Goal: Transaction & Acquisition: Purchase product/service

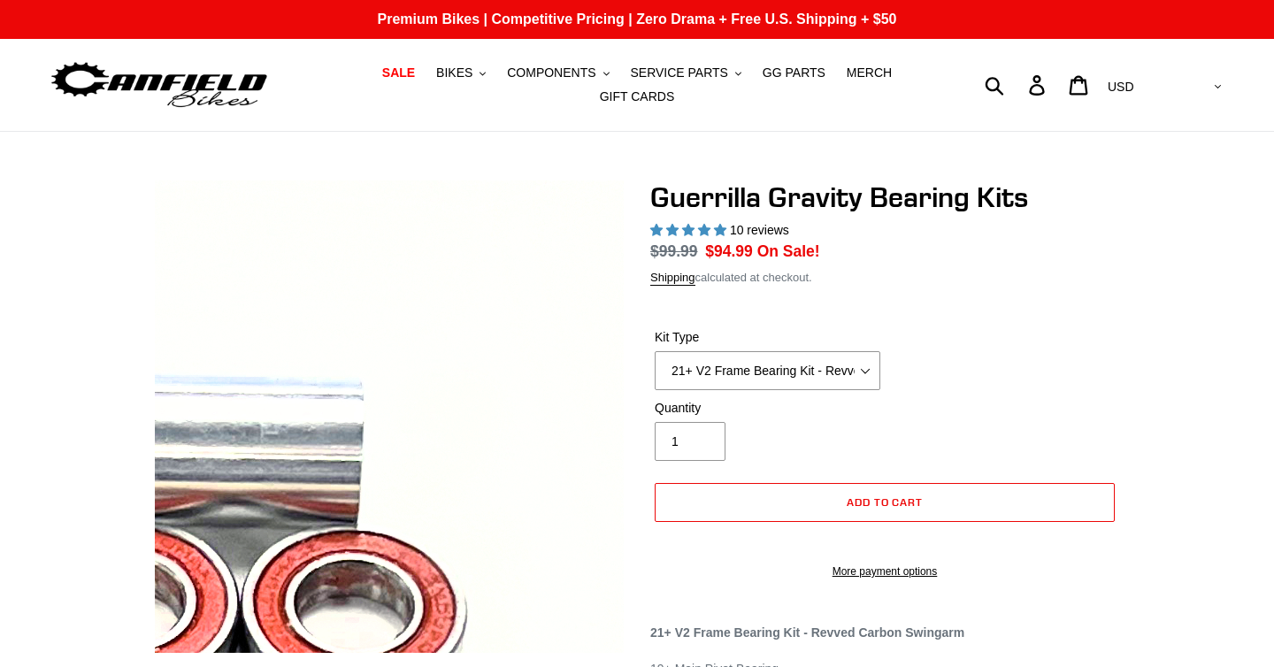
select select "highest-rating"
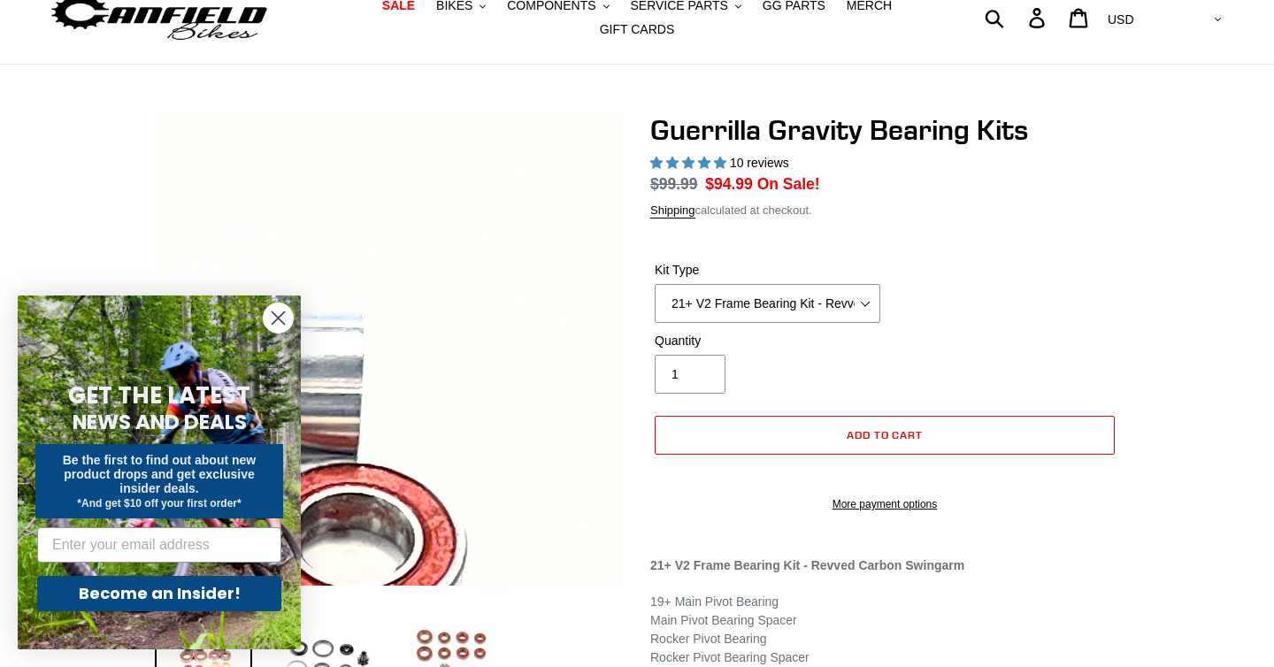
scroll to position [112, 0]
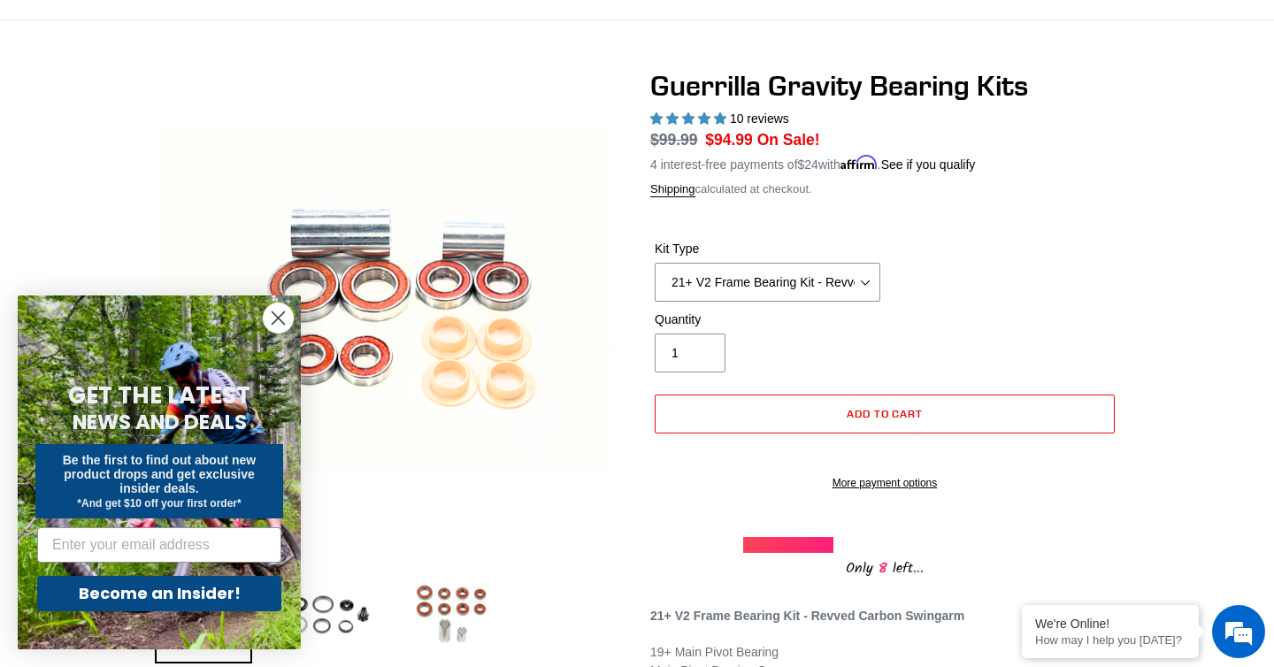
click at [280, 321] on circle "Close dialog" at bounding box center [278, 318] width 29 height 29
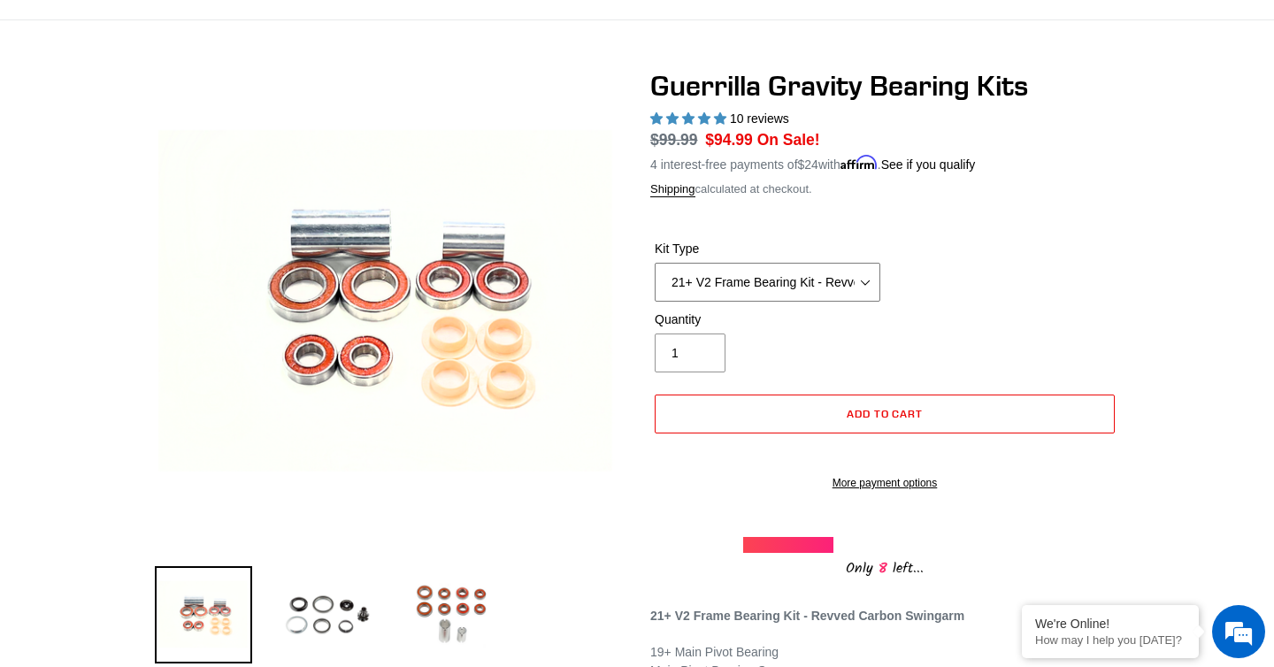
click at [811, 273] on select "21+ V2 Frame Bearing Kit - Revved Carbon Swingarm - In Stock 19+ V1 Frame Beari…" at bounding box center [768, 282] width 226 height 39
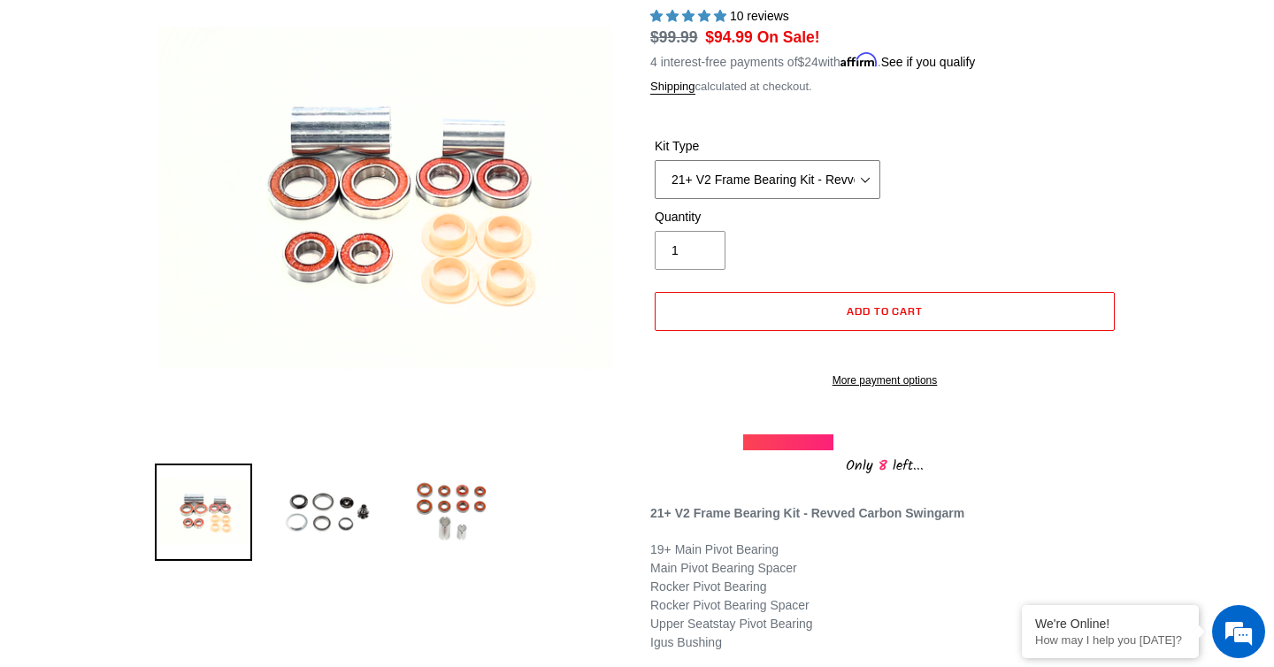
scroll to position [220, 0]
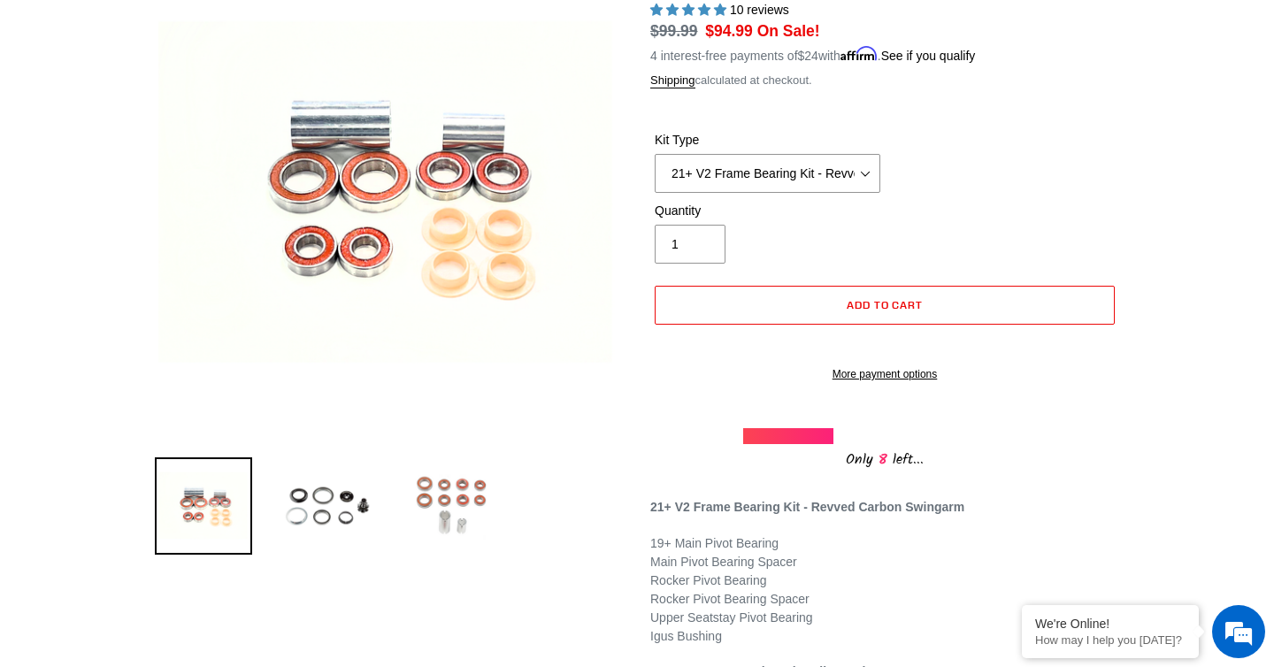
click at [455, 511] on img at bounding box center [451, 506] width 97 height 97
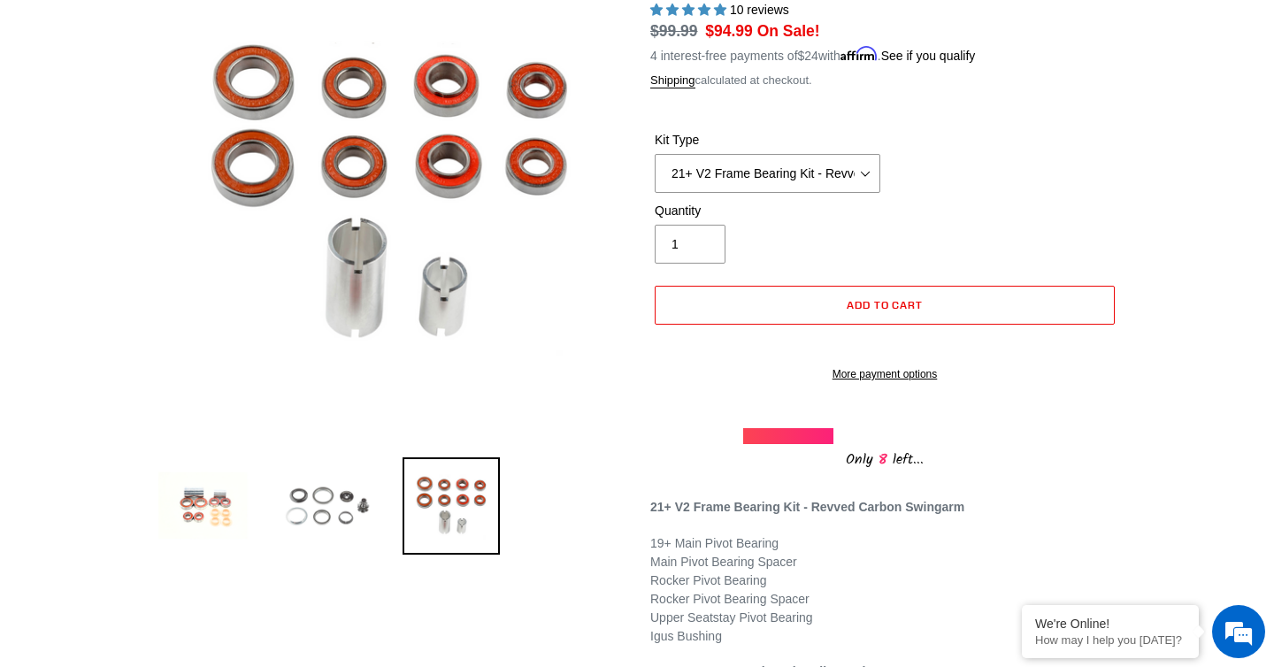
click at [343, 514] on img at bounding box center [327, 506] width 97 height 97
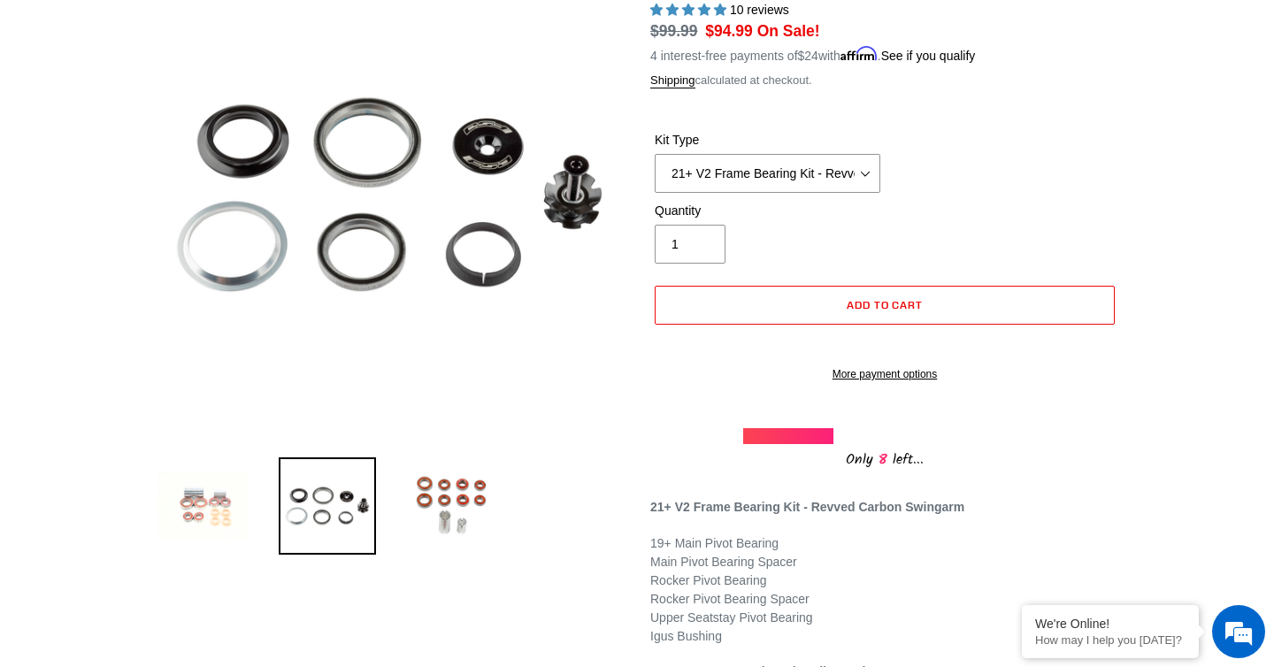
click at [243, 504] on img at bounding box center [203, 506] width 97 height 97
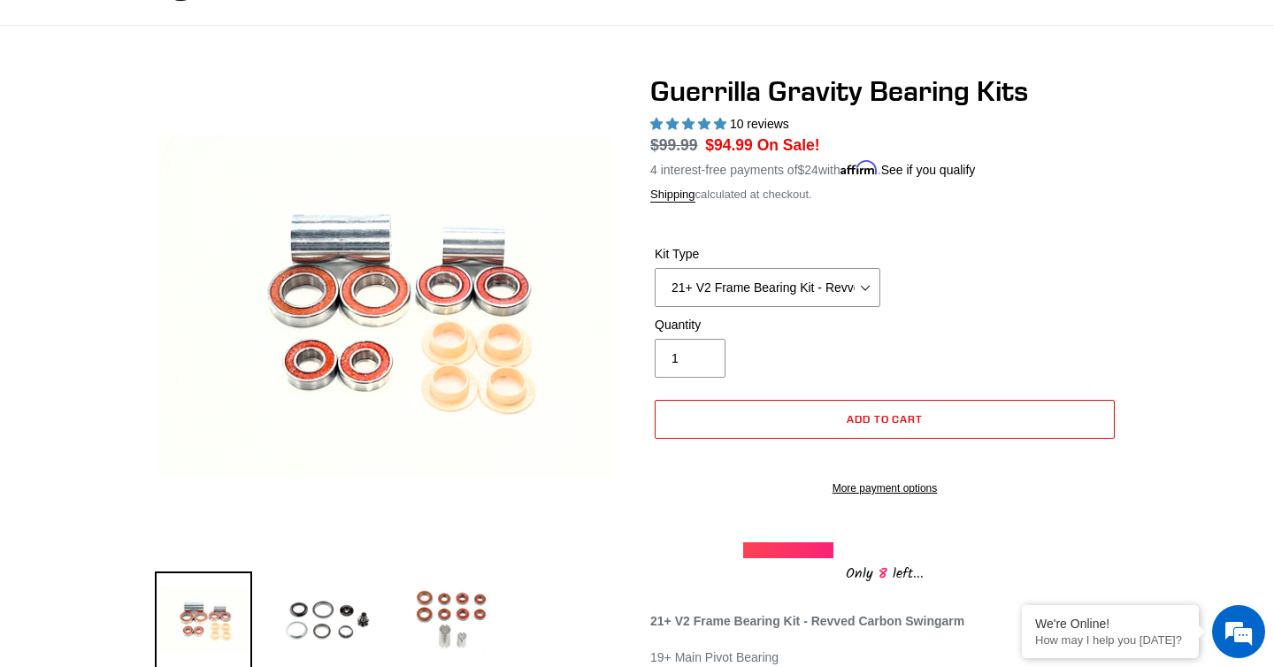
scroll to position [0, 0]
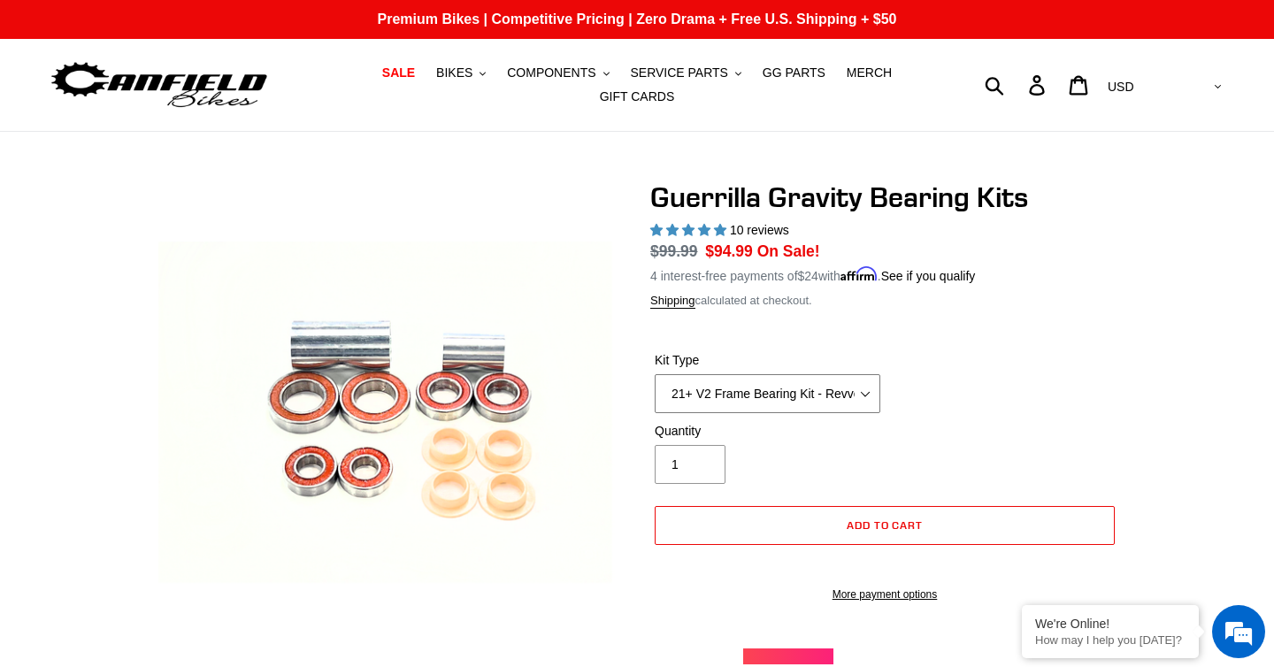
click at [801, 394] on select "21+ V2 Frame Bearing Kit - Revved Carbon Swingarm - In Stock 19+ V1 Frame Beari…" at bounding box center [768, 393] width 226 height 39
click at [655, 374] on select "21+ V2 Frame Bearing Kit - Revved Carbon Swingarm - In Stock 19+ V1 Frame Beari…" at bounding box center [768, 393] width 226 height 39
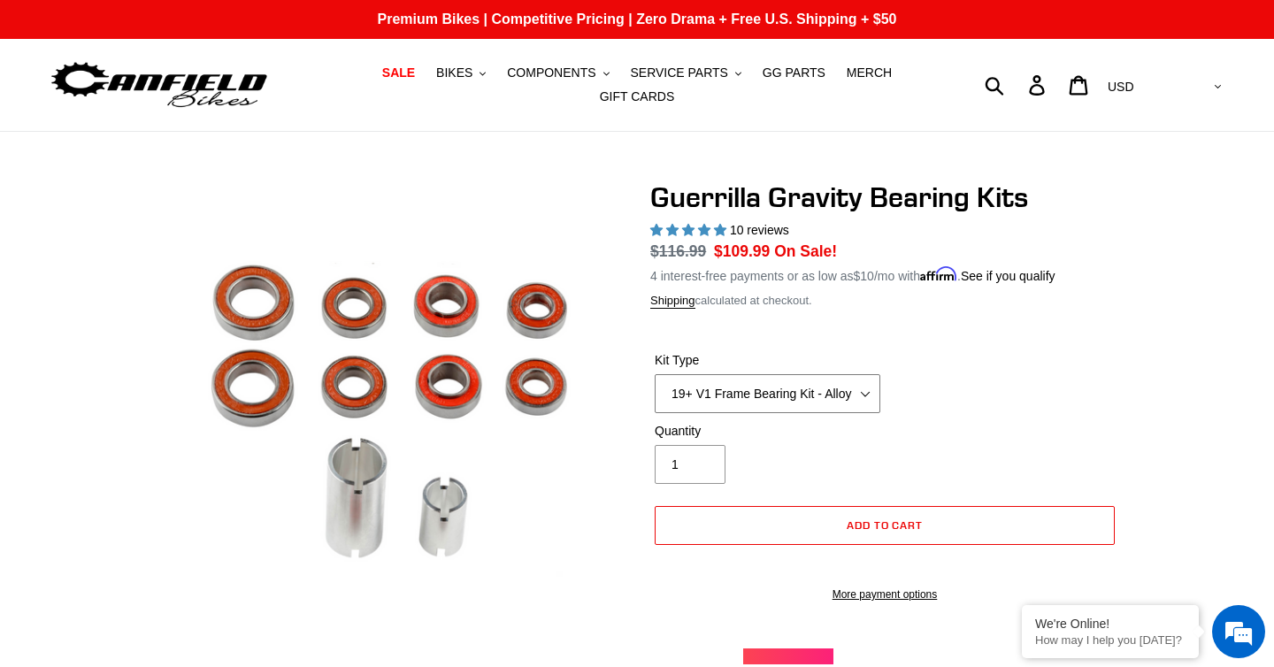
click at [839, 380] on select "21+ V2 Frame Bearing Kit - Revved Carbon Swingarm - In Stock 19+ V1 Frame Beari…" at bounding box center [768, 393] width 226 height 39
select select "21+ V2 Frame Bearing Kit - Revved Carbon Swingarm - In Stock"
click at [655, 374] on select "21+ V2 Frame Bearing Kit - Revved Carbon Swingarm - In Stock 19+ V1 Frame Beari…" at bounding box center [768, 393] width 226 height 39
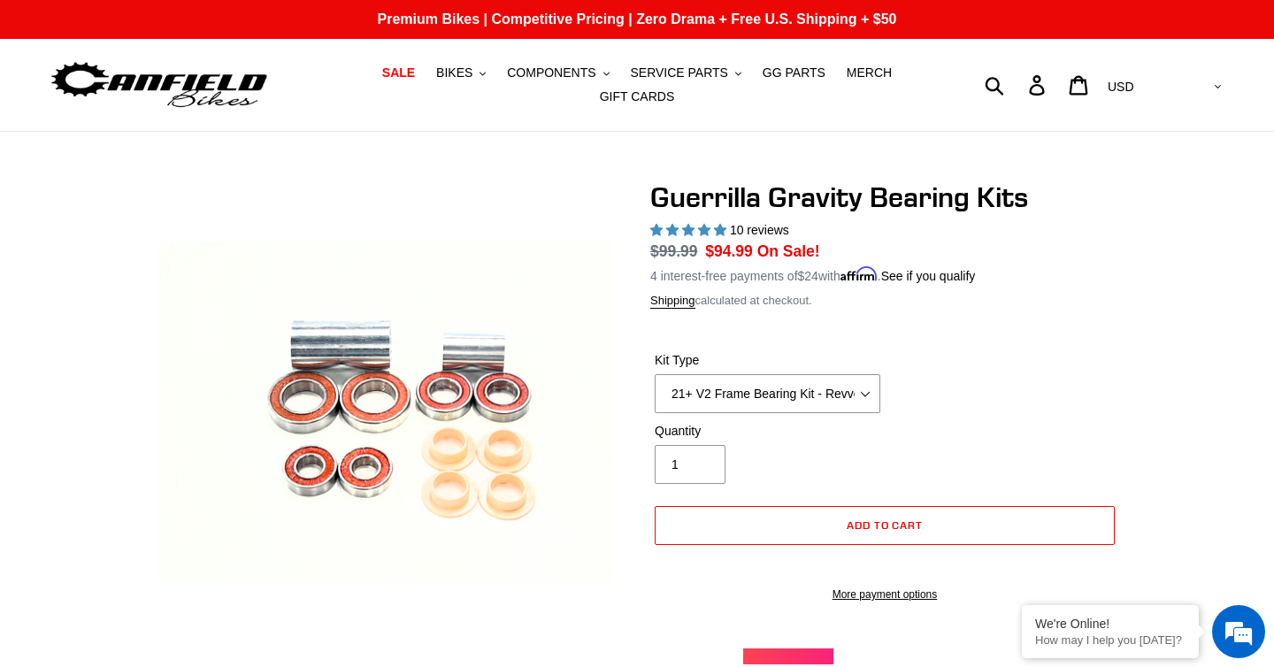
click at [1060, 89] on div "Submit Search Log in Cart 0 items Currency AED AFN ALL AMD ANG AUD AWG AZN BAM …" at bounding box center [1079, 84] width 295 height 39
click at [1018, 81] on form "Submit" at bounding box center [1006, 84] width 23 height 39
type input "guerrilla gravity"
click at [974, 65] on button "Submit" at bounding box center [995, 84] width 43 height 39
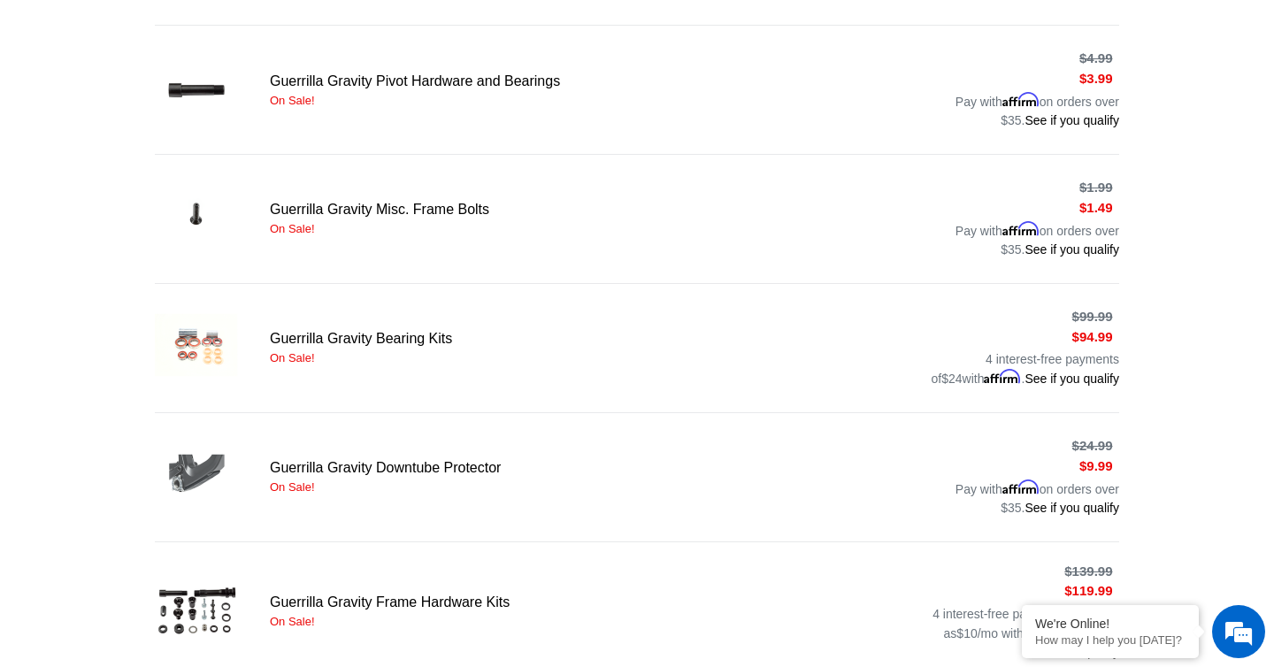
scroll to position [521, 0]
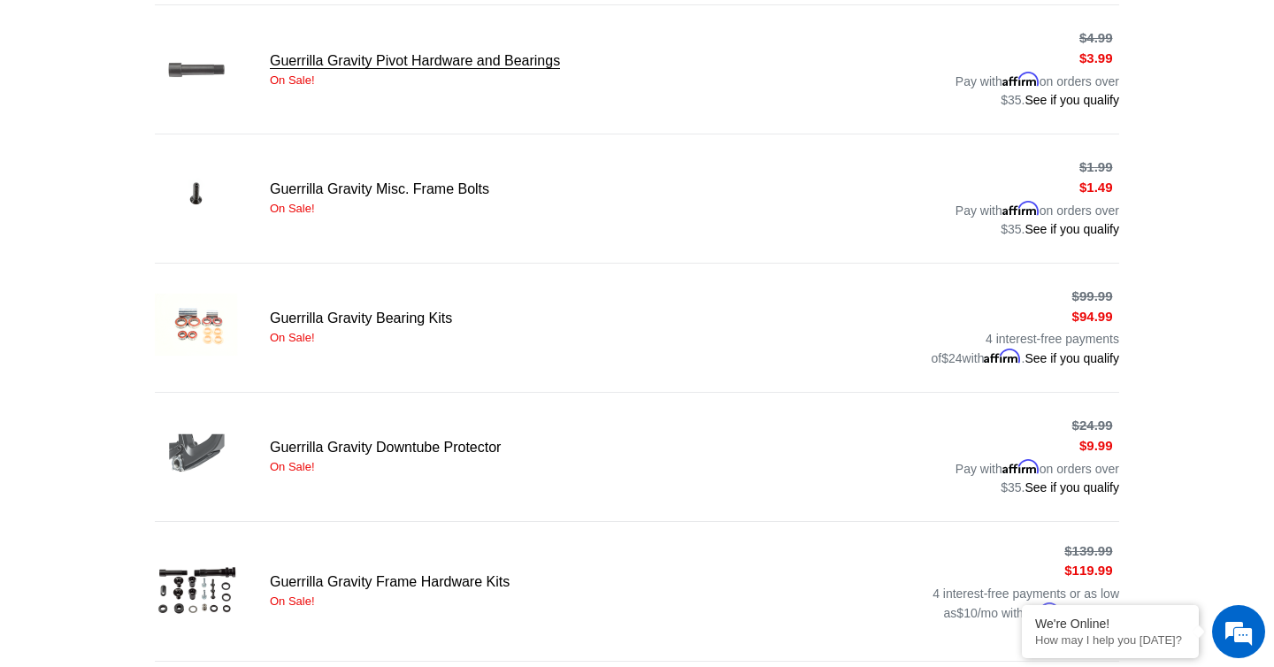
click at [410, 66] on link "Guerrilla Gravity Pivot Hardware and Bearings" at bounding box center [637, 69] width 965 height 89
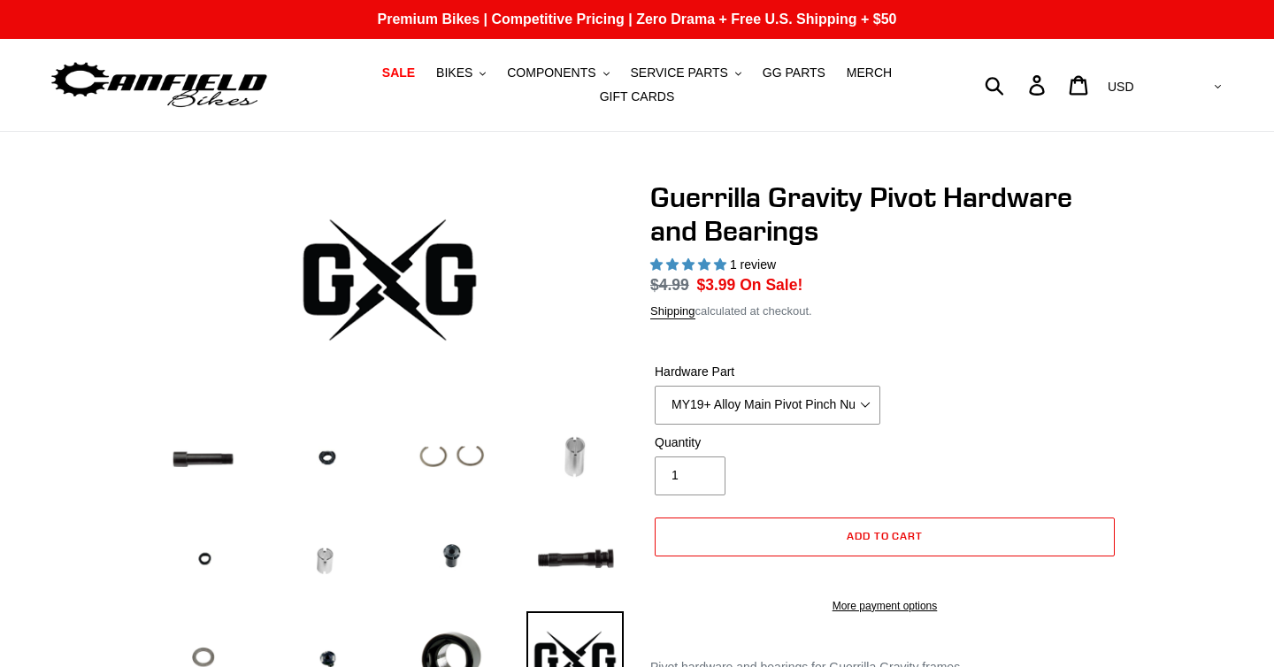
select select "highest-rating"
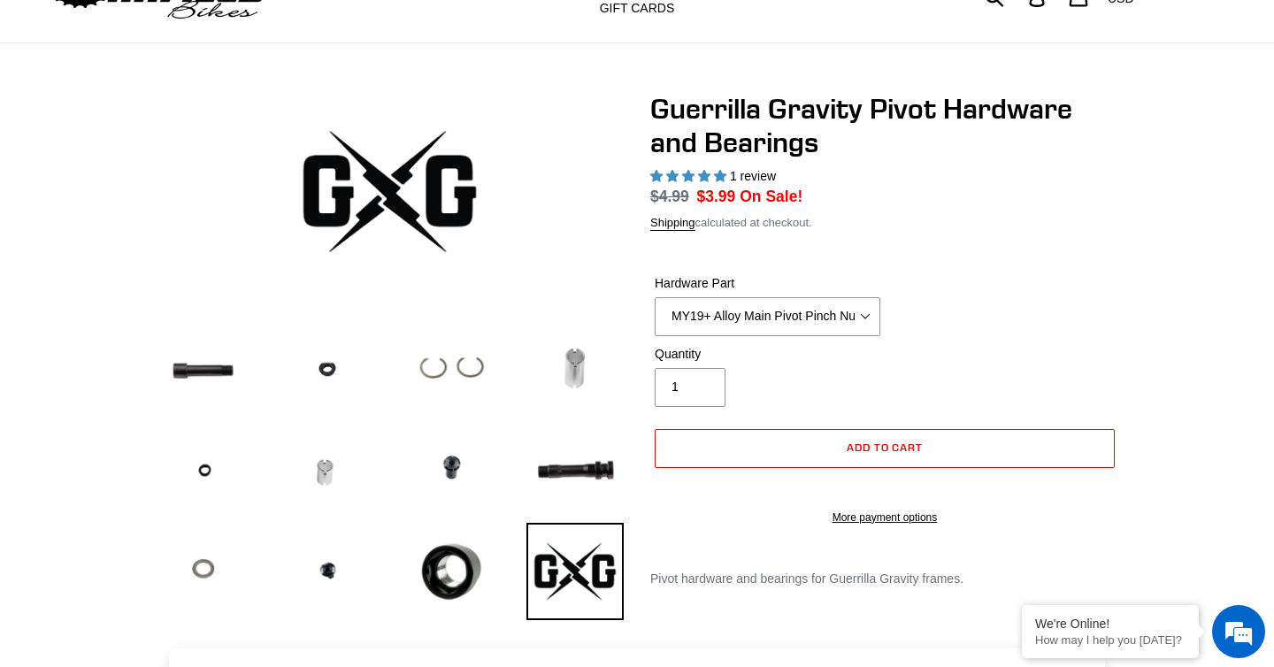
scroll to position [99, 0]
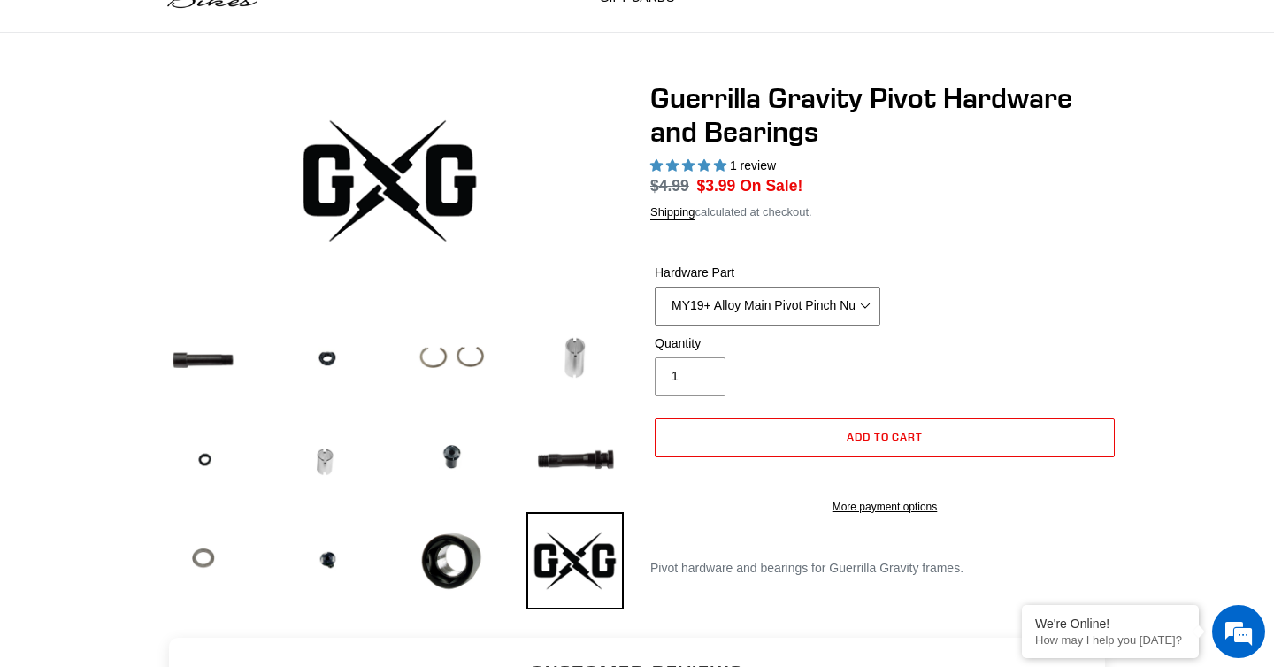
click at [761, 314] on select "MY19+ Alloy Main Pivot Pinch Nut MY19+ Main Pivot Bearing MY19+ Rocker Pivot Ax…" at bounding box center [768, 306] width 226 height 39
select select "Igus Bushing - Pack of 4"
click at [655, 308] on select "MY19+ Alloy Main Pivot Pinch Nut MY19+ Main Pivot Bearing MY19+ Rocker Pivot Ax…" at bounding box center [768, 306] width 226 height 39
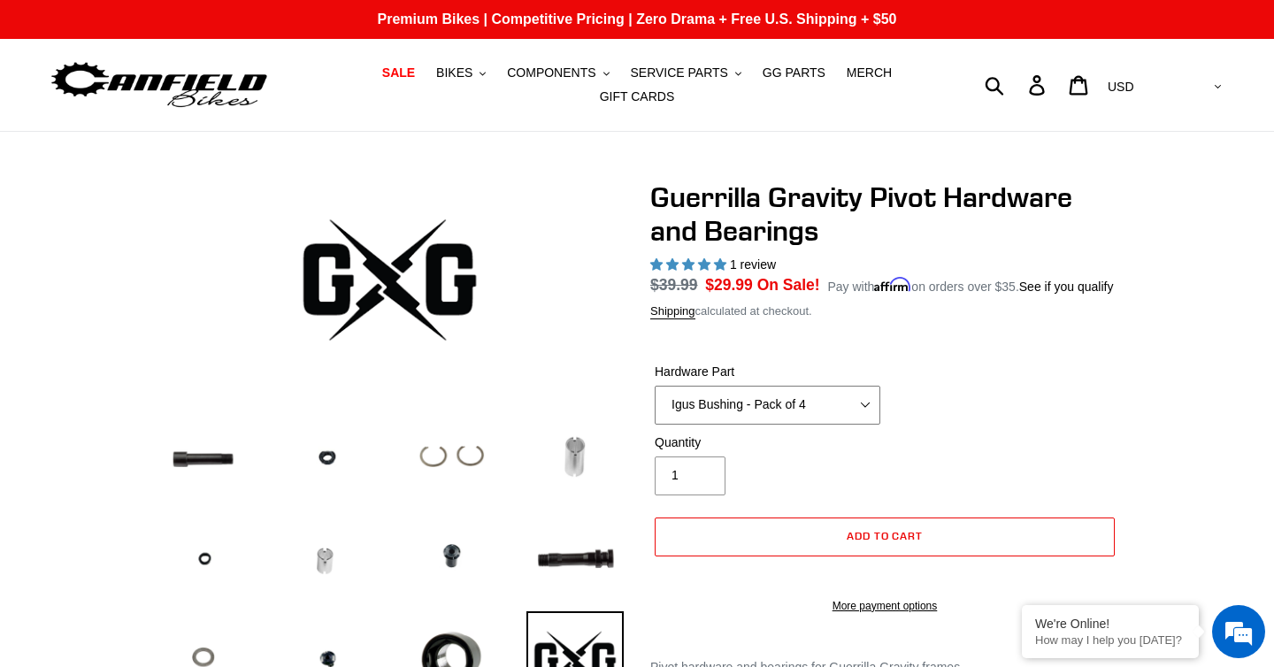
click at [782, 425] on select "MY19+ Alloy Main Pivot Pinch Nut MY19+ Main Pivot Bearing MY19+ Rocker Pivot Ax…" at bounding box center [768, 405] width 226 height 39
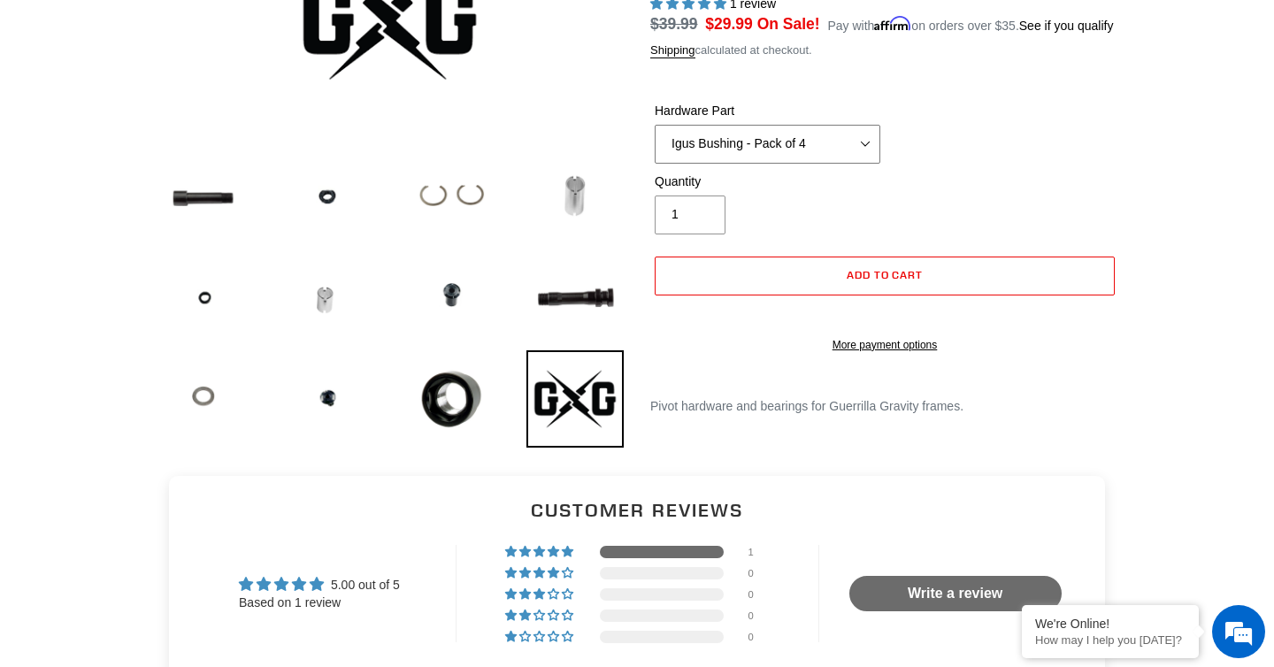
scroll to position [310, 0]
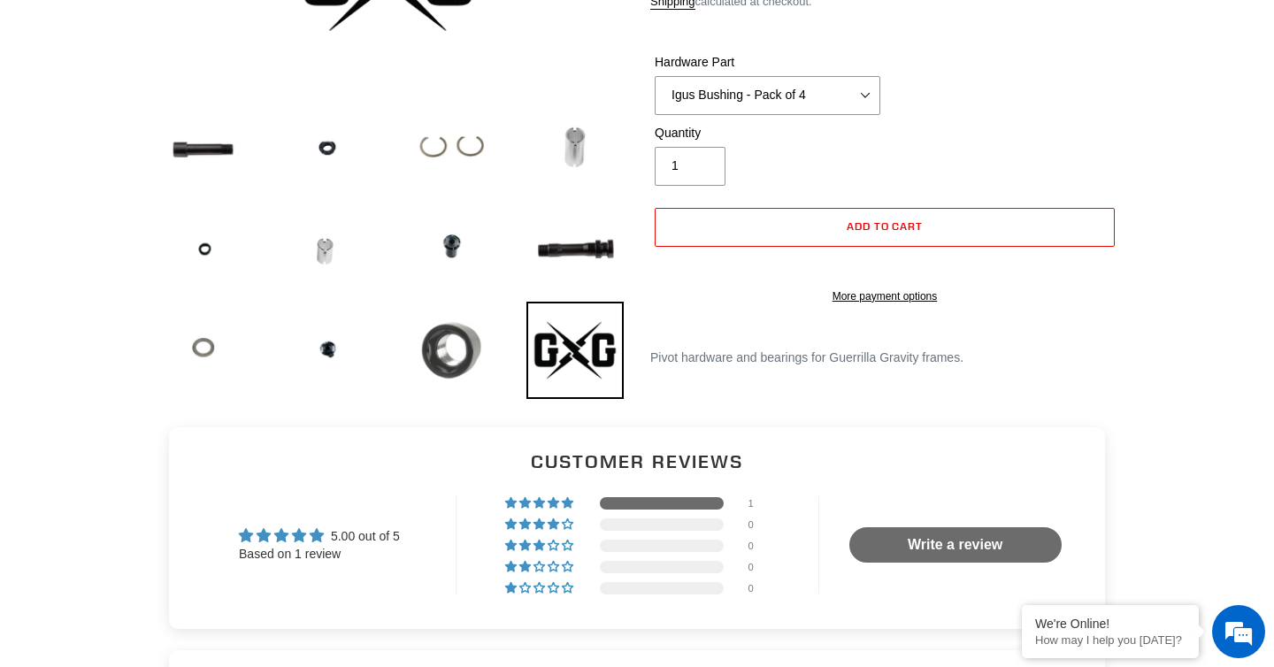
click at [448, 333] on img at bounding box center [451, 350] width 97 height 97
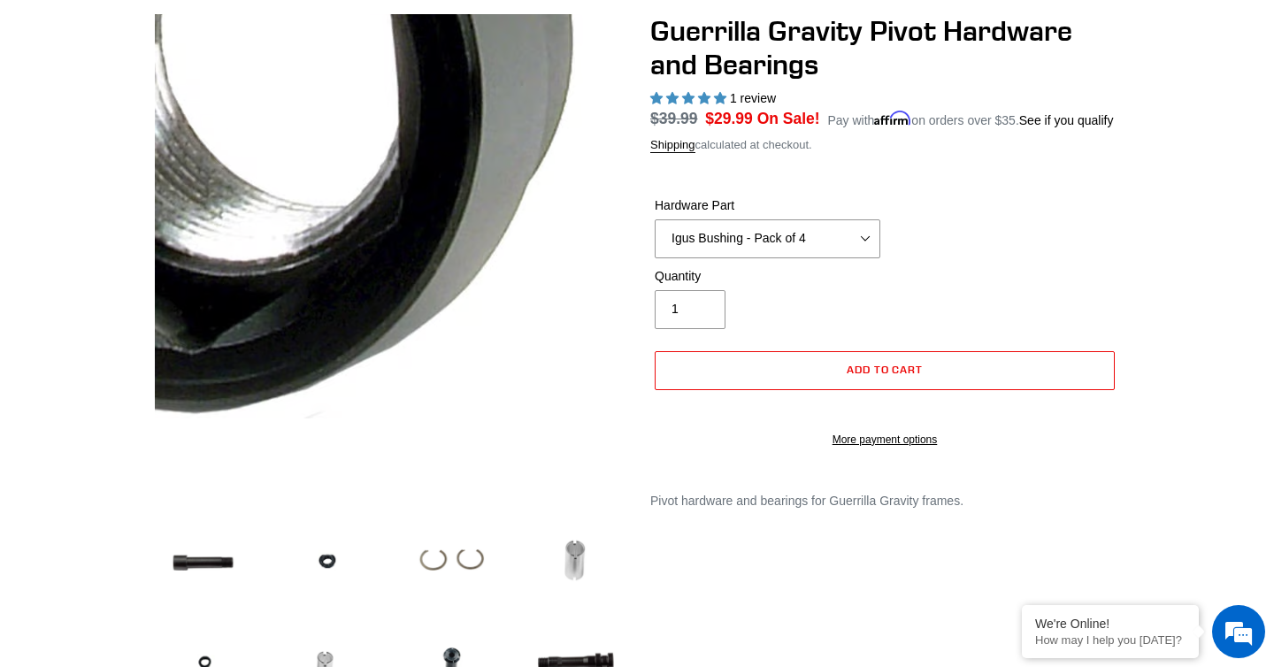
scroll to position [4, 0]
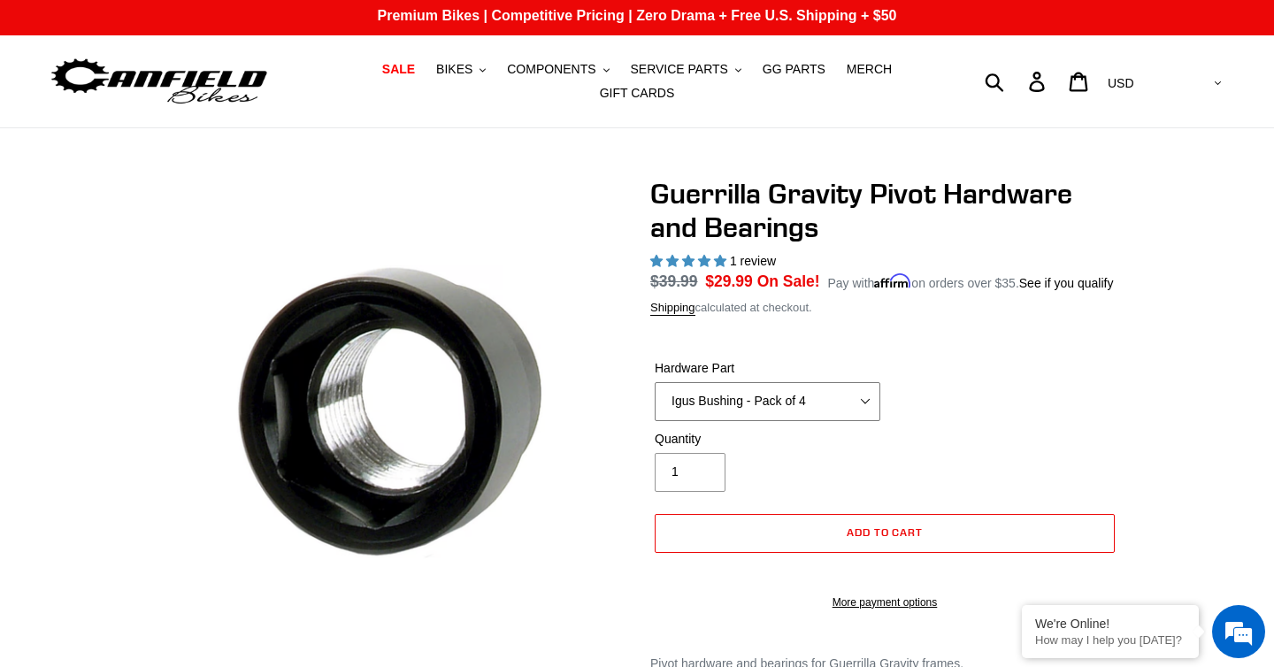
click at [734, 421] on select "MY19+ Alloy Main Pivot Pinch Nut MY19+ Main Pivot Bearing MY19+ Rocker Pivot Ax…" at bounding box center [768, 401] width 226 height 39
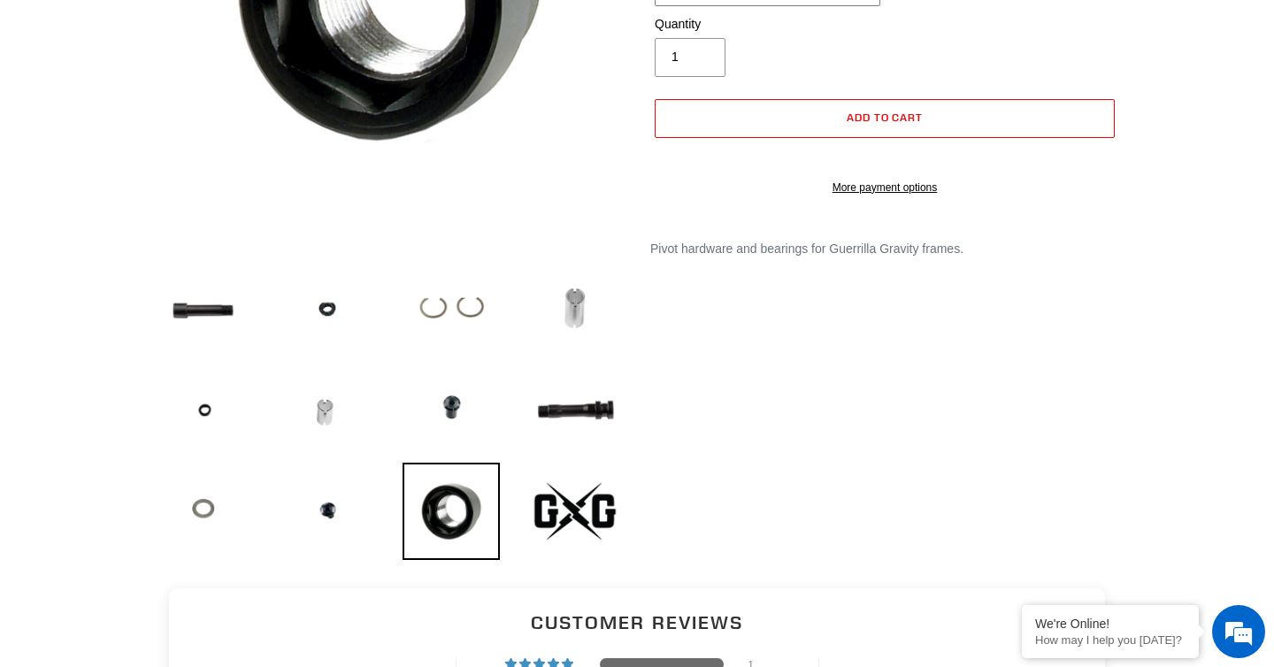
scroll to position [0, 0]
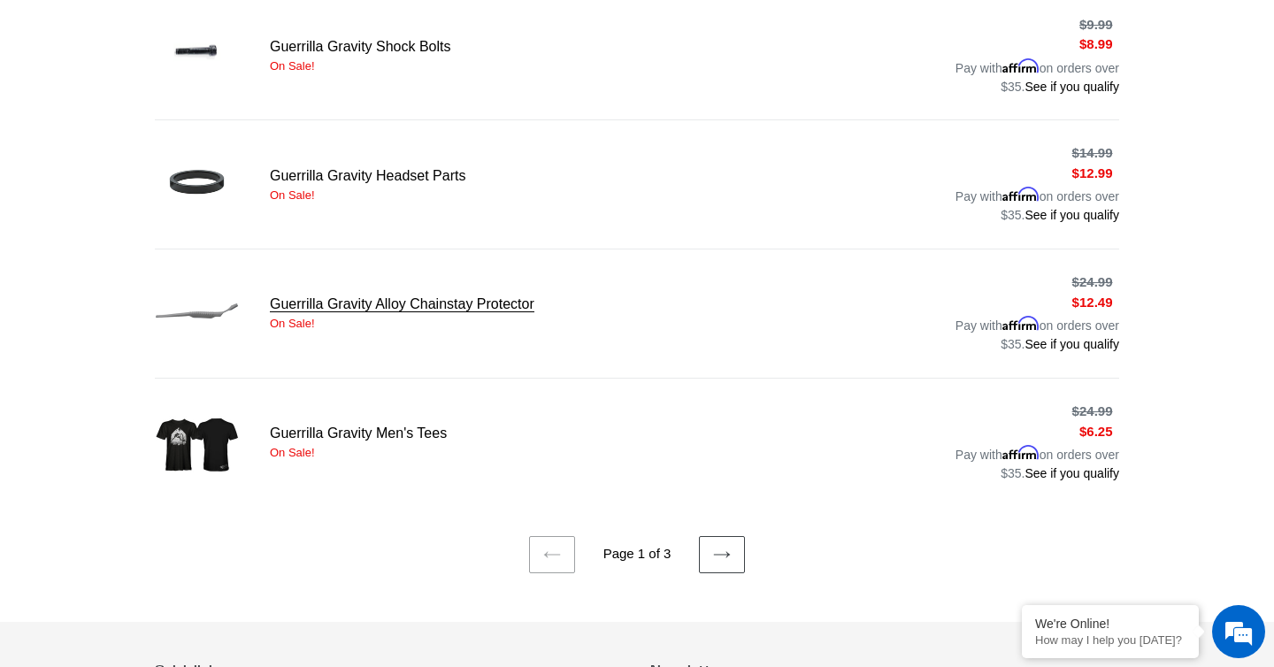
scroll to position [1193, 0]
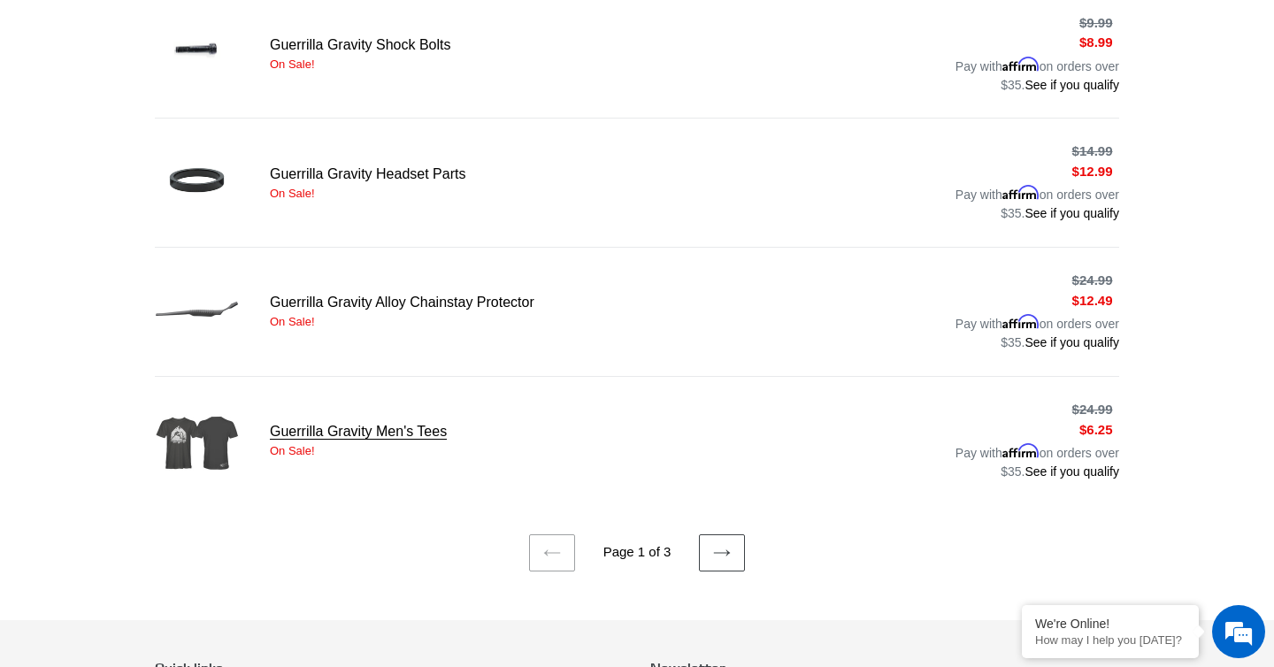
click at [376, 429] on link "Guerrilla Gravity Men's Tees" at bounding box center [637, 441] width 965 height 89
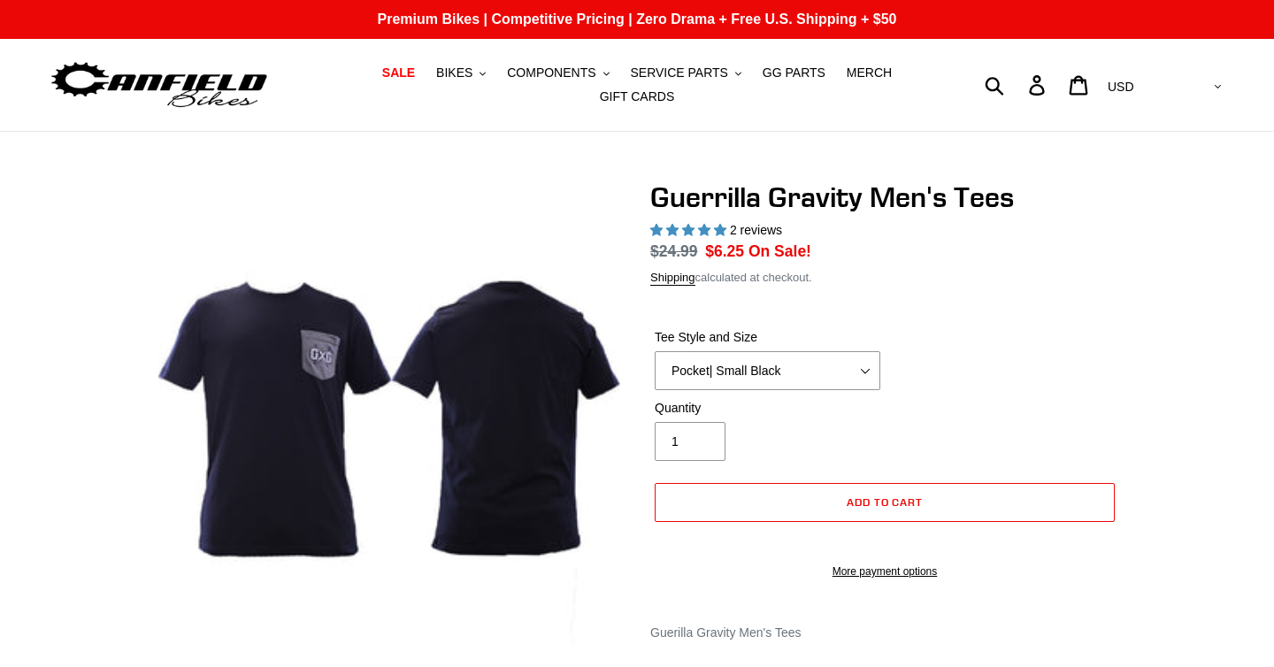
select select "highest-rating"
click at [755, 381] on select "Let It Rip | Small Green Let It Rip | Medium Green Megatrail | Small Black Mega…" at bounding box center [768, 370] width 226 height 39
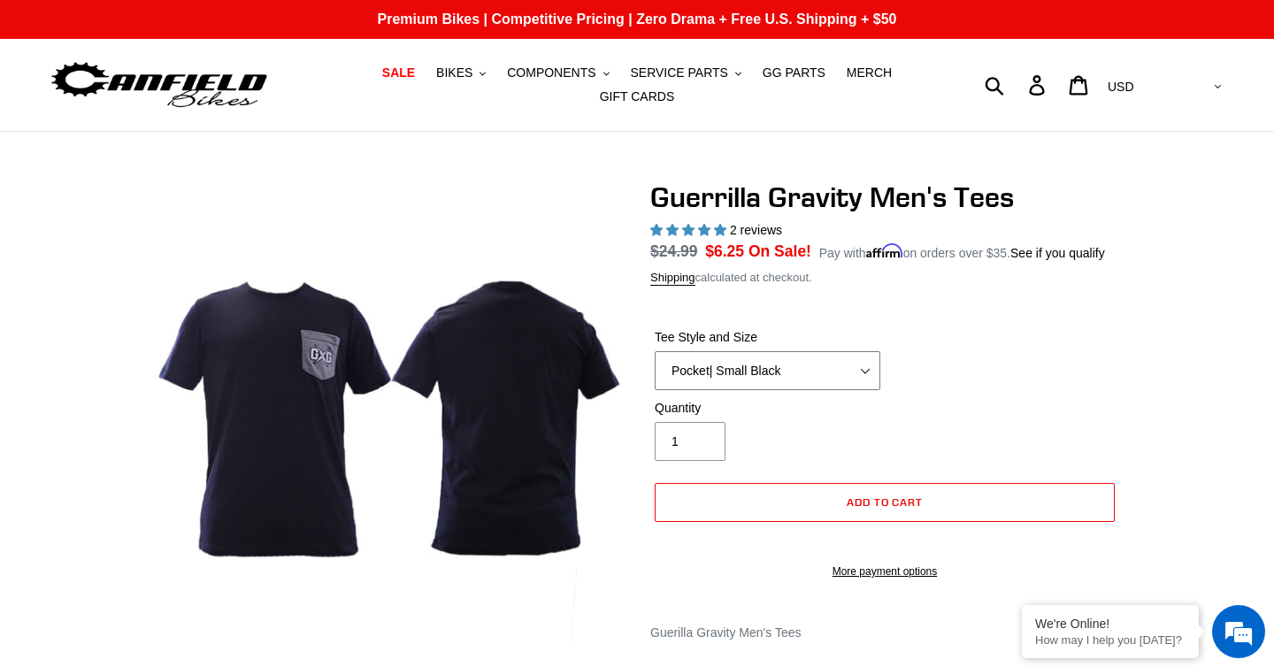
select select "Mountain Made | XL White"
click at [655, 373] on select "Let It Rip | Small Green Let It Rip | Medium Green Megatrail | Small Black Mega…" at bounding box center [768, 370] width 226 height 39
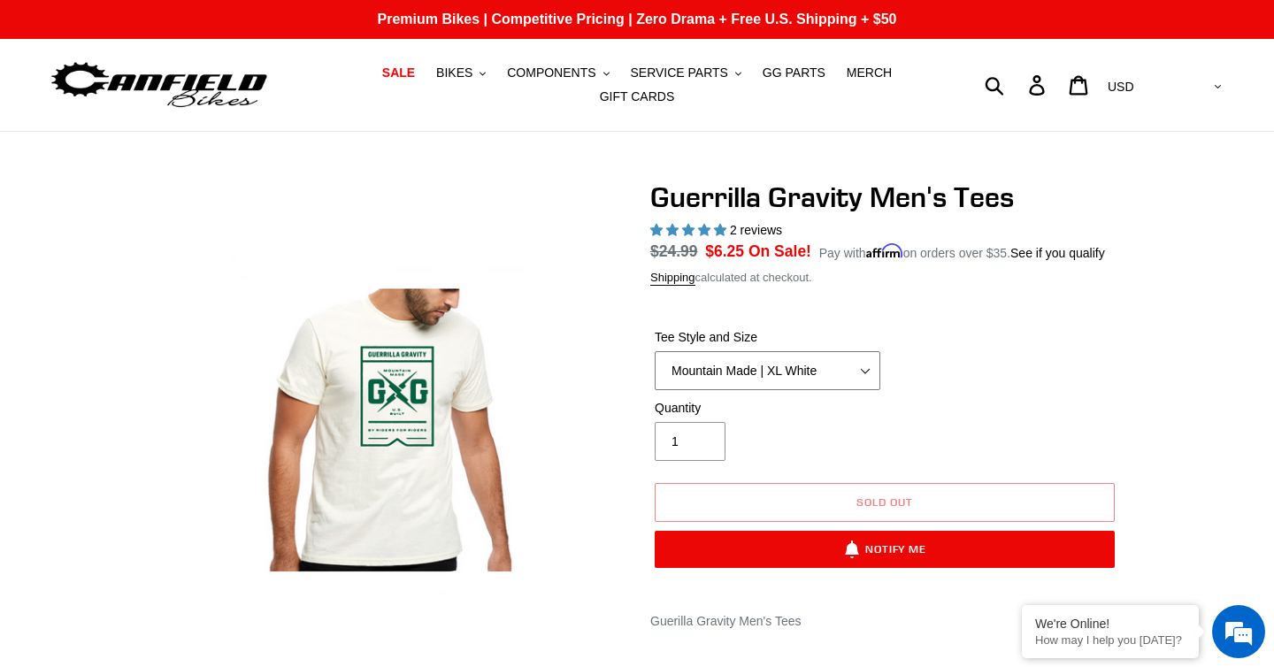
click at [786, 385] on select "Let It Rip | Small Green Let It Rip | Medium Green Megatrail | Small Black Mega…" at bounding box center [768, 370] width 226 height 39
click at [781, 377] on select "Let It Rip | Small Green Let It Rip | Medium Green Megatrail | Small Black Mega…" at bounding box center [768, 370] width 226 height 39
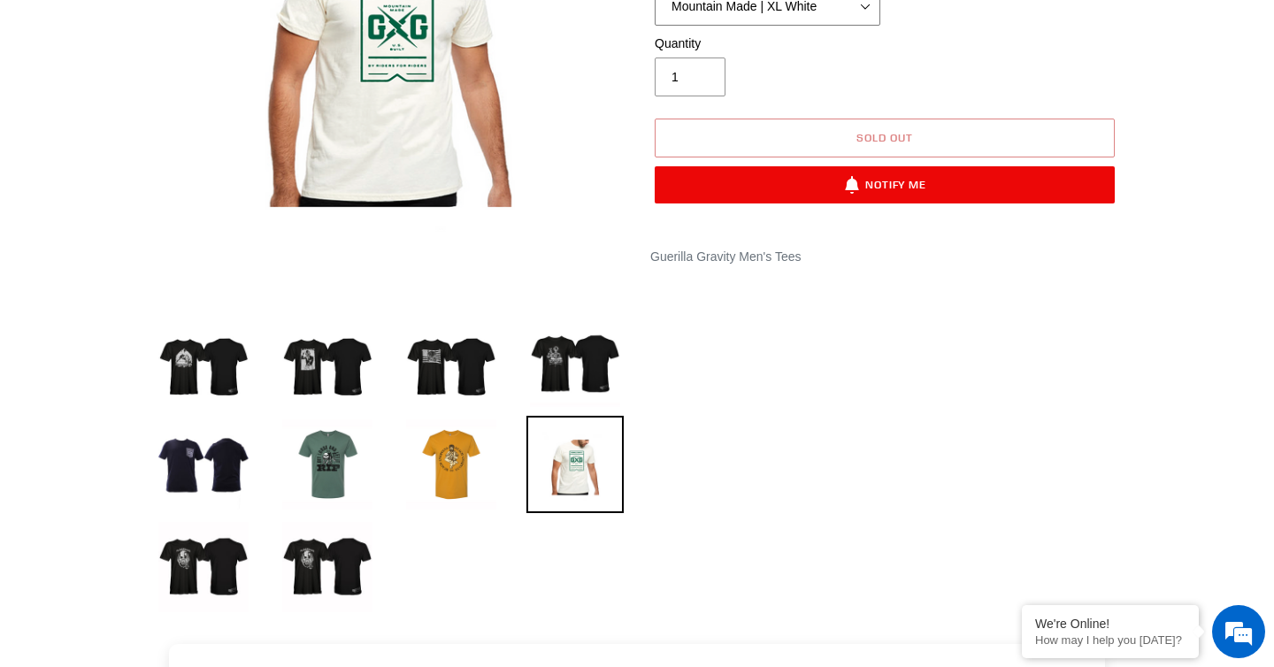
scroll to position [367, 0]
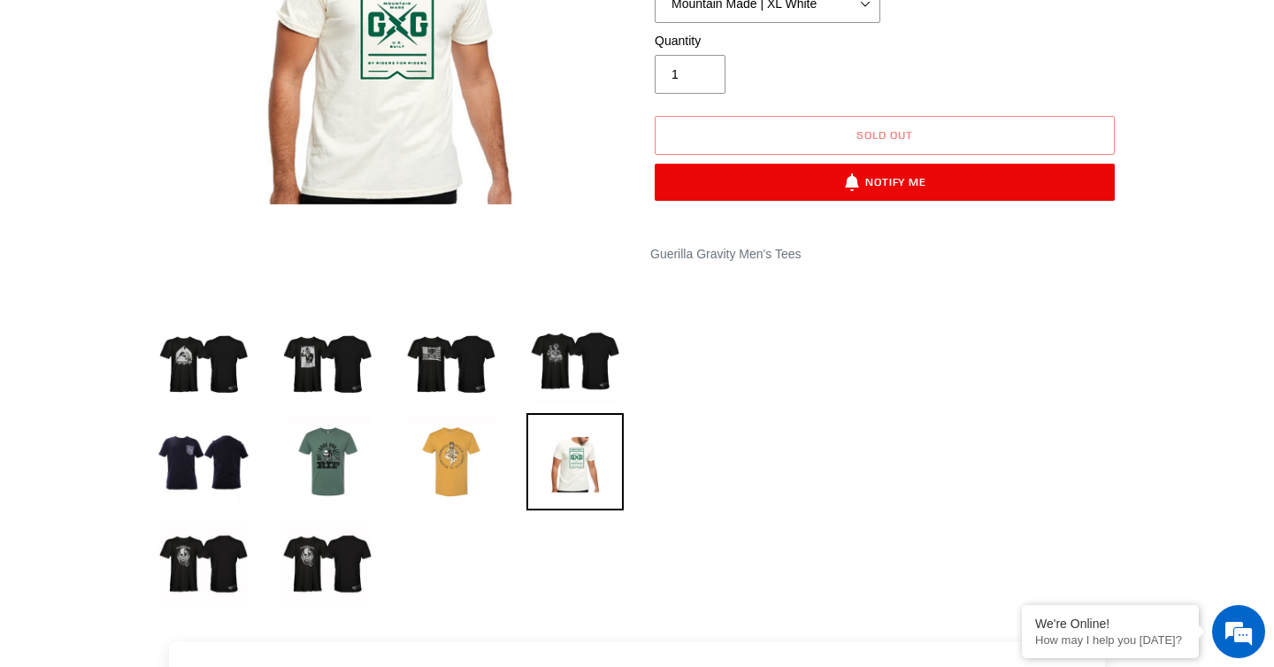
click at [447, 424] on img at bounding box center [451, 461] width 97 height 97
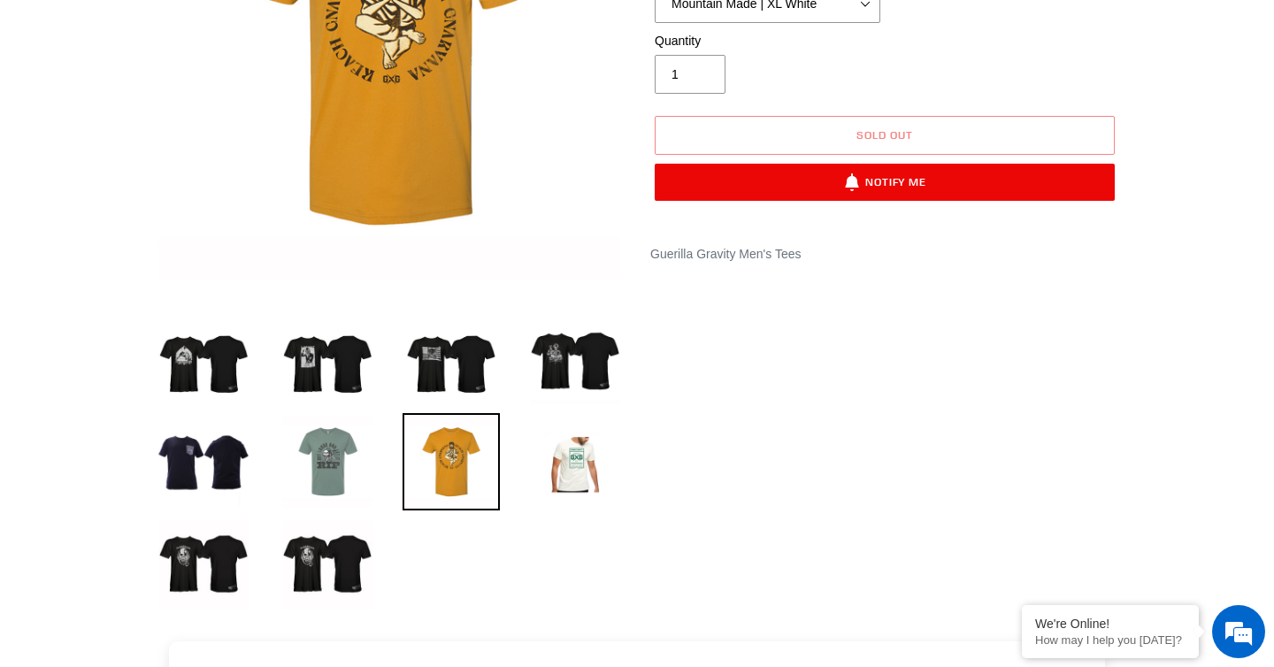
click at [335, 443] on img at bounding box center [327, 461] width 97 height 97
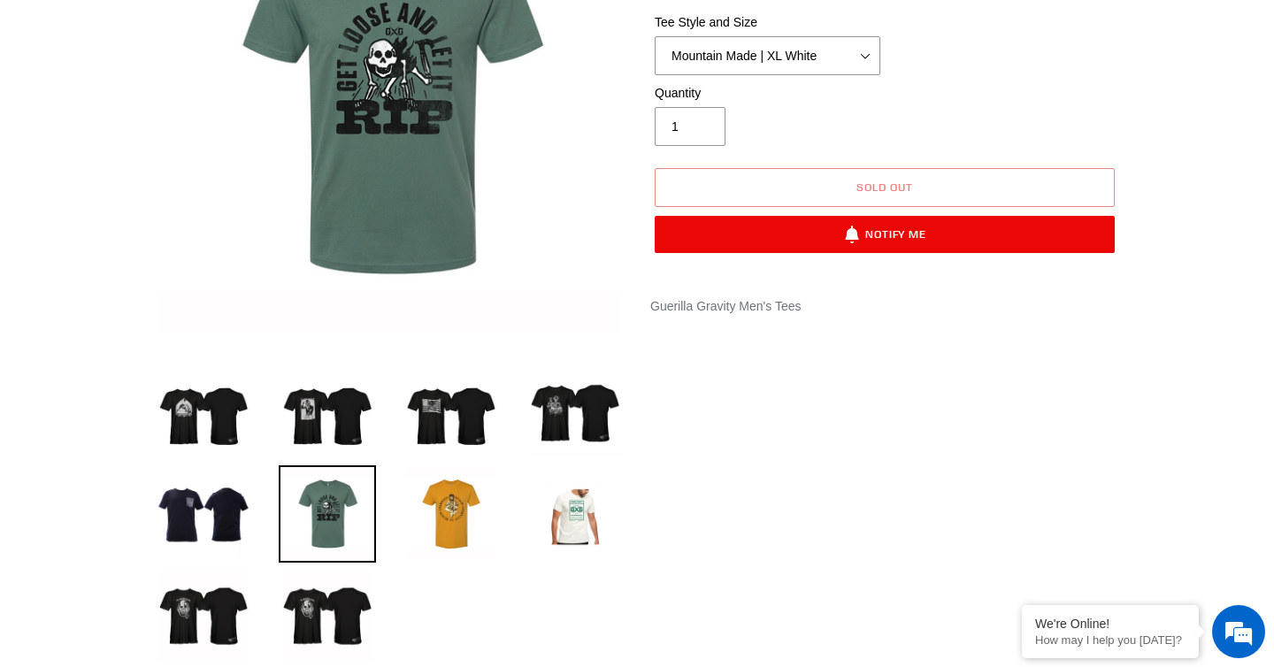
scroll to position [328, 0]
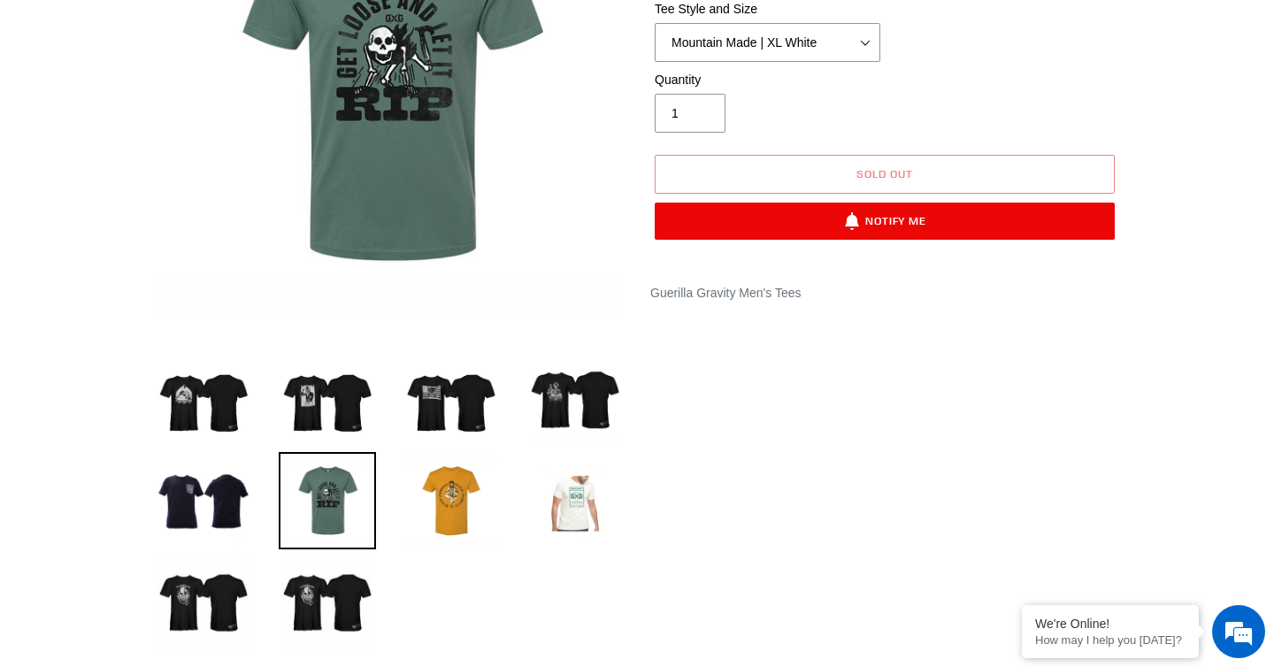
click at [539, 510] on img at bounding box center [575, 500] width 97 height 97
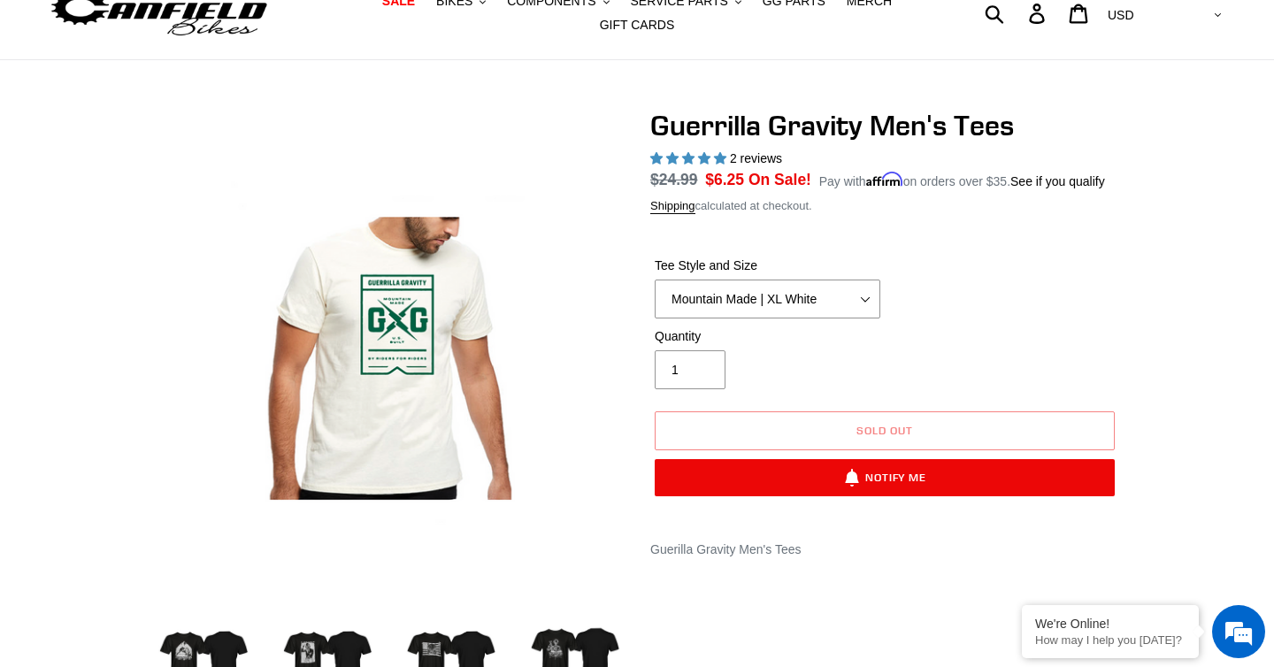
scroll to position [0, 0]
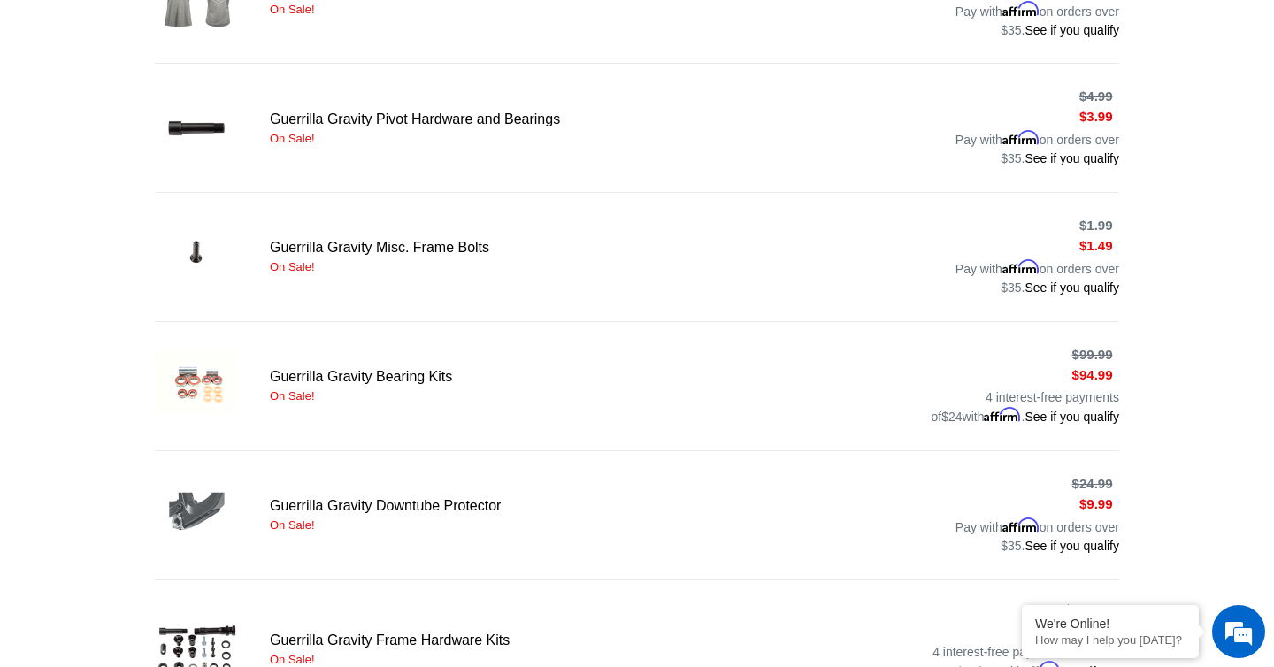
scroll to position [474, 0]
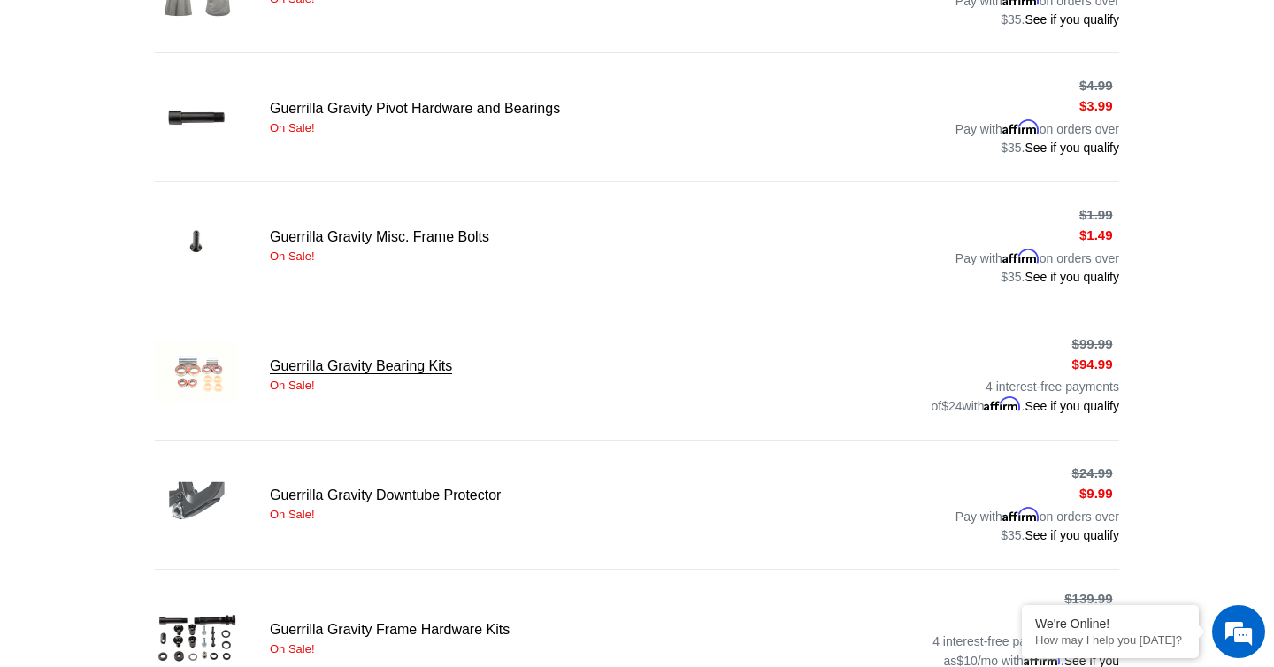
click at [325, 368] on link "Guerrilla Gravity Bearing Kits" at bounding box center [637, 375] width 965 height 89
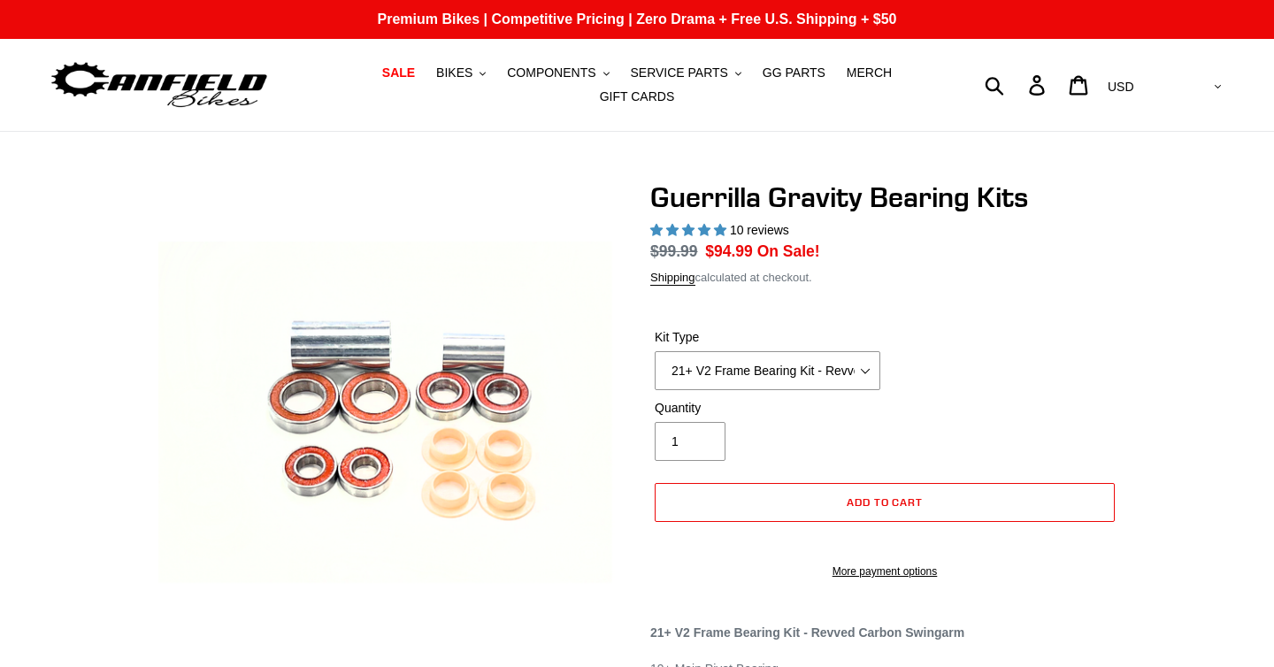
select select "highest-rating"
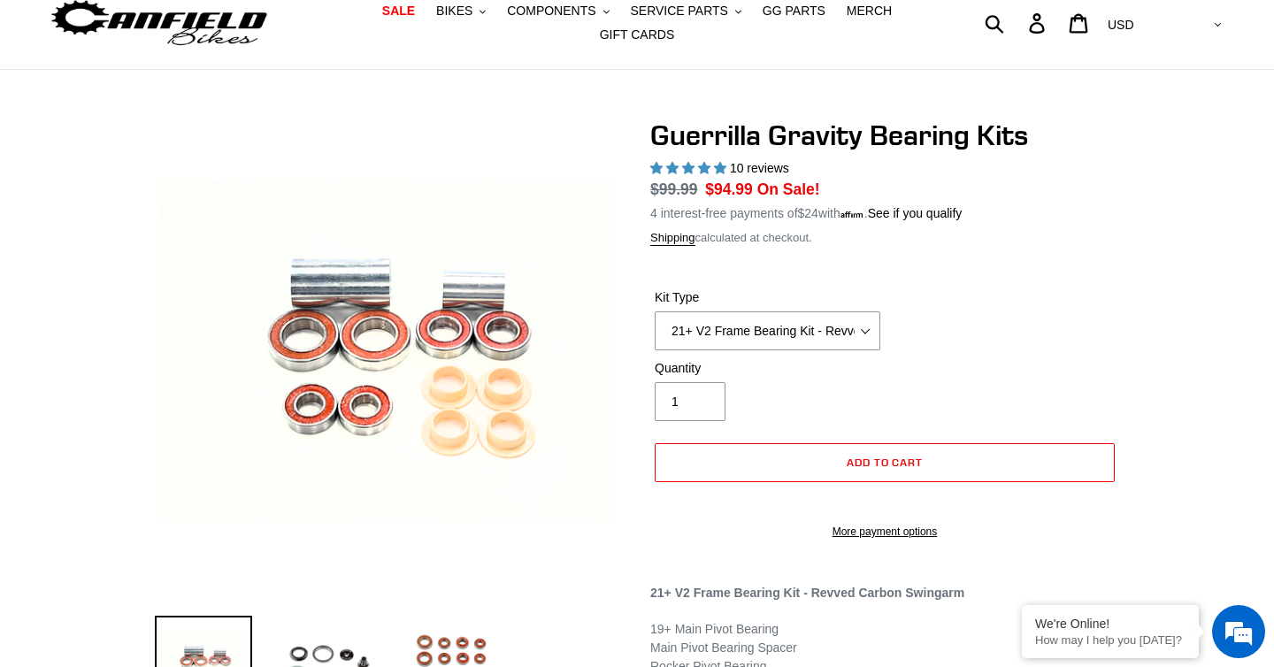
scroll to position [71, 0]
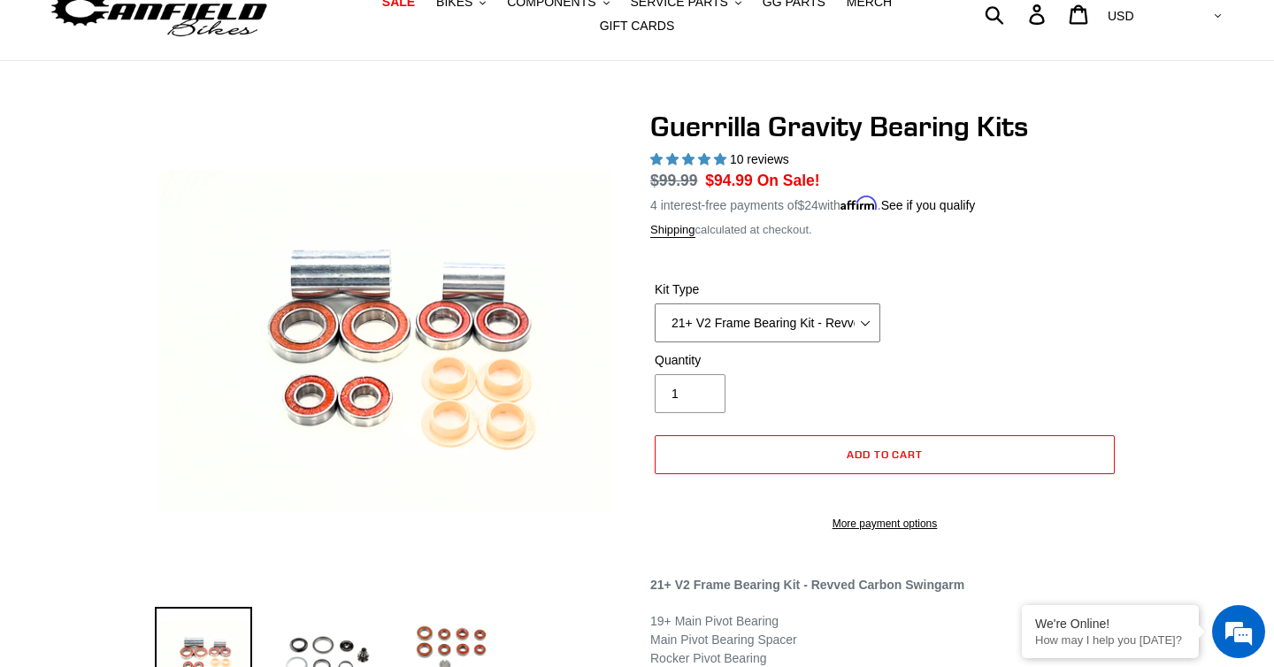
click at [815, 315] on select "21+ V2 Frame Bearing Kit - Revved Carbon Swingarm - In Stock 19+ V1 Frame Beari…" at bounding box center [768, 323] width 226 height 39
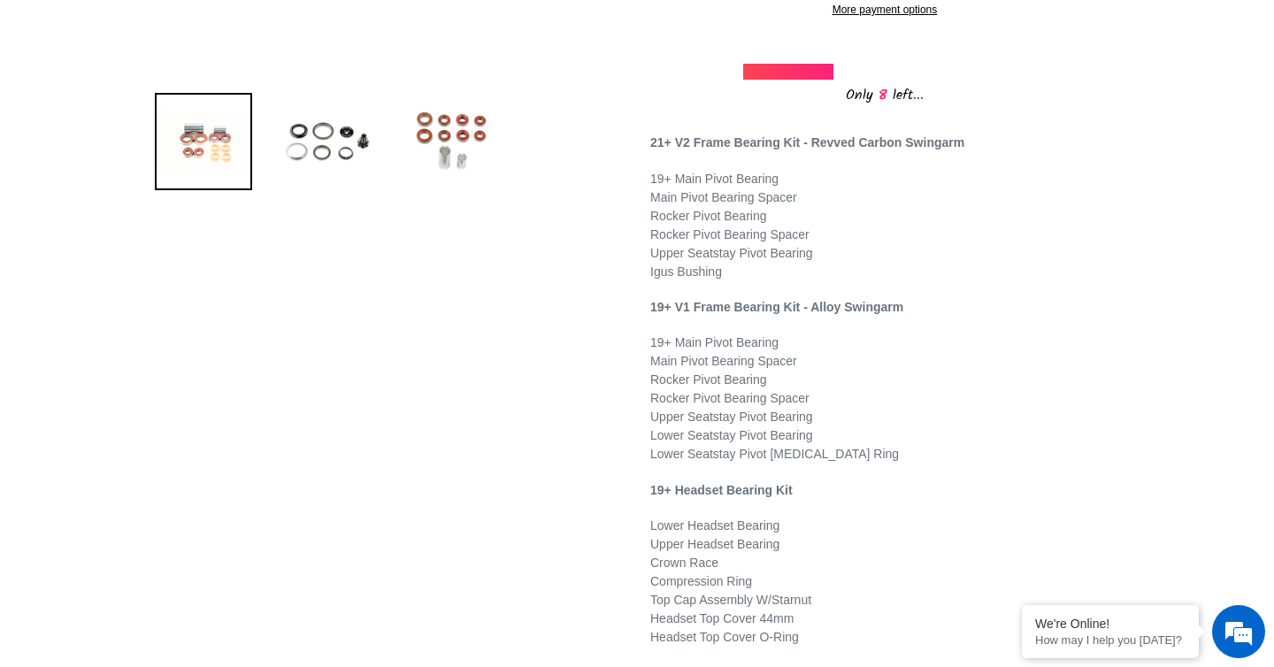
scroll to position [0, 0]
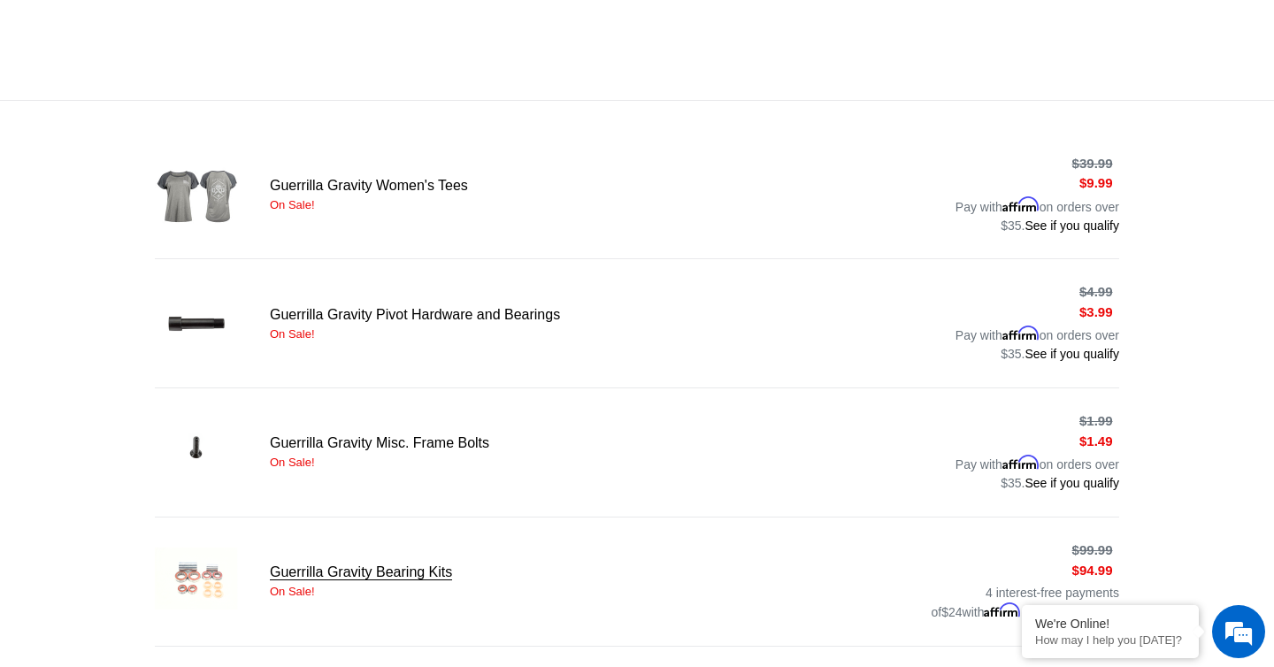
scroll to position [243, 0]
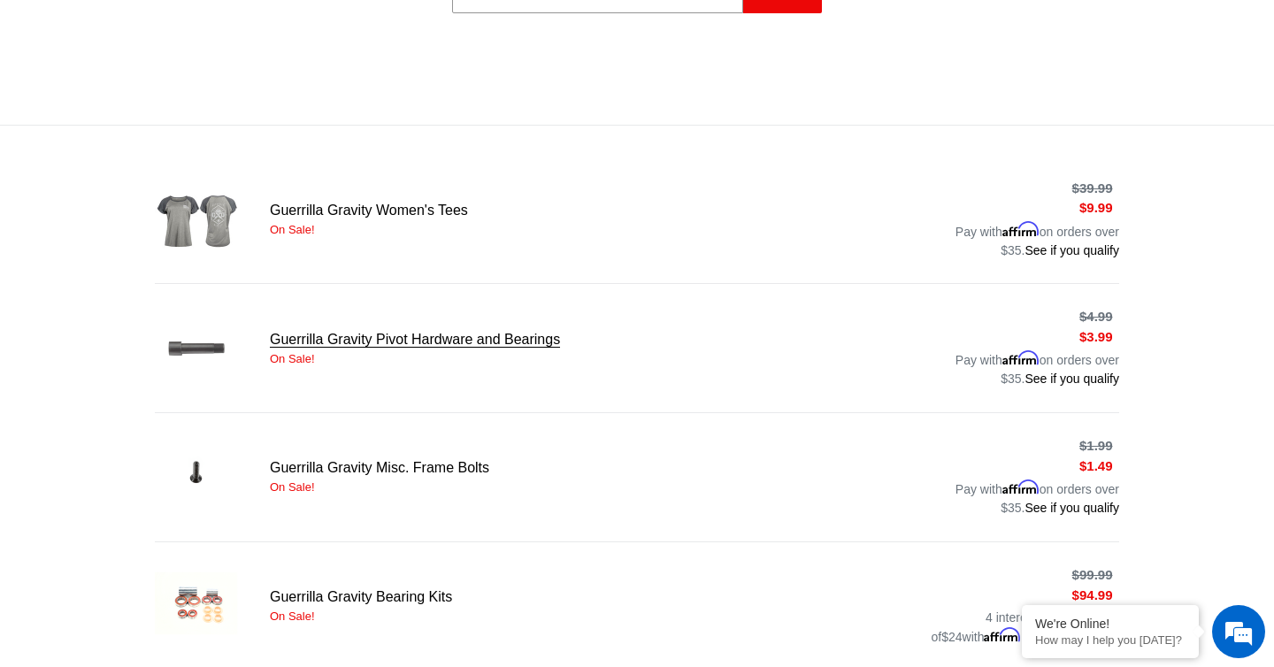
click at [406, 347] on link "Guerrilla Gravity Pivot Hardware and Bearings" at bounding box center [637, 348] width 965 height 89
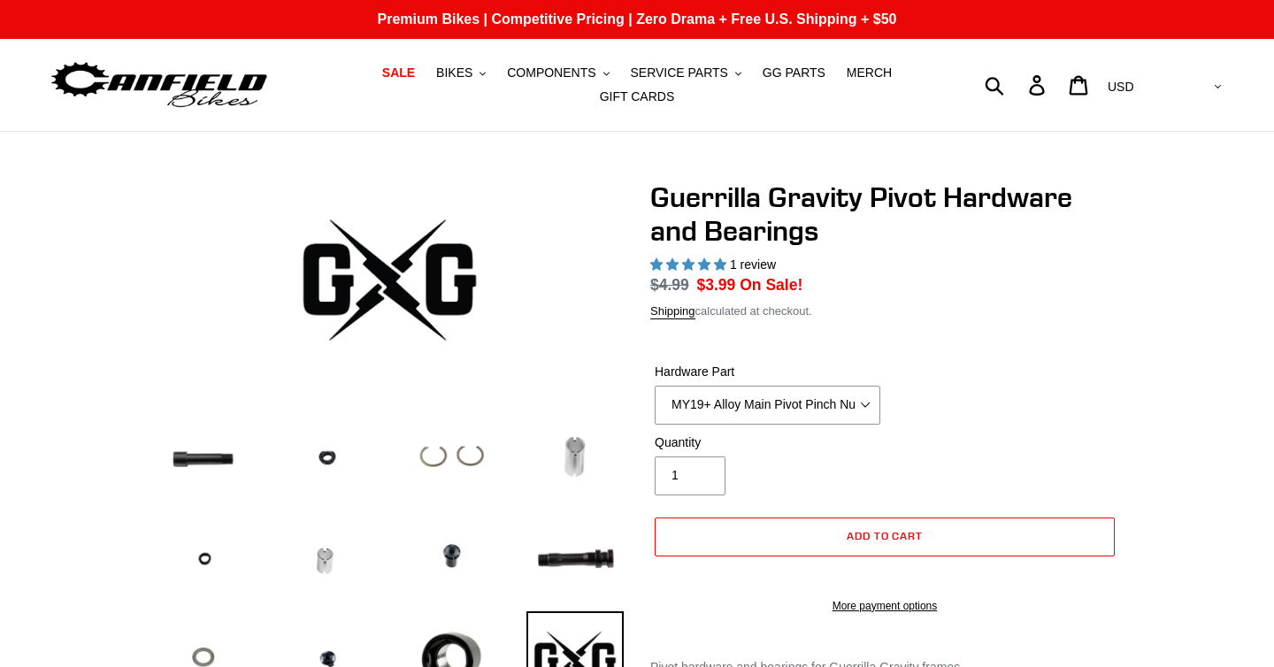
select select "highest-rating"
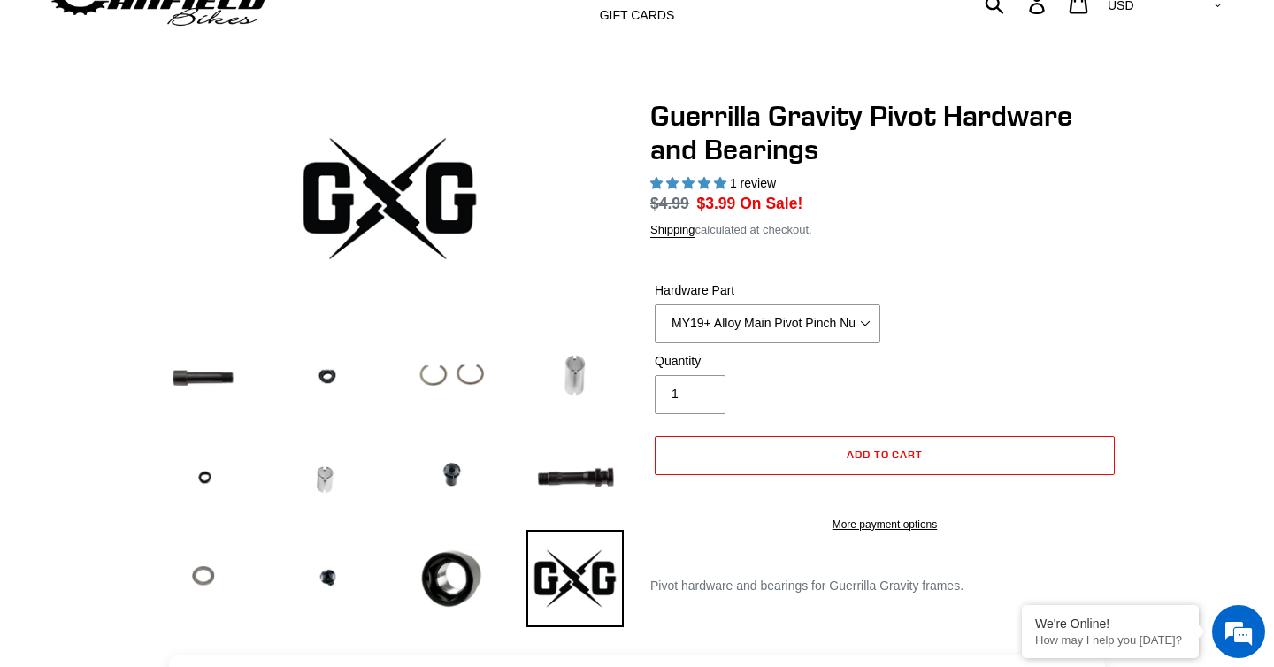
scroll to position [88, 0]
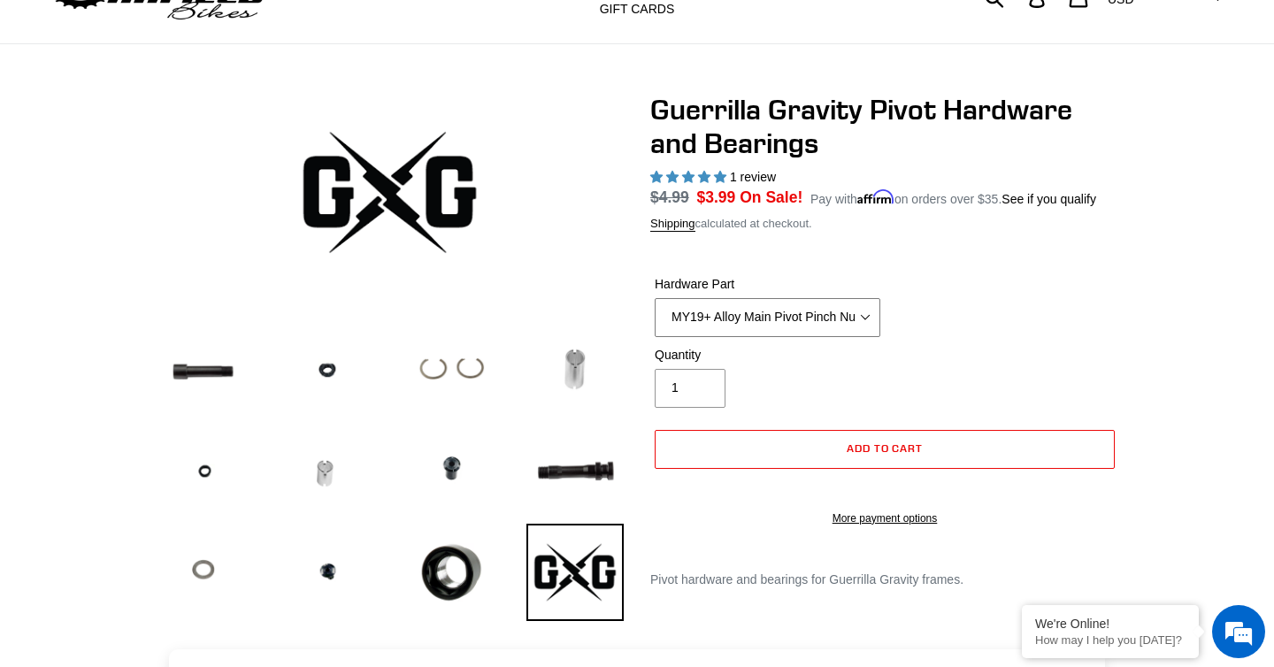
click at [795, 337] on select "MY19+ Alloy Main Pivot Pinch Nut MY19+ Main Pivot Bearing MY19+ Rocker Pivot Ax…" at bounding box center [768, 317] width 226 height 39
select select "Igus Bushing - Pack of 4"
click at [655, 320] on select "MY19+ Alloy Main Pivot Pinch Nut MY19+ Main Pivot Bearing MY19+ Rocker Pivot Ax…" at bounding box center [768, 317] width 226 height 39
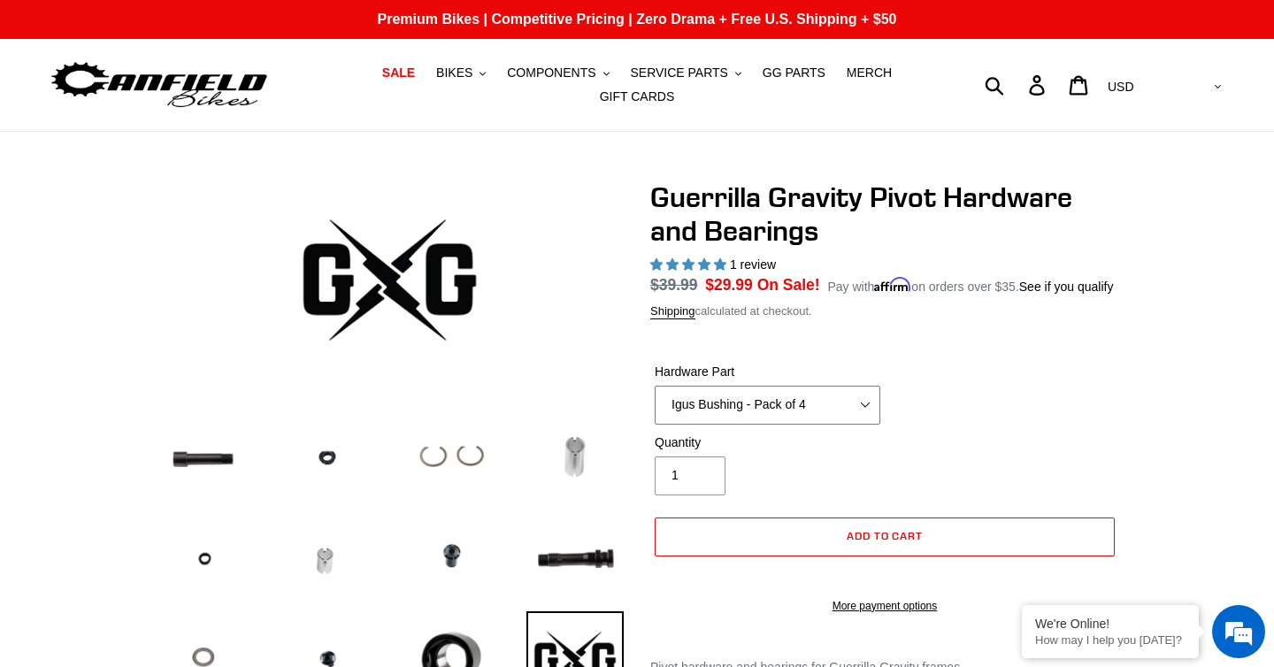
click at [843, 424] on select "MY19+ Alloy Main Pivot Pinch Nut MY19+ Main Pivot Bearing MY19+ Rocker Pivot Ax…" at bounding box center [768, 405] width 226 height 39
click at [453, 443] on img at bounding box center [451, 456] width 97 height 96
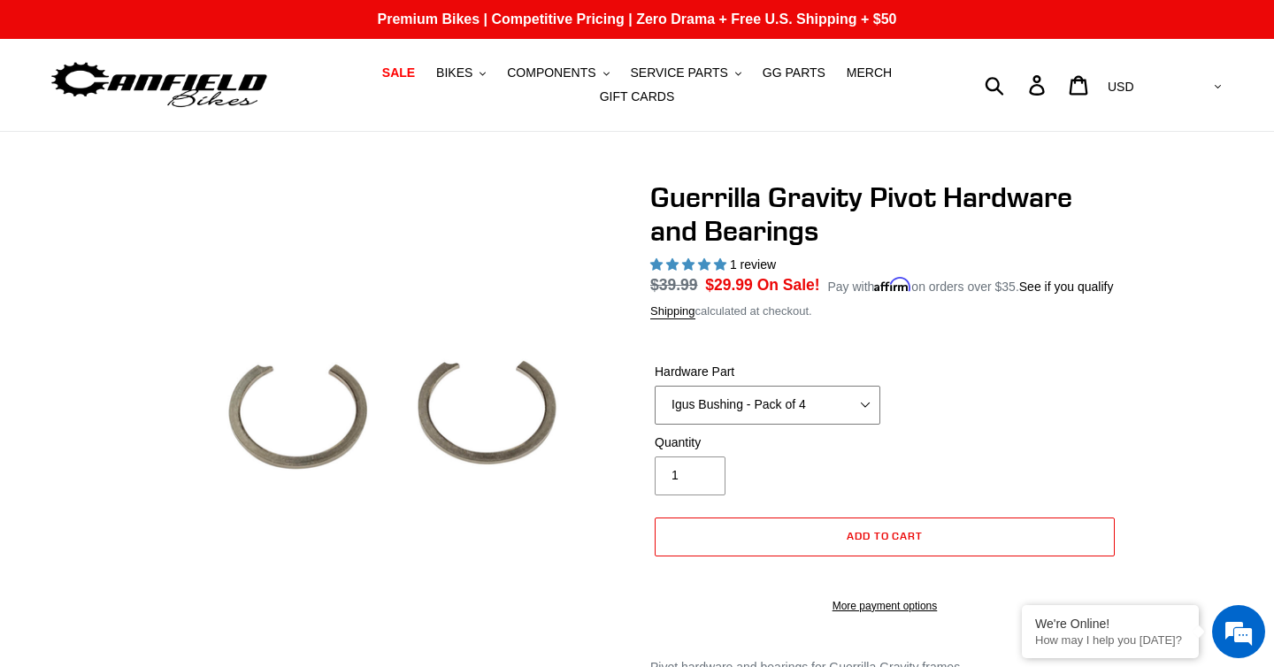
click at [855, 420] on select "MY19+ Alloy Main Pivot Pinch Nut MY19+ Main Pivot Bearing MY19+ Rocker Pivot Ax…" at bounding box center [768, 405] width 226 height 39
click at [843, 420] on select "MY19+ Alloy Main Pivot Pinch Nut MY19+ Main Pivot Bearing MY19+ Rocker Pivot Ax…" at bounding box center [768, 405] width 226 height 39
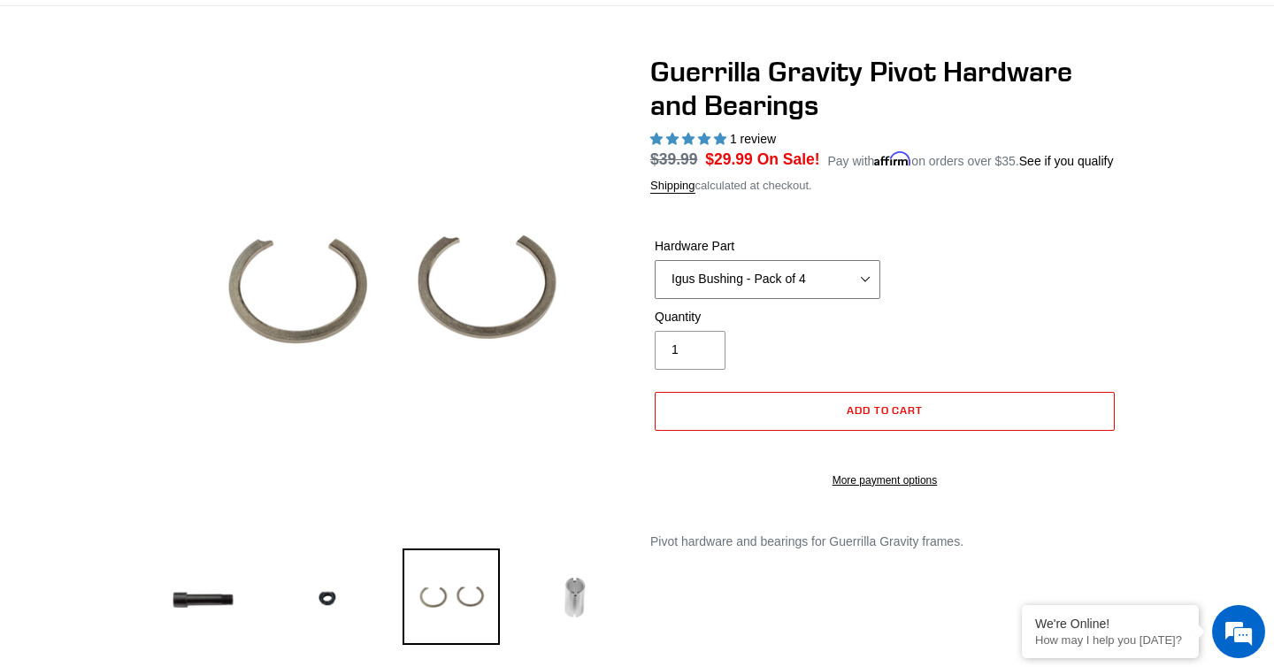
scroll to position [154, 0]
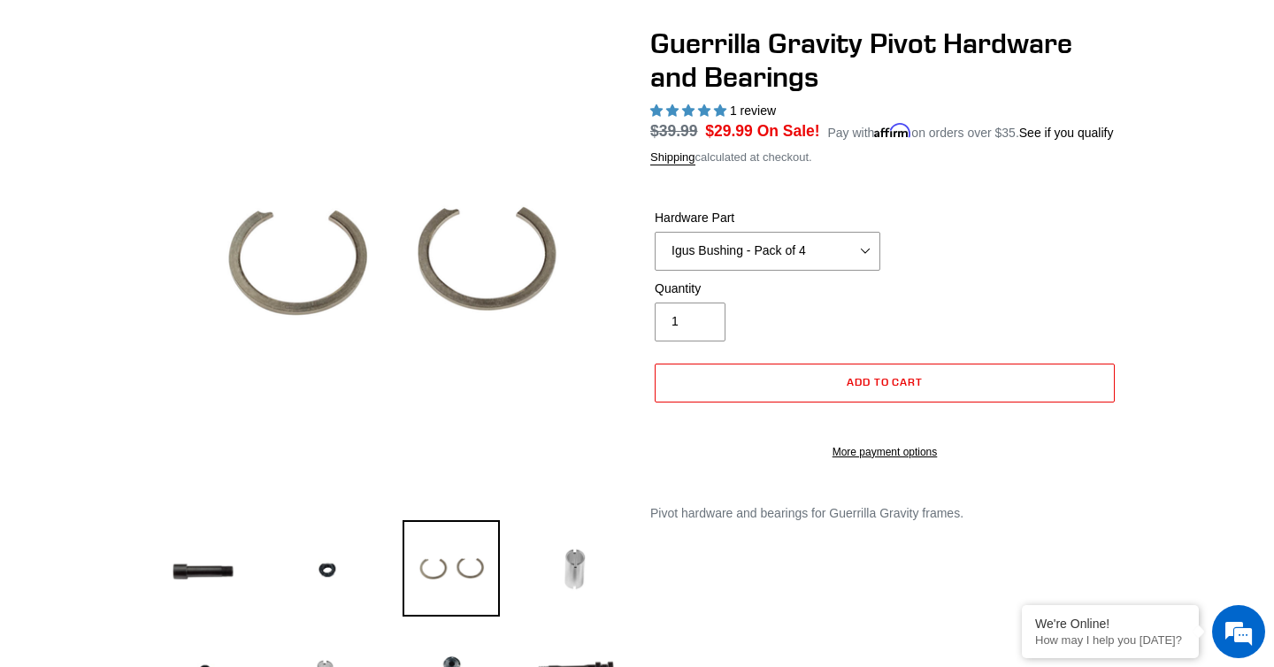
click at [625, 558] on div "Guerrilla Gravity Pivot Hardware and Bearings 1 review Regular price $39.99 Sal…" at bounding box center [872, 293] width 496 height 532
click at [590, 579] on img at bounding box center [575, 568] width 97 height 96
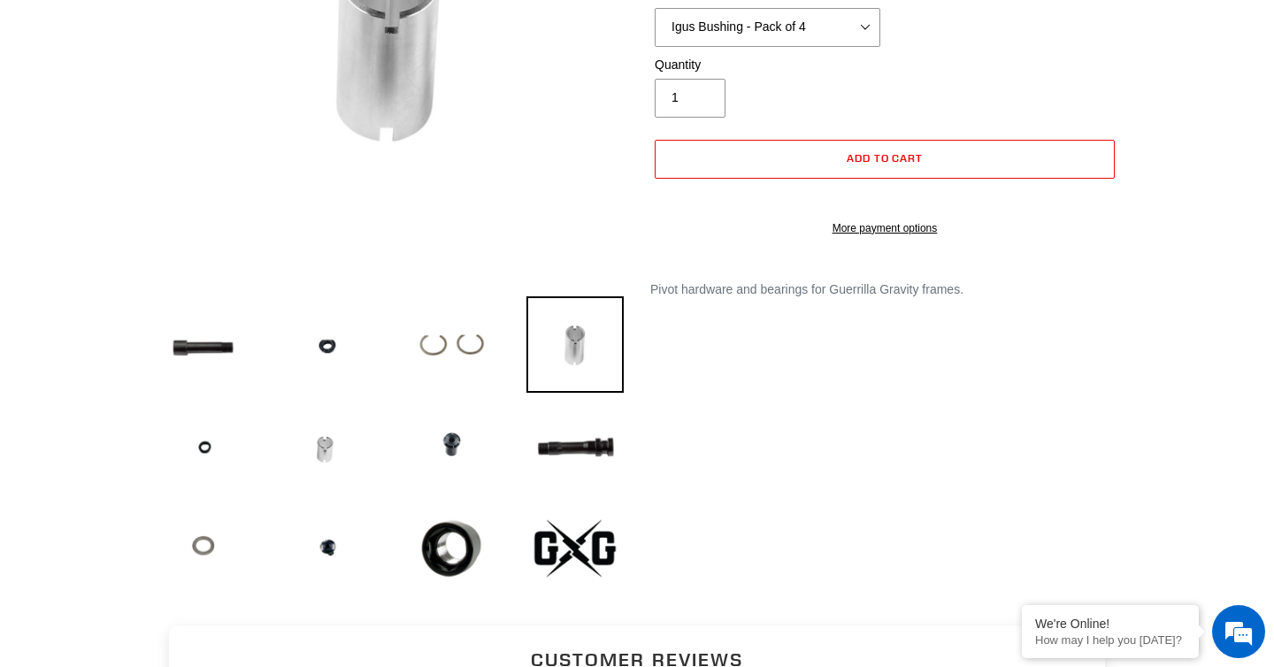
scroll to position [435, 0]
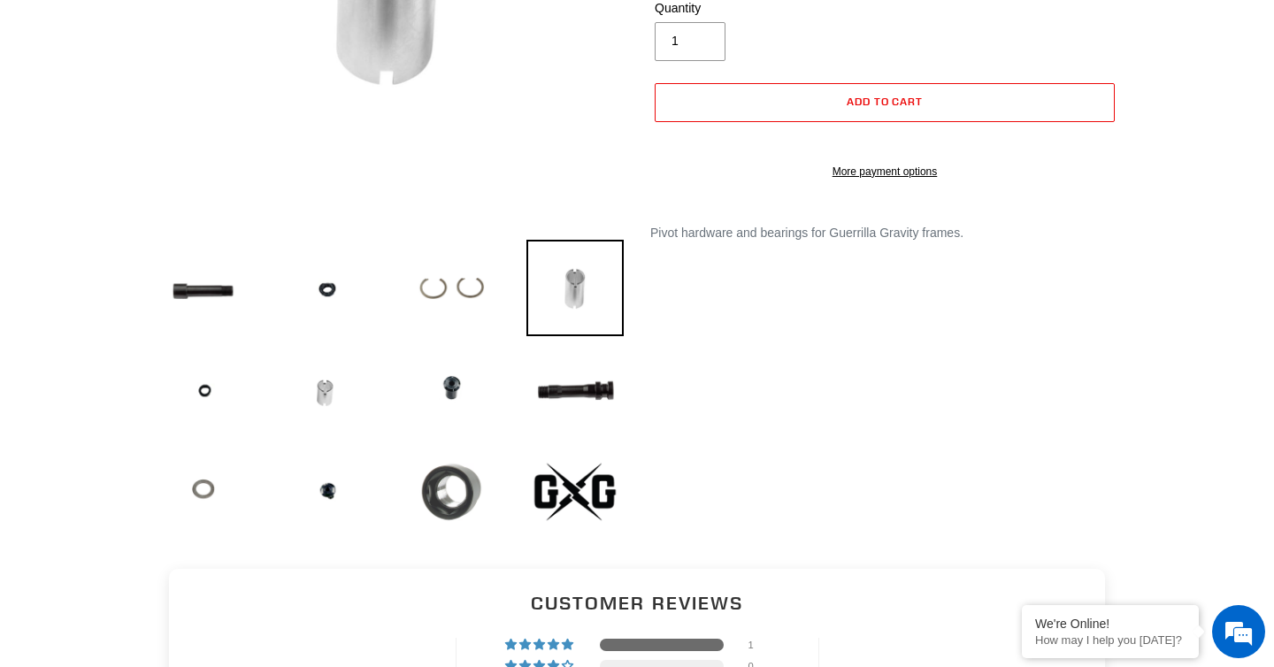
click at [423, 495] on img at bounding box center [451, 491] width 97 height 97
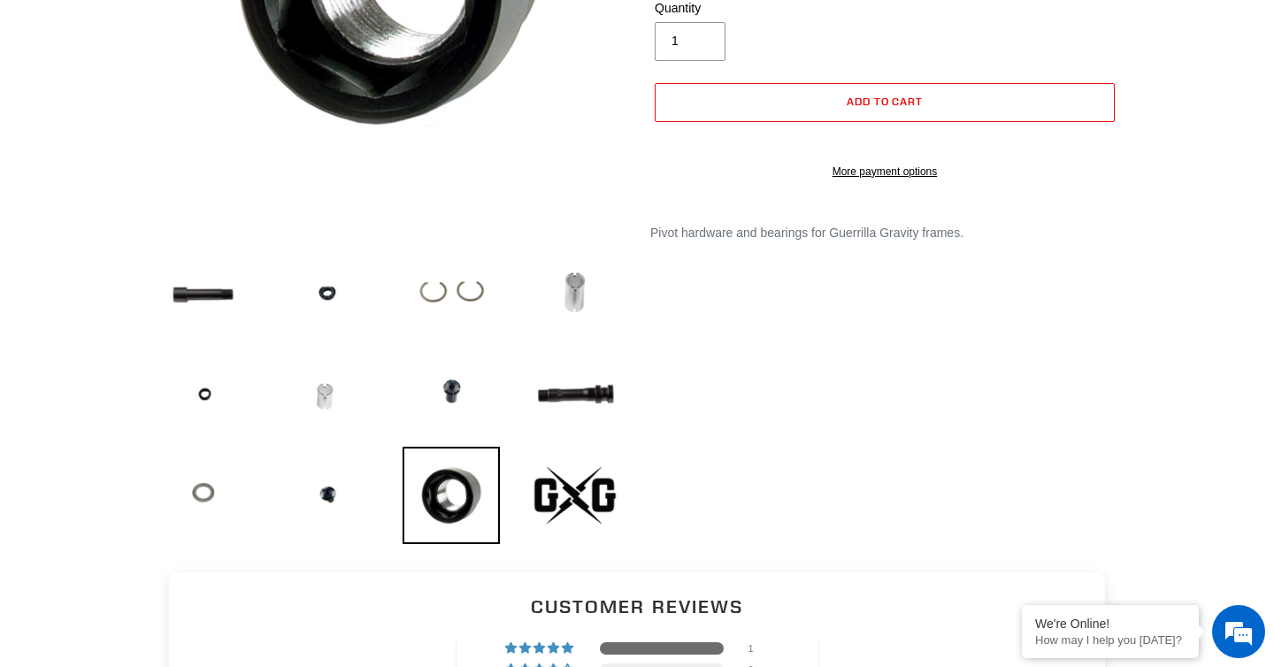
click at [340, 428] on img at bounding box center [327, 393] width 97 height 96
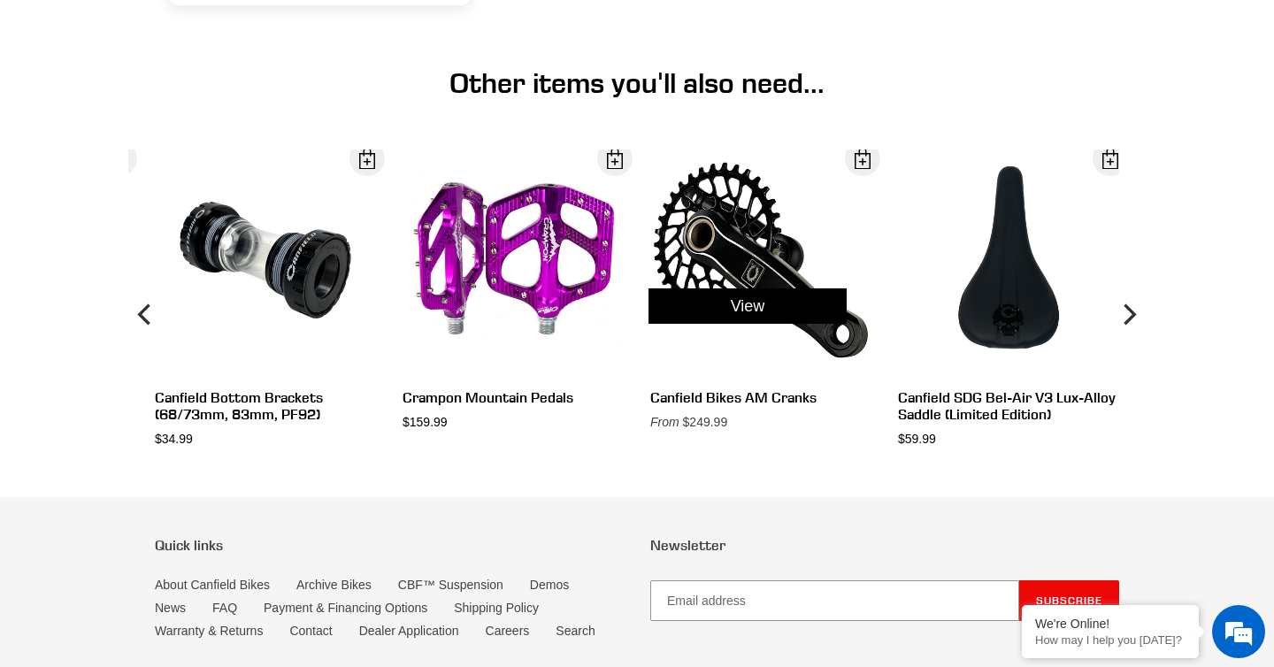
scroll to position [1664, 0]
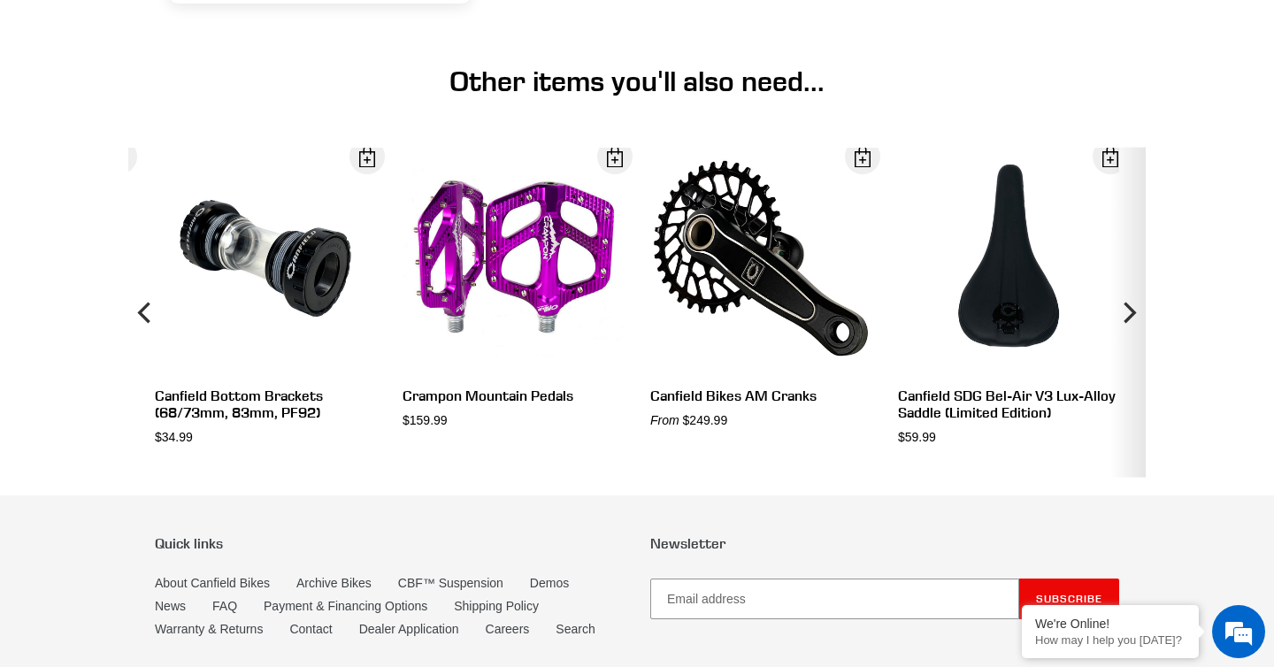
click at [1135, 305] on icon "Next" at bounding box center [1128, 312] width 21 height 198
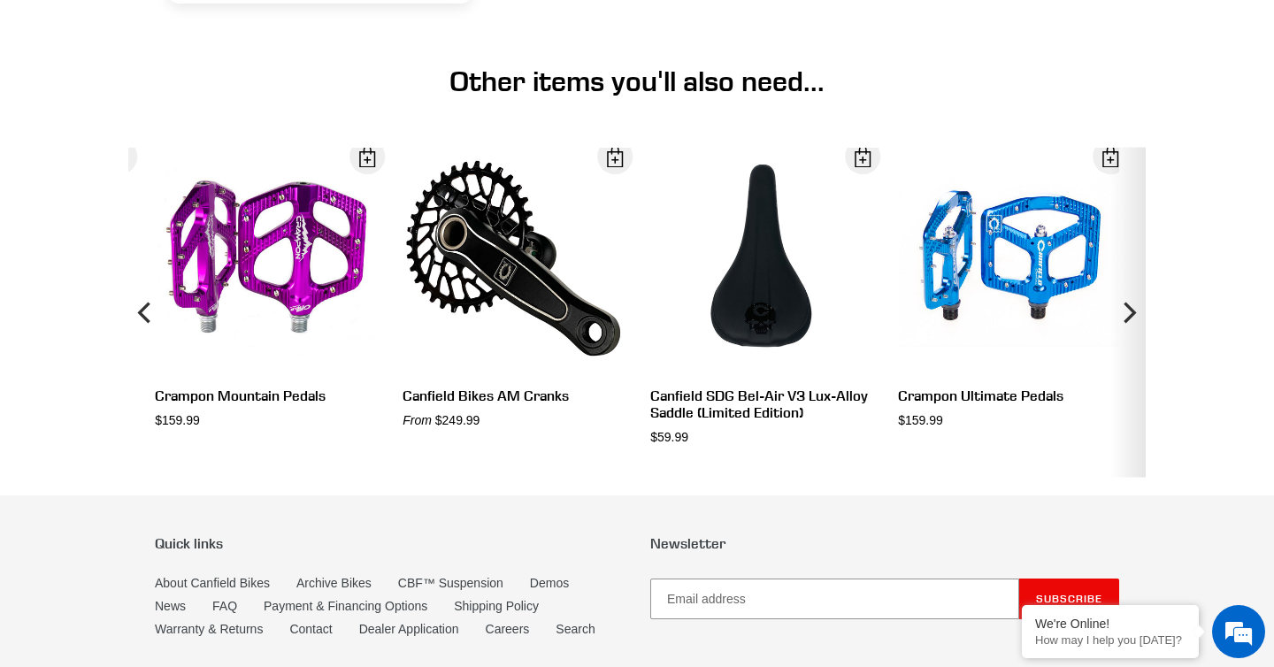
click at [1135, 305] on icon "Next" at bounding box center [1128, 312] width 21 height 198
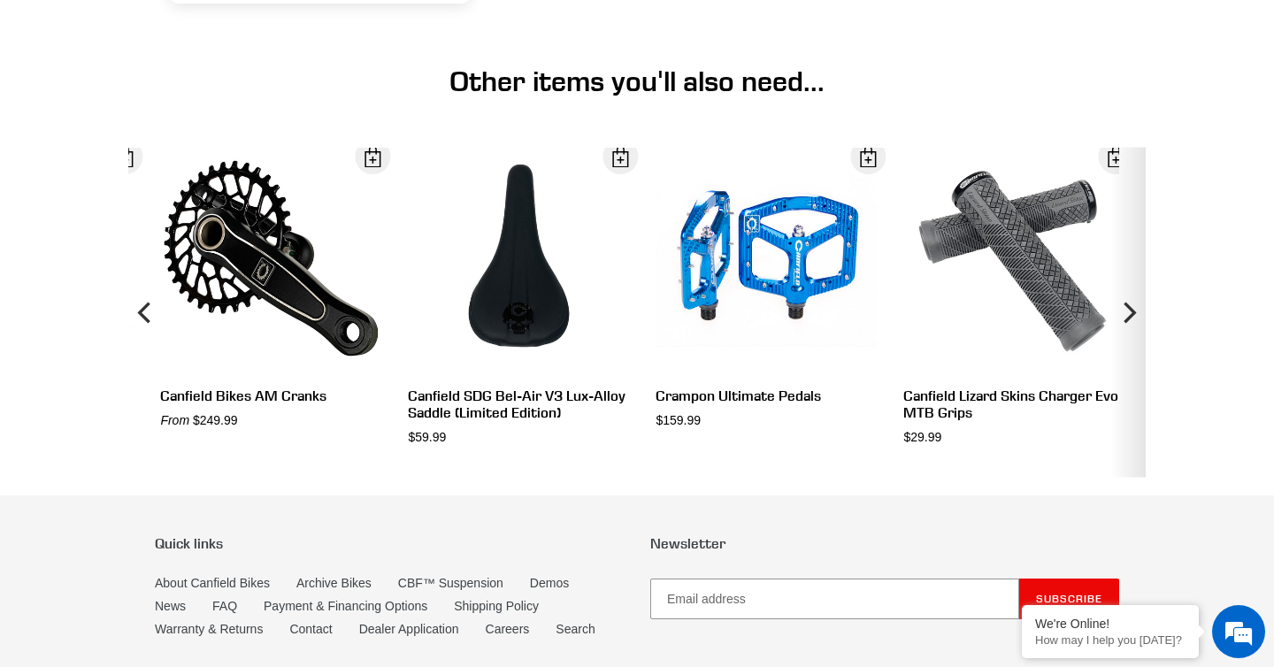
click at [1135, 305] on icon "Next" at bounding box center [1128, 312] width 21 height 198
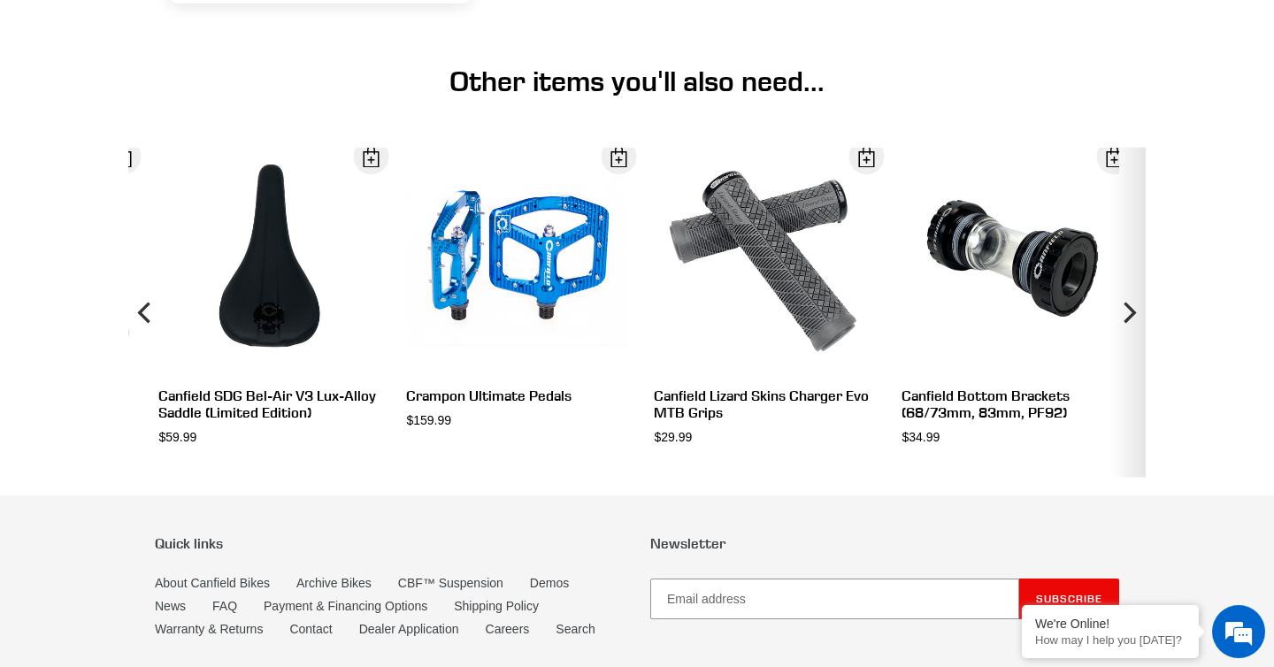
click at [1135, 305] on icon "Next" at bounding box center [1128, 312] width 21 height 198
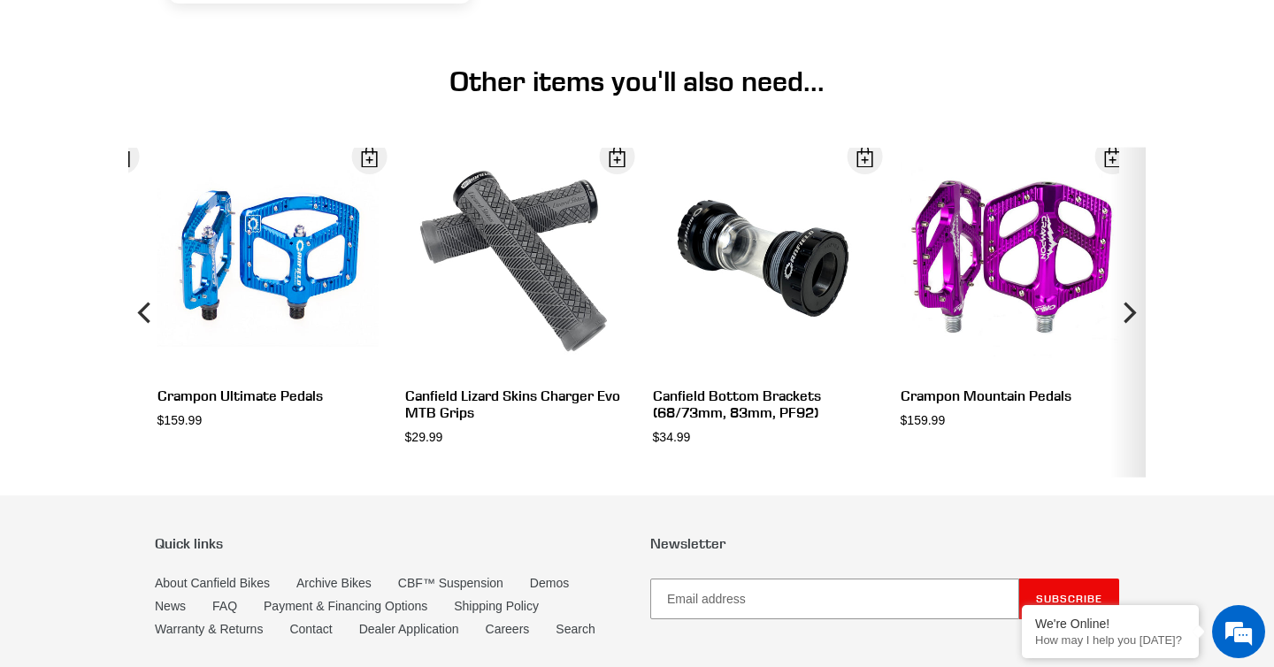
click at [1135, 305] on icon "Next" at bounding box center [1128, 312] width 21 height 198
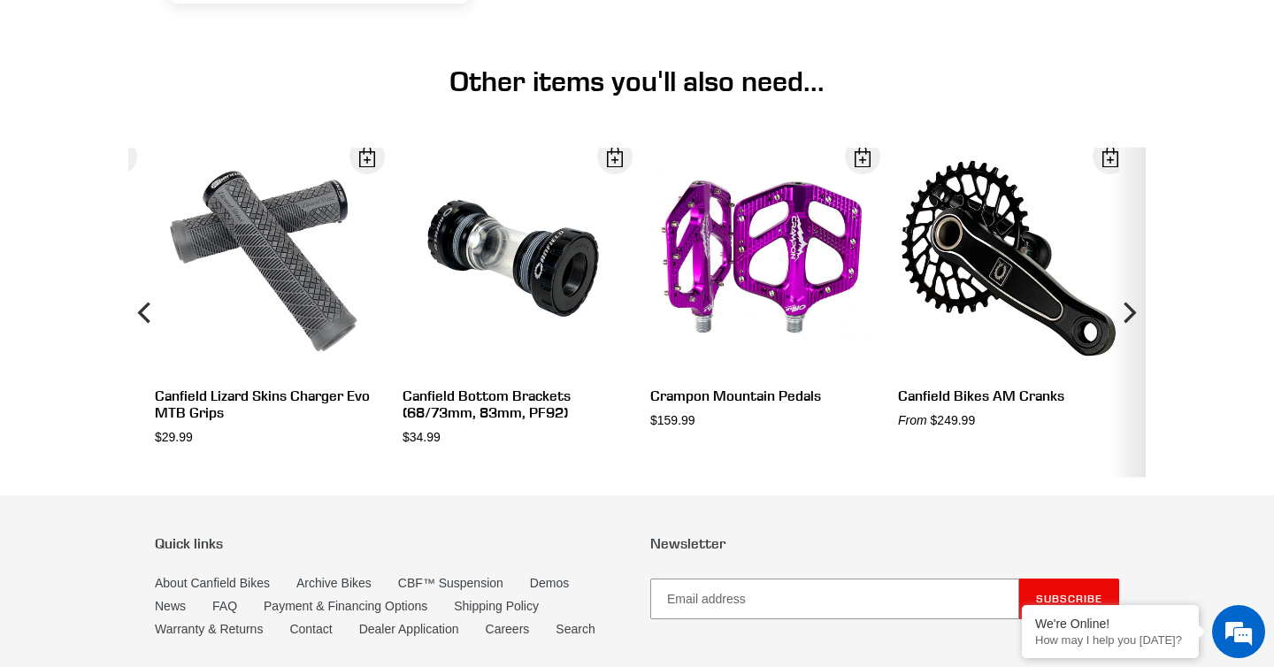
click at [1121, 306] on icon "Next" at bounding box center [1128, 312] width 21 height 198
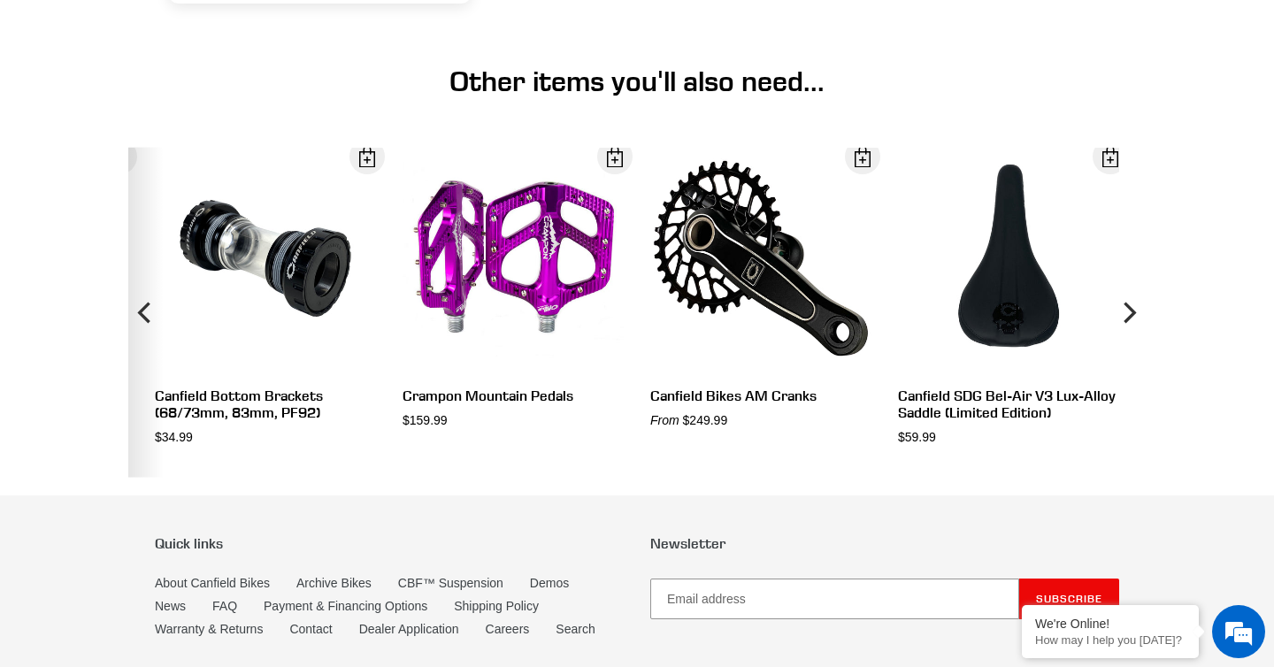
click at [147, 311] on icon "Previous" at bounding box center [145, 312] width 21 height 198
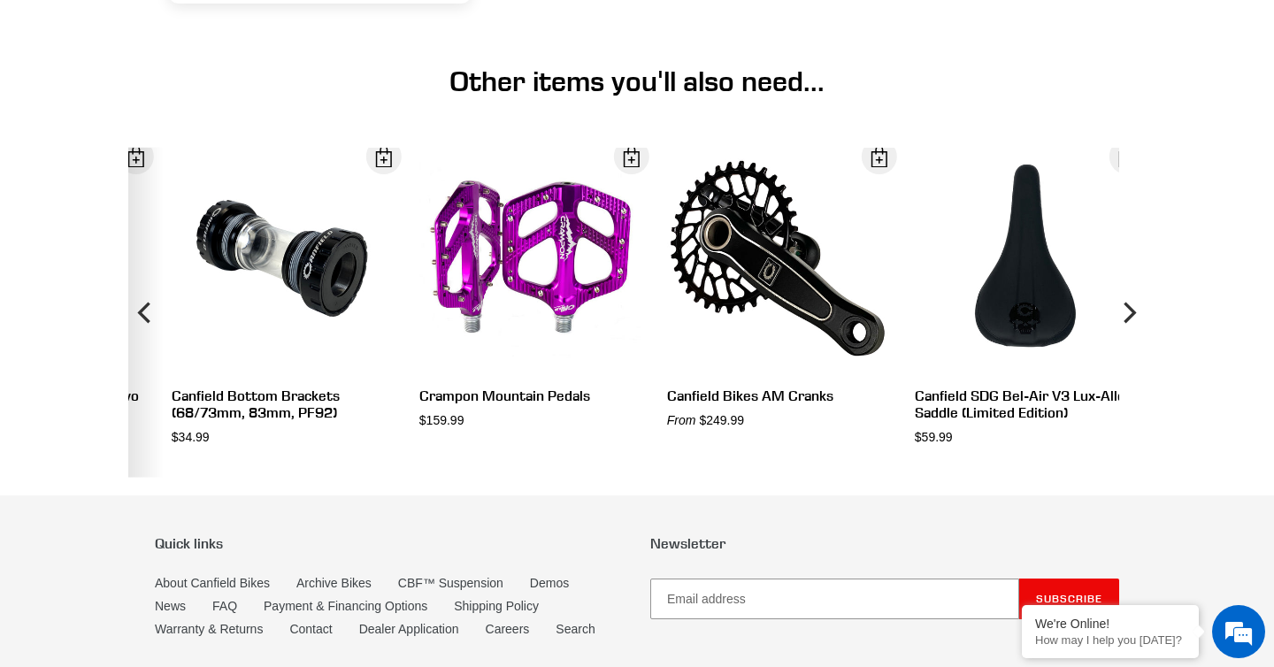
click at [147, 311] on icon "Previous" at bounding box center [145, 312] width 21 height 198
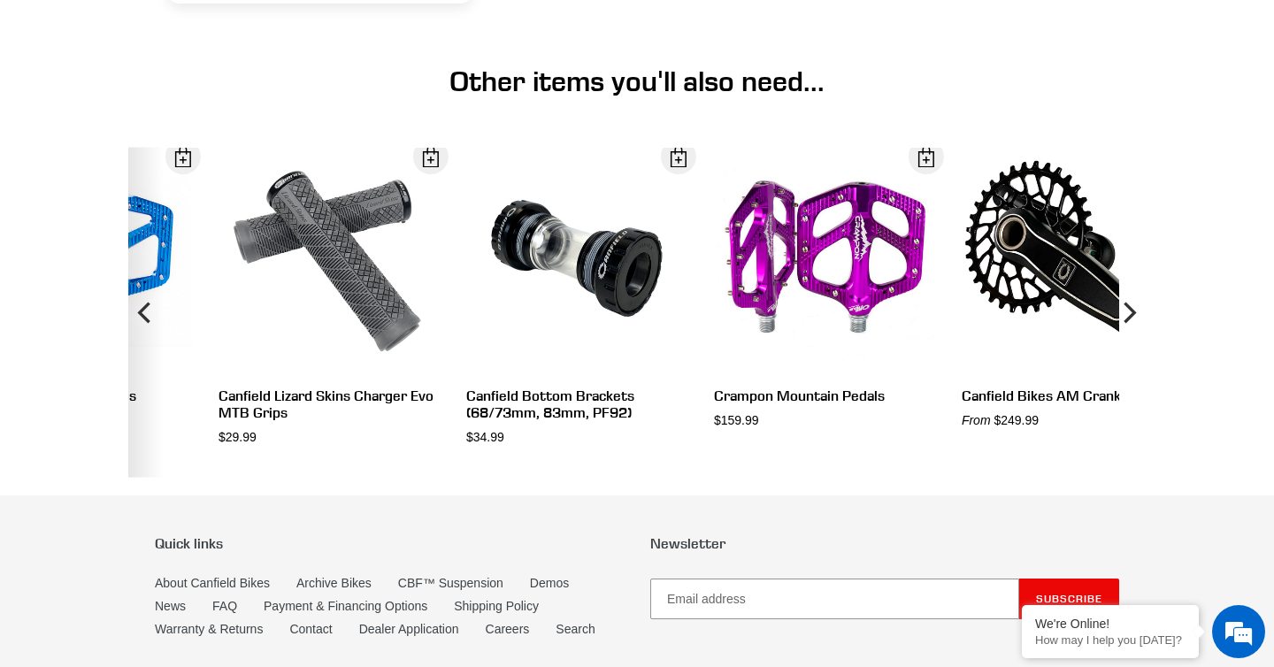
click at [147, 311] on icon "Previous" at bounding box center [145, 312] width 21 height 198
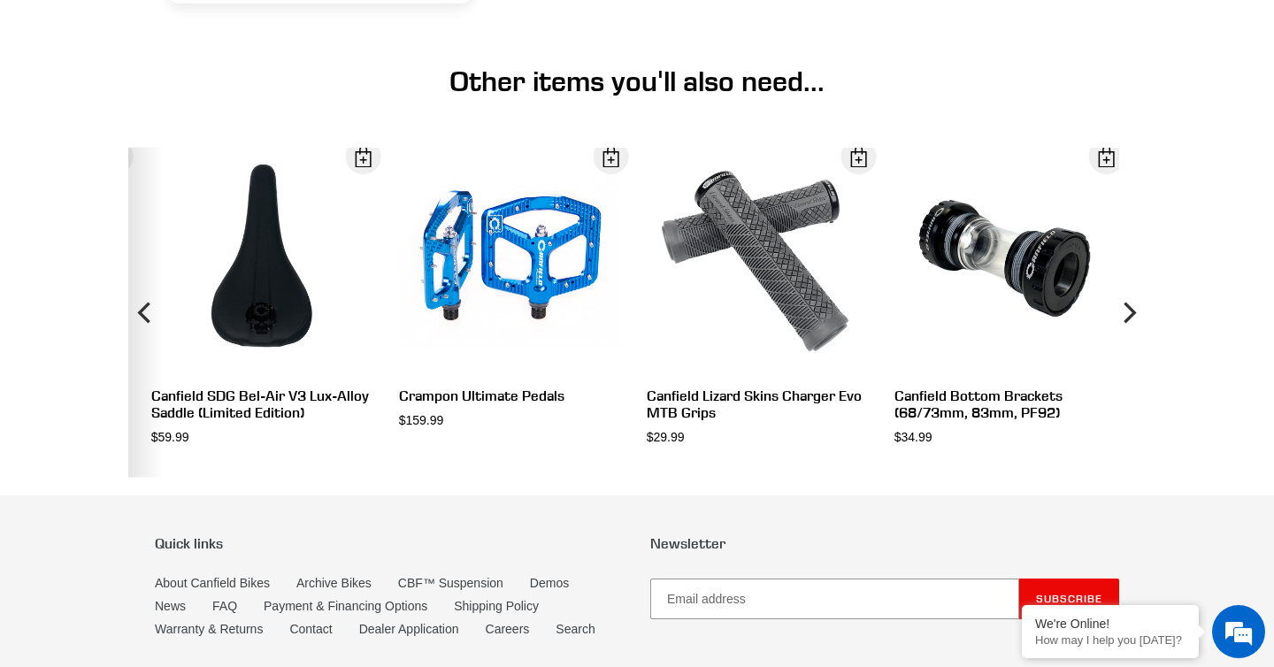
click at [147, 311] on icon "Previous" at bounding box center [145, 312] width 21 height 198
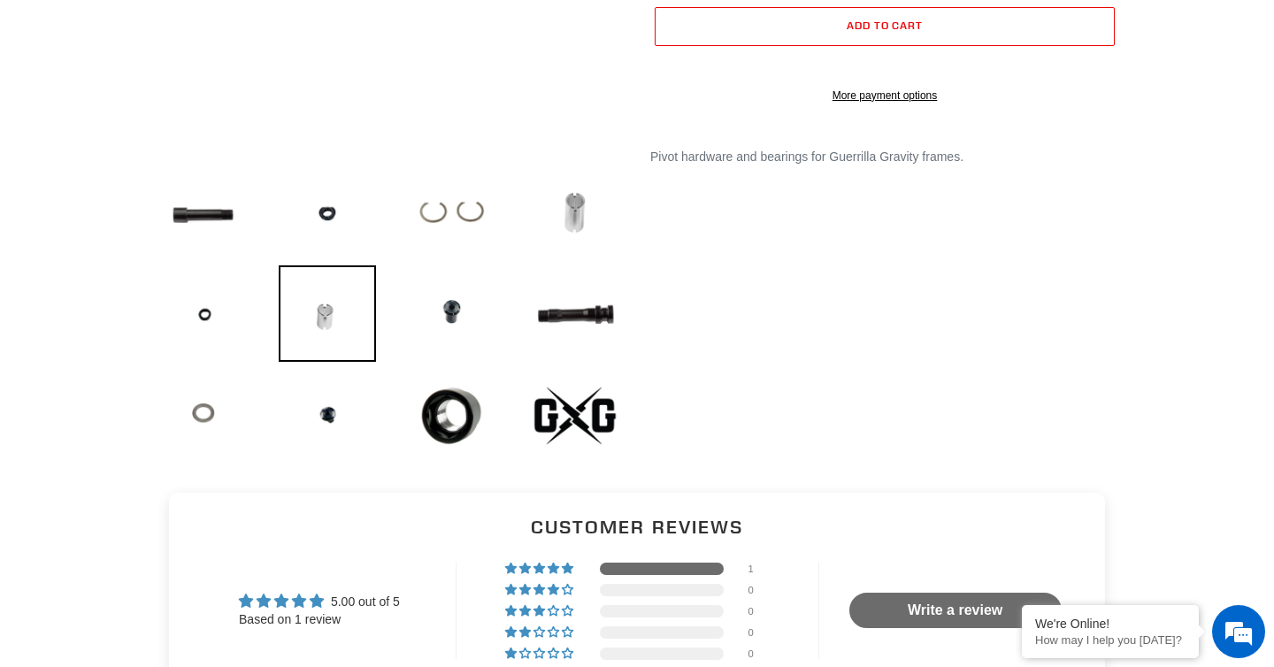
scroll to position [512, 0]
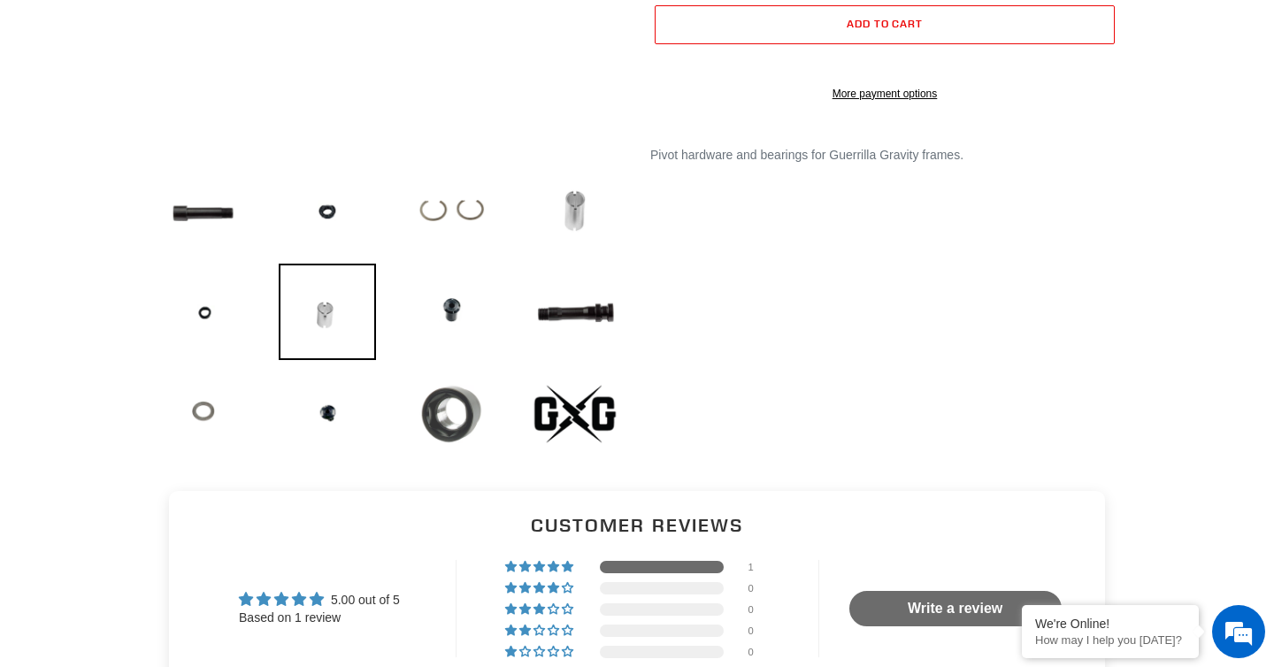
click at [452, 426] on img at bounding box center [451, 414] width 97 height 97
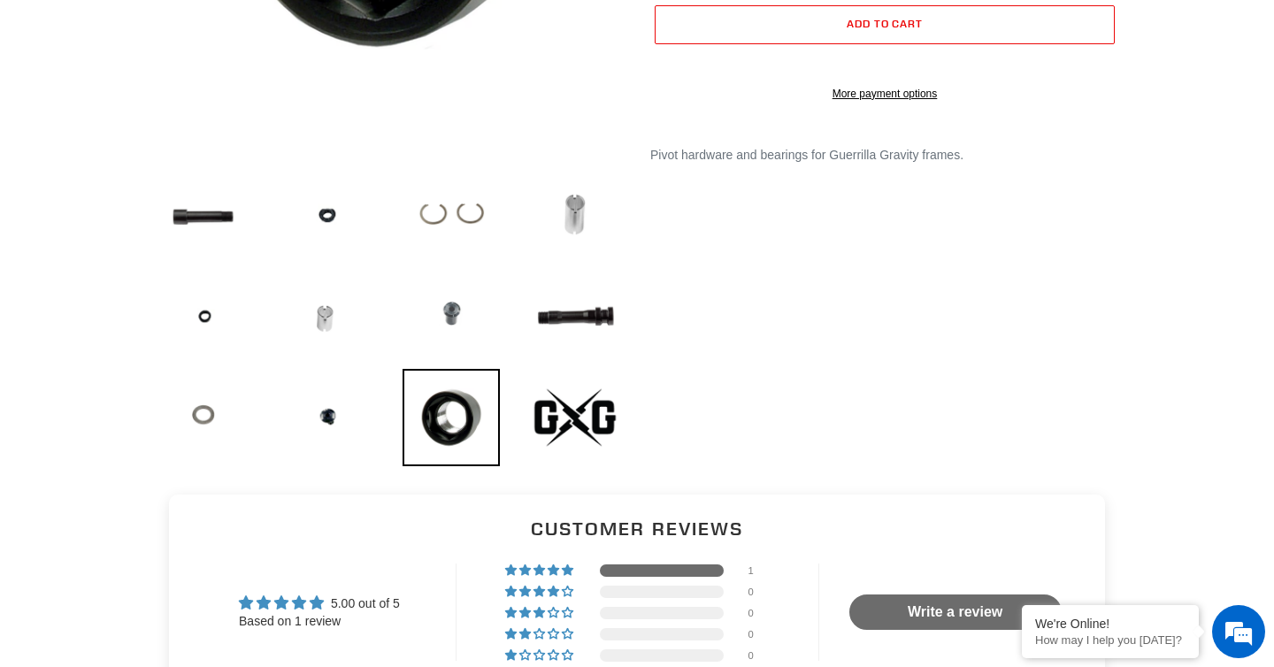
click at [455, 327] on img at bounding box center [451, 315] width 97 height 96
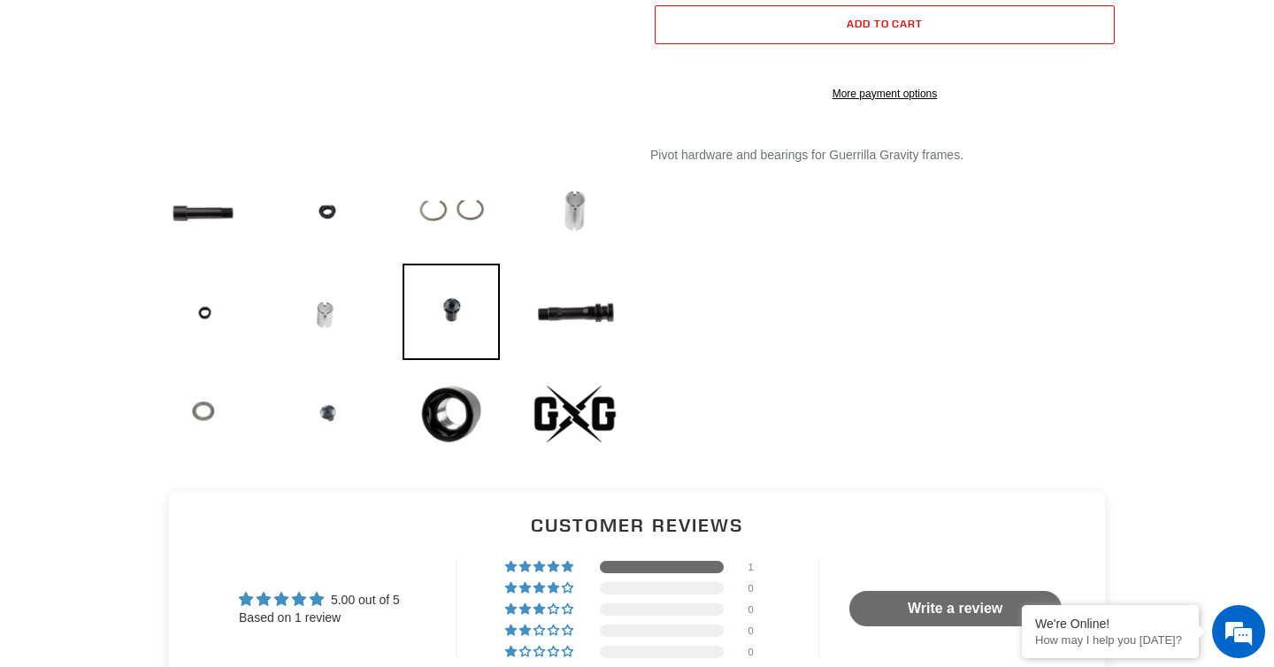
click at [340, 396] on img at bounding box center [327, 414] width 97 height 96
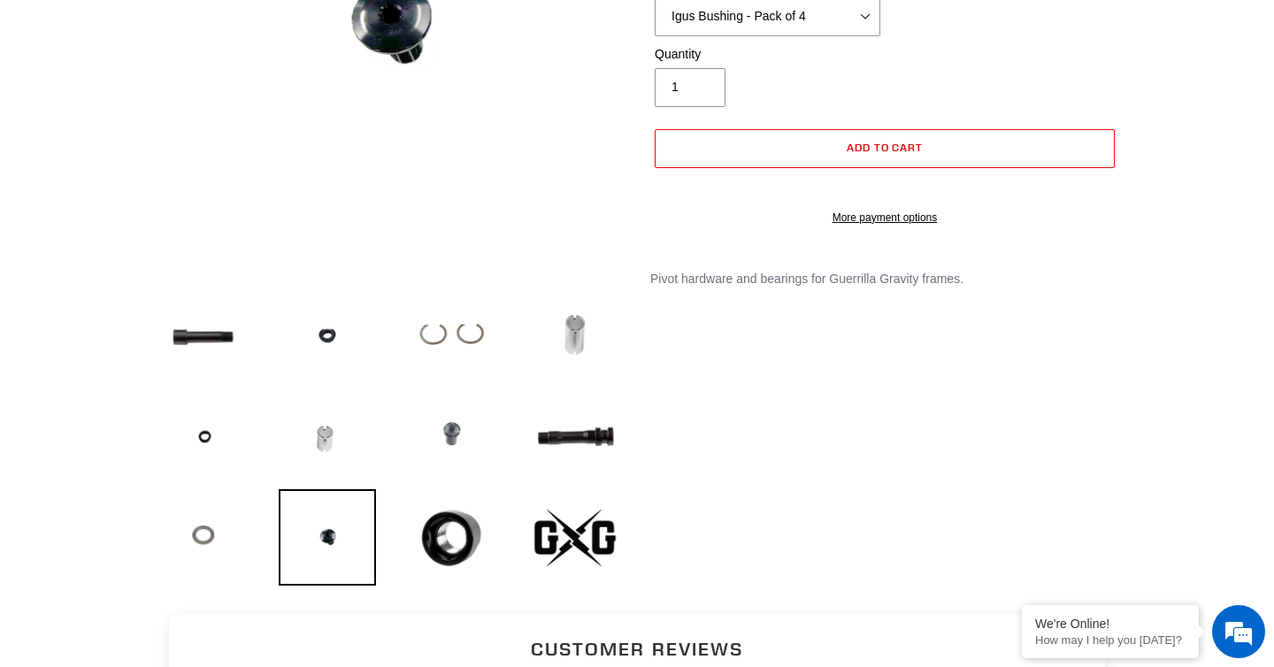
scroll to position [123, 0]
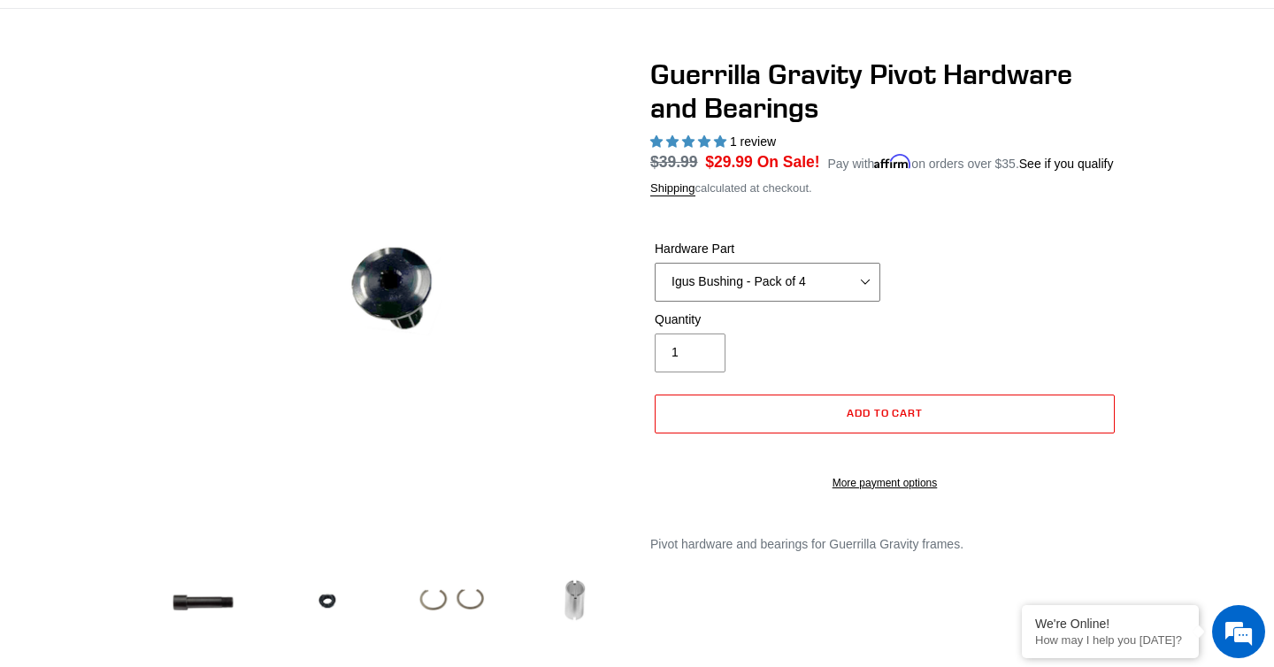
click at [820, 302] on select "MY19+ Alloy Main Pivot Pinch Nut MY19+ Main Pivot Bearing MY19+ Rocker Pivot Ax…" at bounding box center [768, 282] width 226 height 39
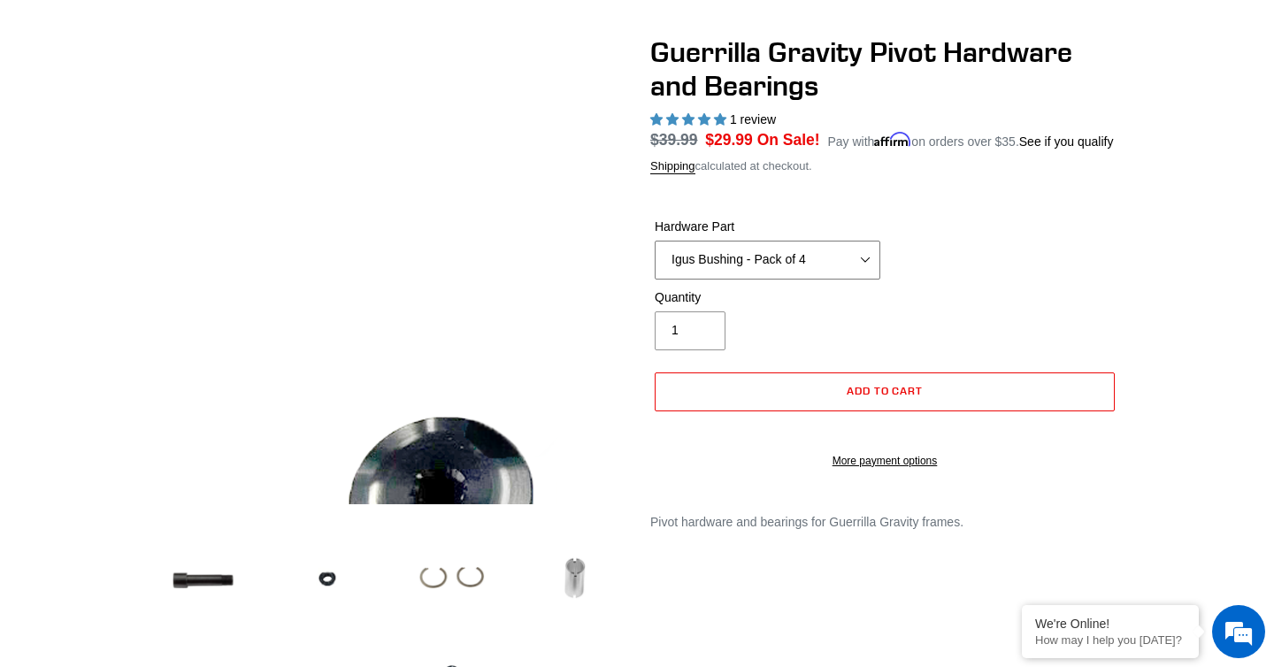
scroll to position [156, 0]
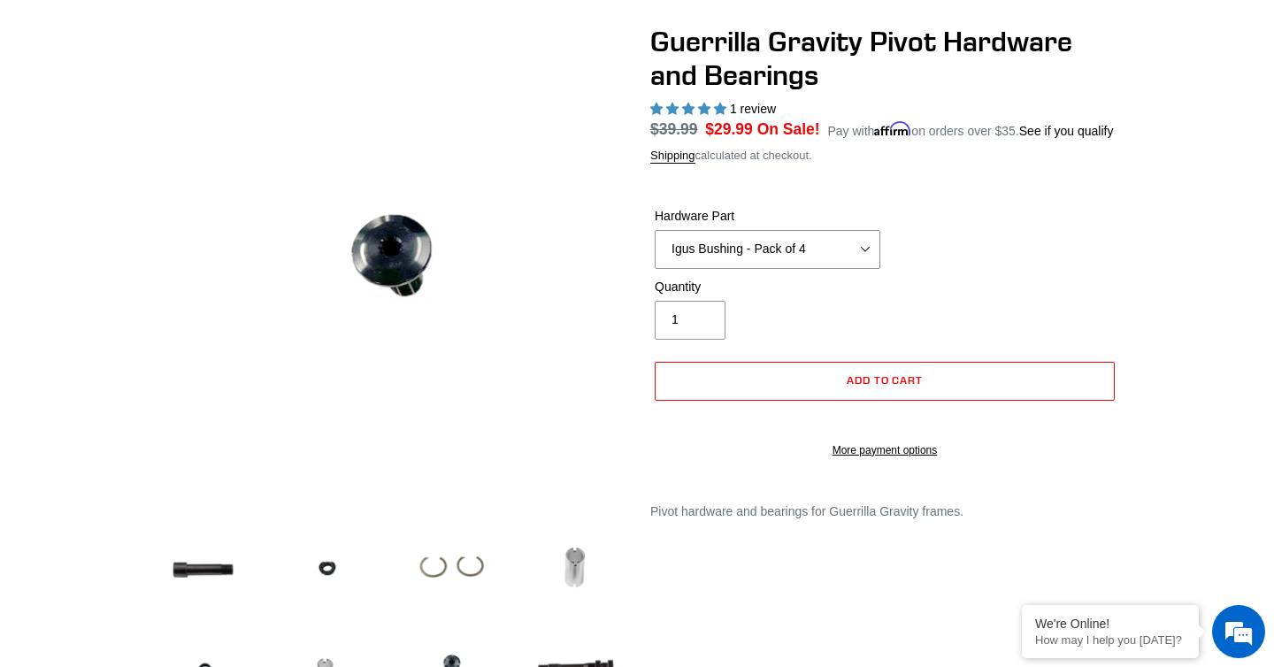
click at [658, 426] on shop-pay-wallet-button at bounding box center [657, 419] width 4 height 14
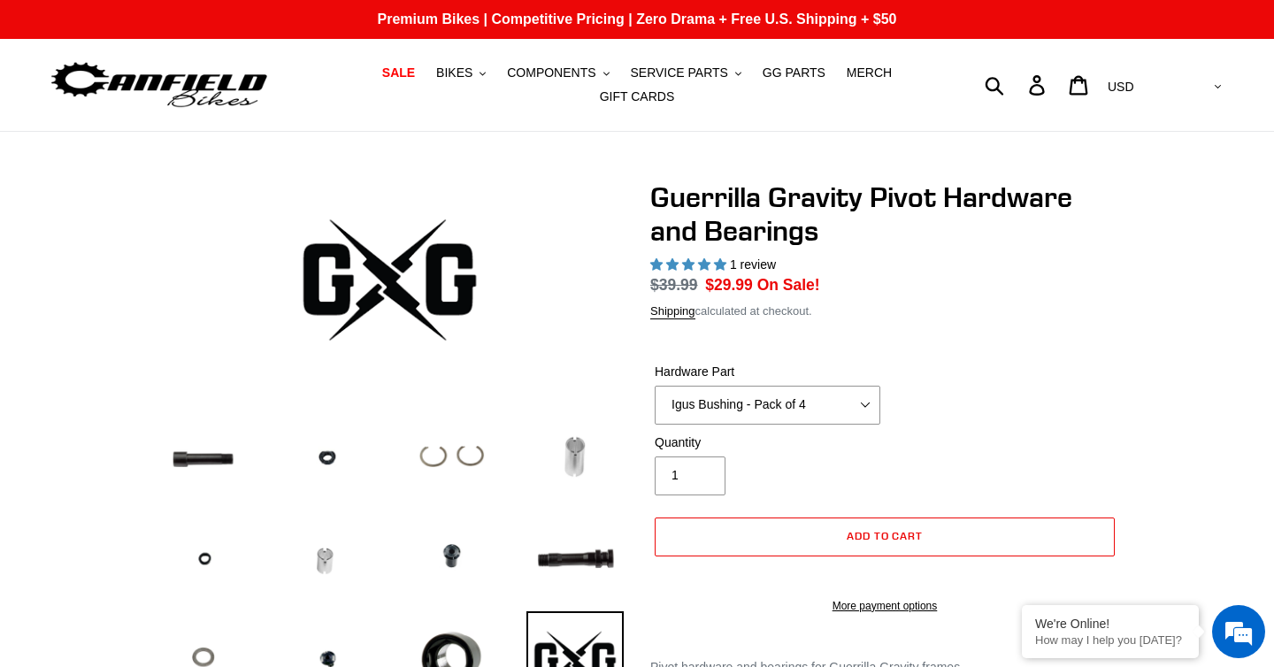
select select "highest-rating"
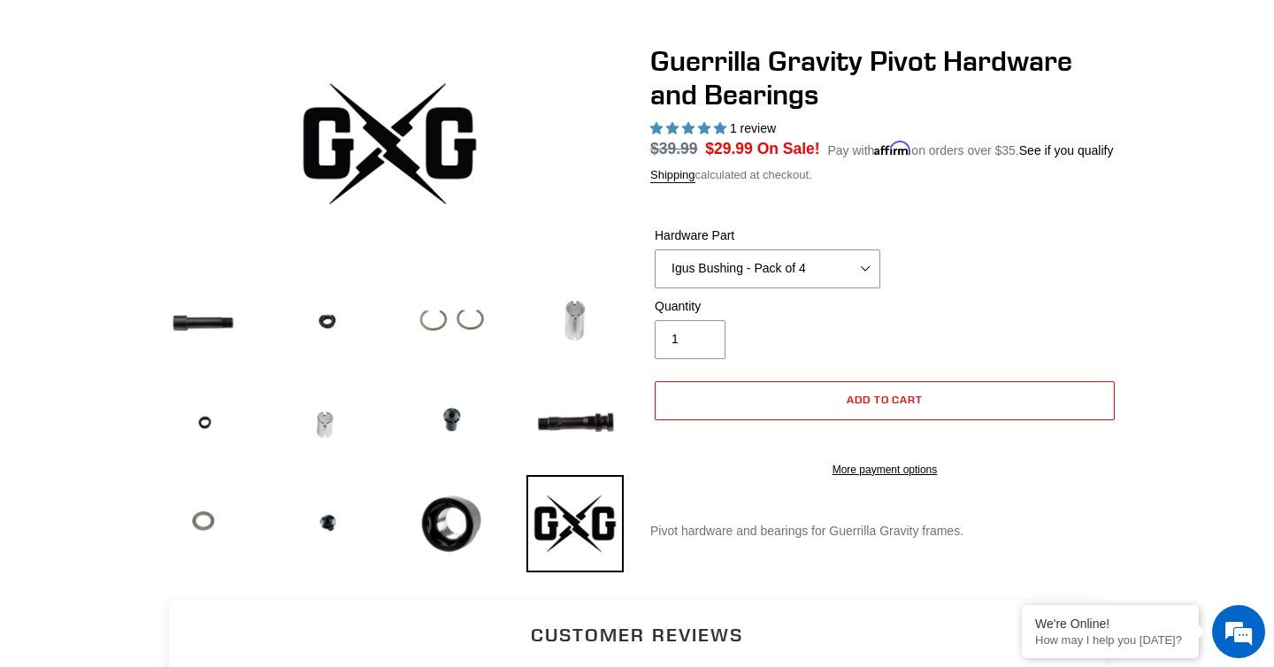
scroll to position [134, 0]
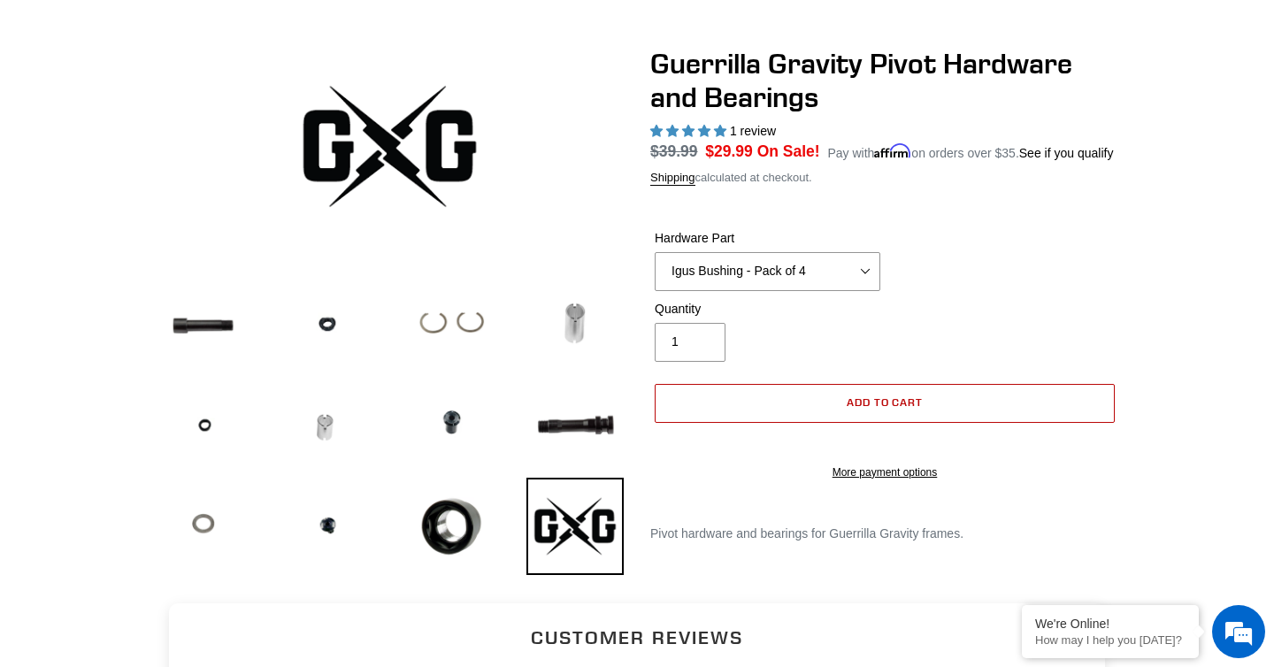
click at [871, 409] on span "Add to cart" at bounding box center [885, 402] width 77 height 13
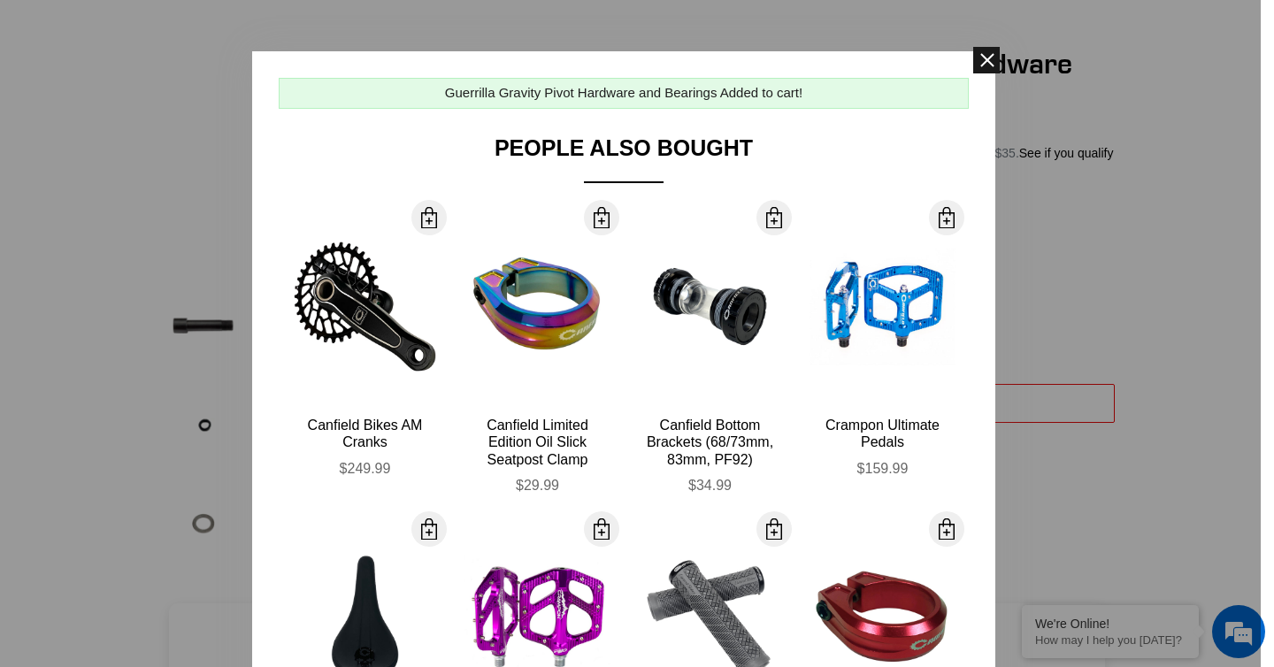
click at [984, 56] on span at bounding box center [987, 60] width 27 height 27
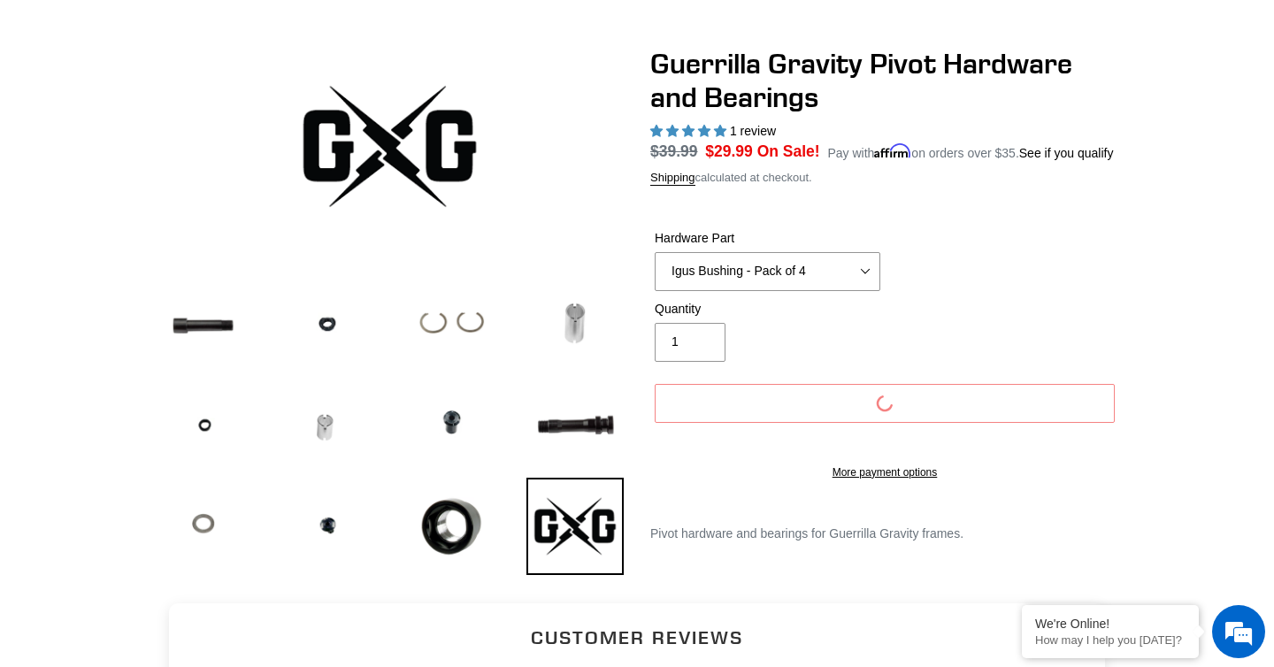
scroll to position [0, 0]
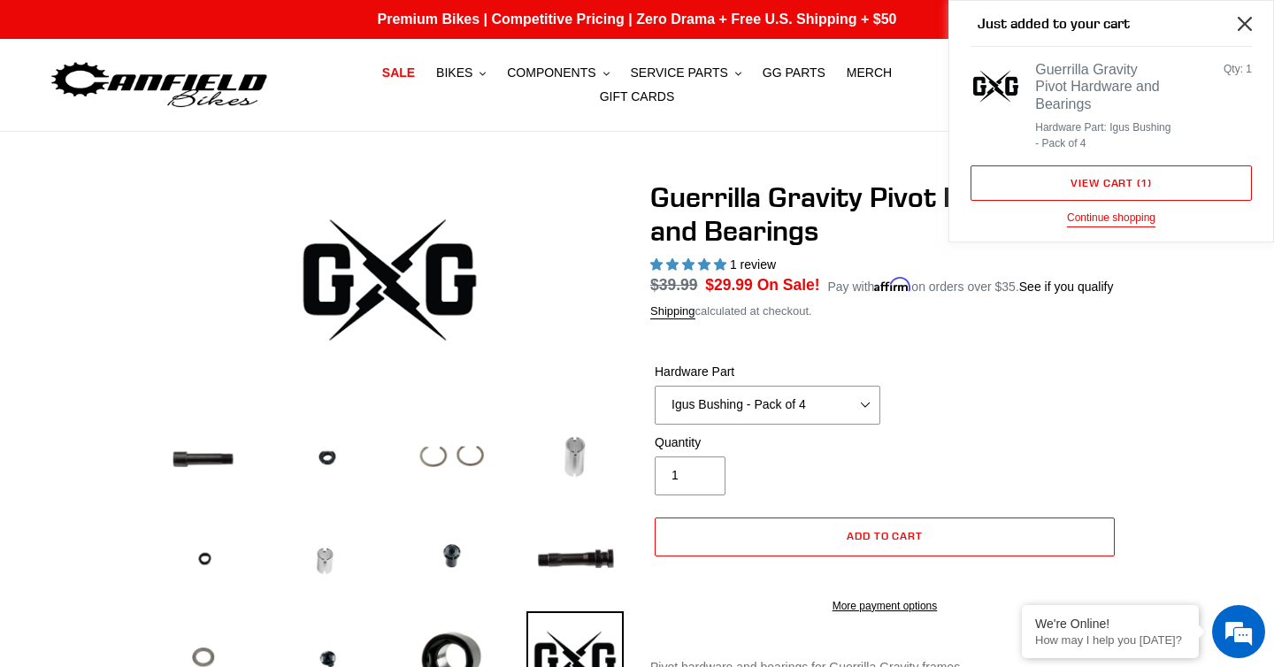
click at [1240, 25] on icon "Close" at bounding box center [1245, 24] width 14 height 14
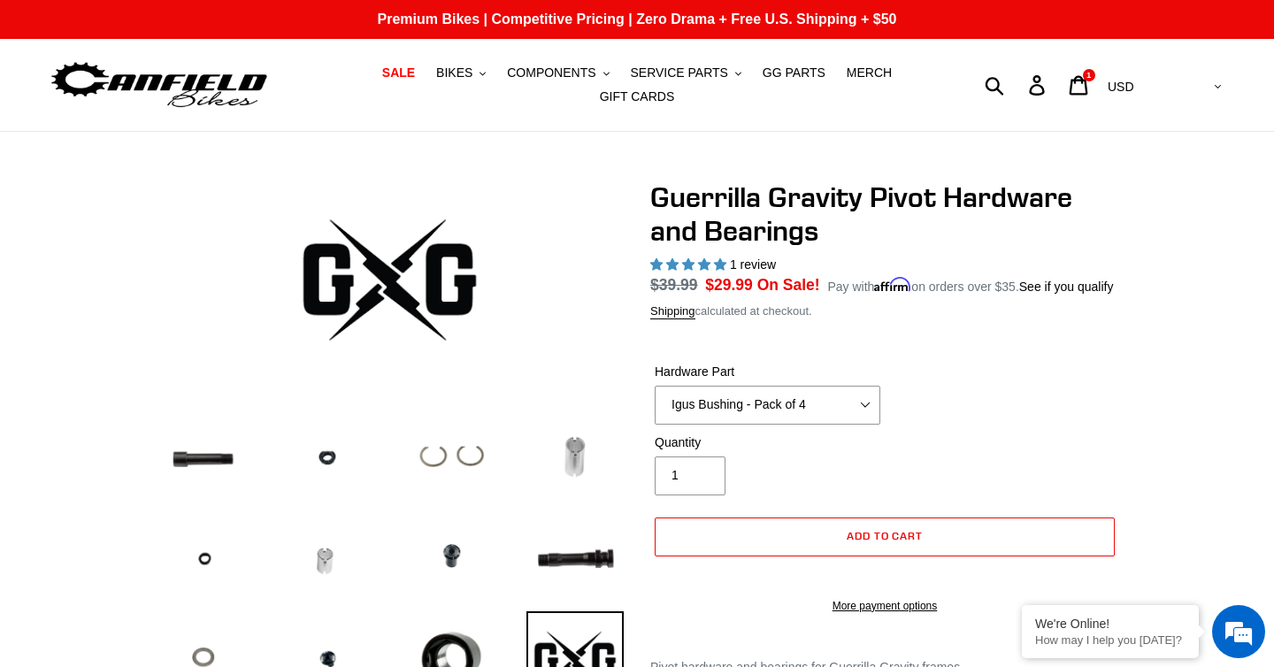
click at [1063, 79] on div "Submit Search Log in Cart 1 items Currency AED AFN ALL AMD ANG AUD AWG AZN BAM …" at bounding box center [1079, 84] width 295 height 39
click at [1064, 96] on div "Submit Search Log in Cart 1 items Currency AED AFN ALL AMD ANG AUD AWG AZN BAM …" at bounding box center [1079, 84] width 295 height 39
click at [1064, 95] on div "Submit Search Log in Cart 1 items Currency AED AFN ALL AMD ANG AUD AWG AZN BAM …" at bounding box center [1079, 84] width 295 height 39
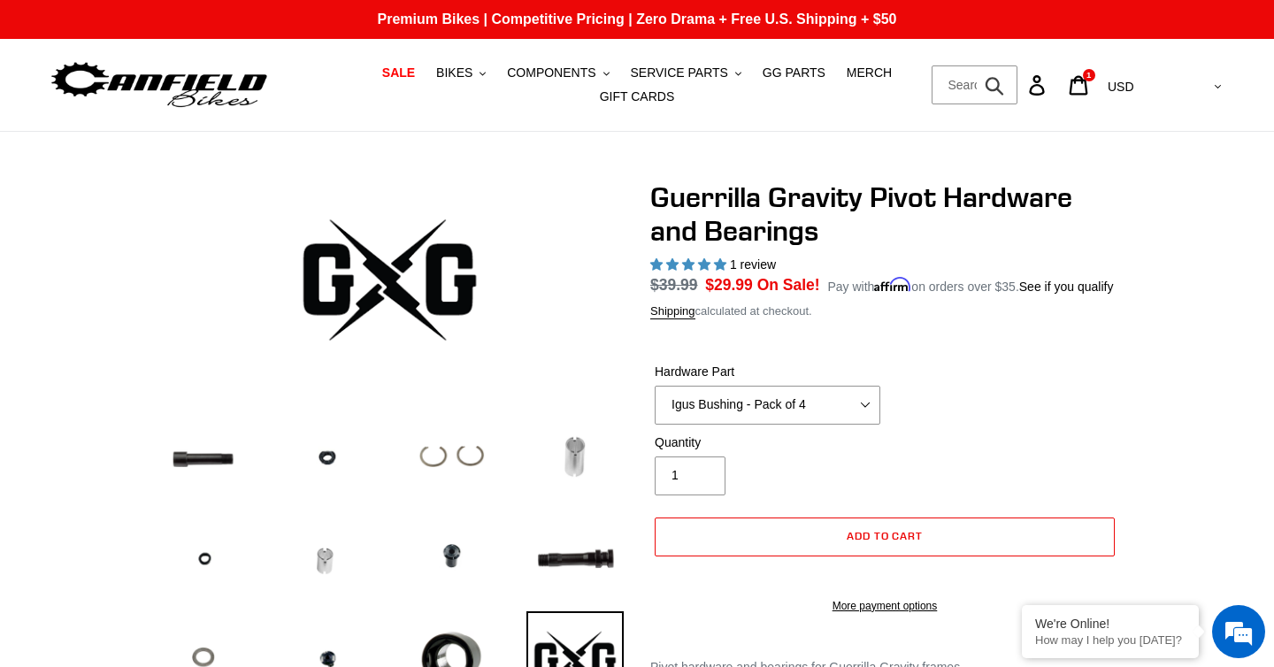
click at [1019, 80] on form "Submit" at bounding box center [975, 84] width 87 height 39
type input "guerrilla gravity"
click at [974, 65] on button "Submit" at bounding box center [995, 84] width 43 height 39
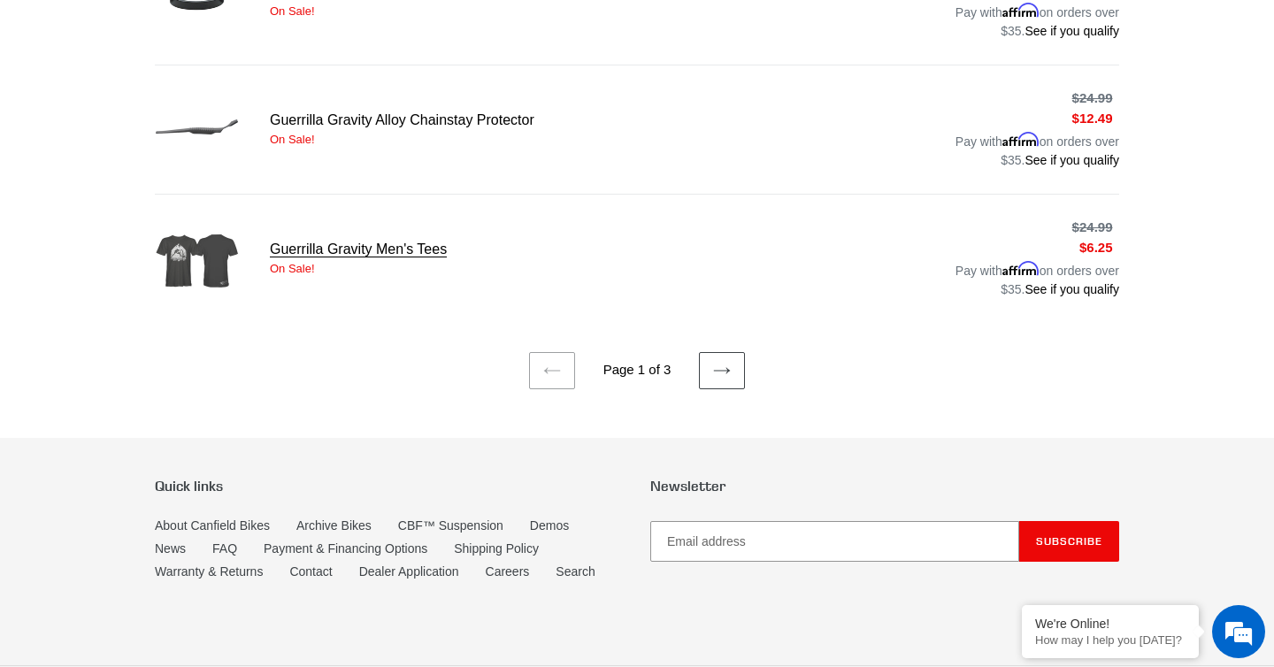
scroll to position [1374, 0]
click at [373, 247] on link "Guerrilla Gravity Men's Tees" at bounding box center [637, 259] width 965 height 89
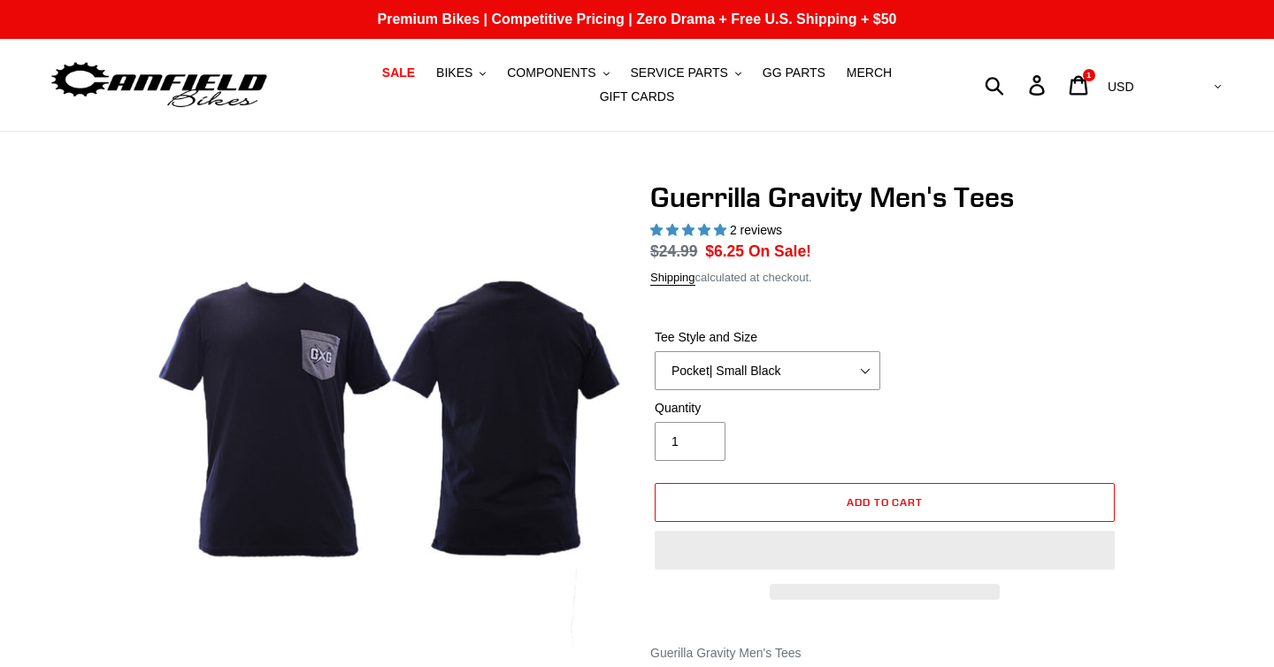
select select "highest-rating"
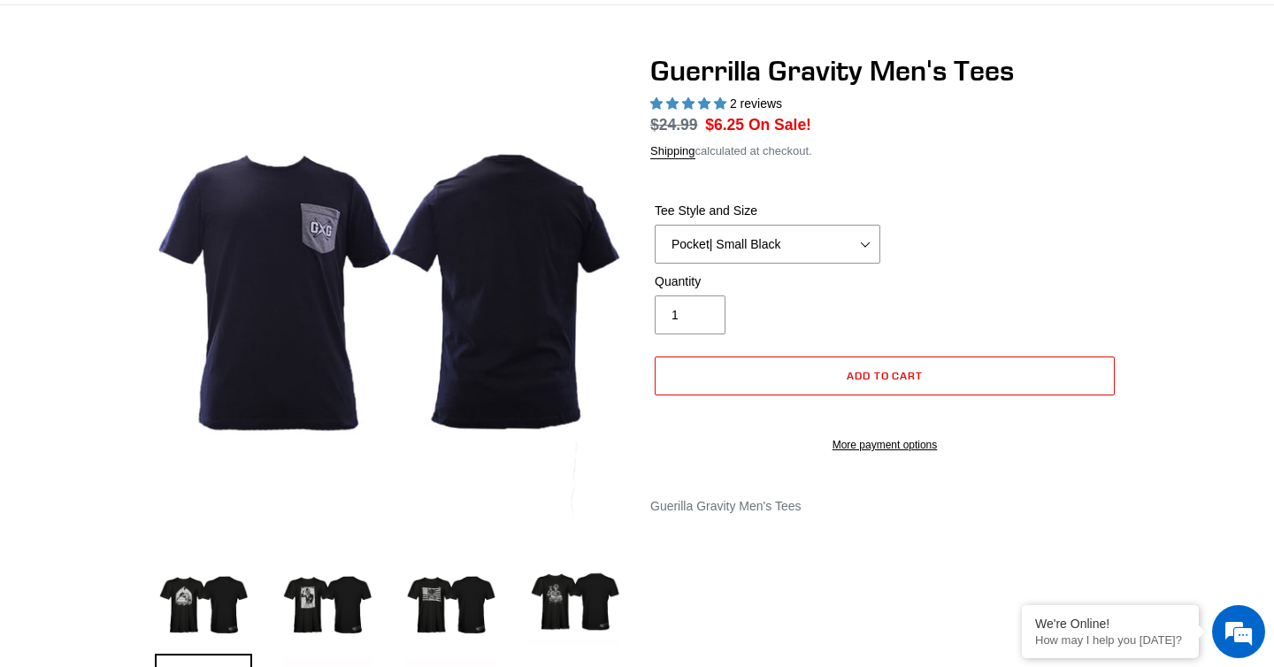
scroll to position [136, 0]
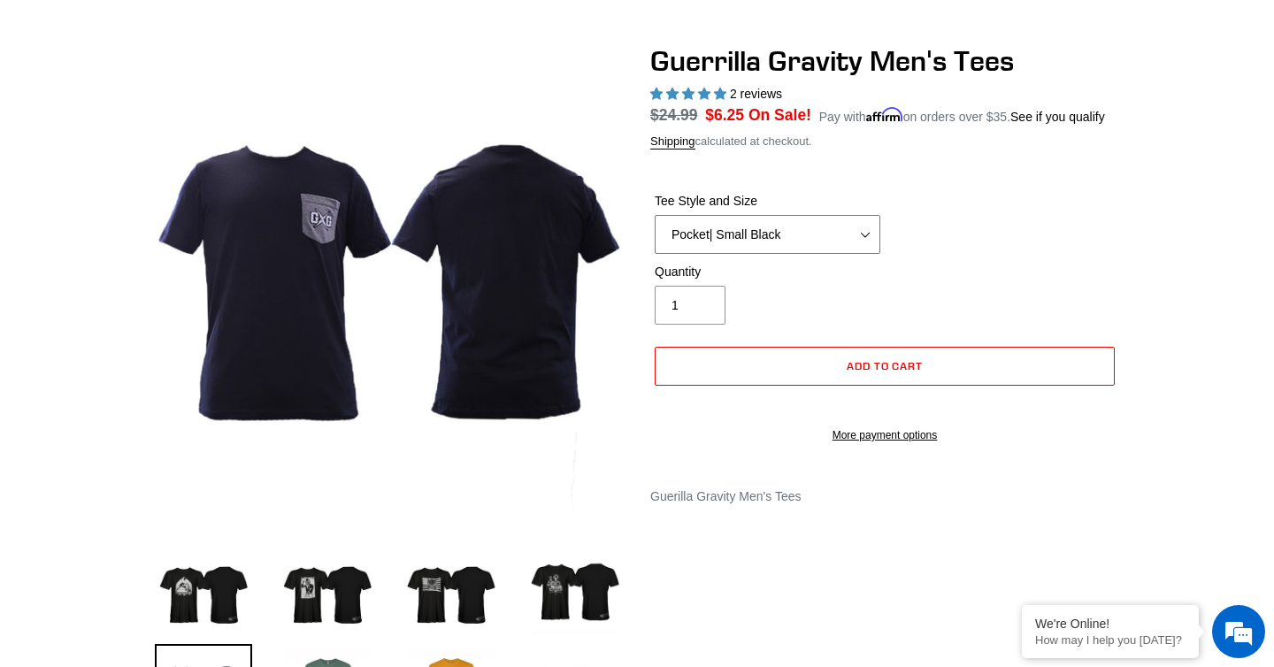
click at [789, 254] on select "Let It Rip | Small Green Let It Rip | Medium Green Megatrail | Small Black Mega…" at bounding box center [768, 234] width 226 height 39
click at [655, 236] on select "Let It Rip | Small Green Let It Rip | Medium Green Megatrail | Small Black Mega…" at bounding box center [768, 234] width 226 height 39
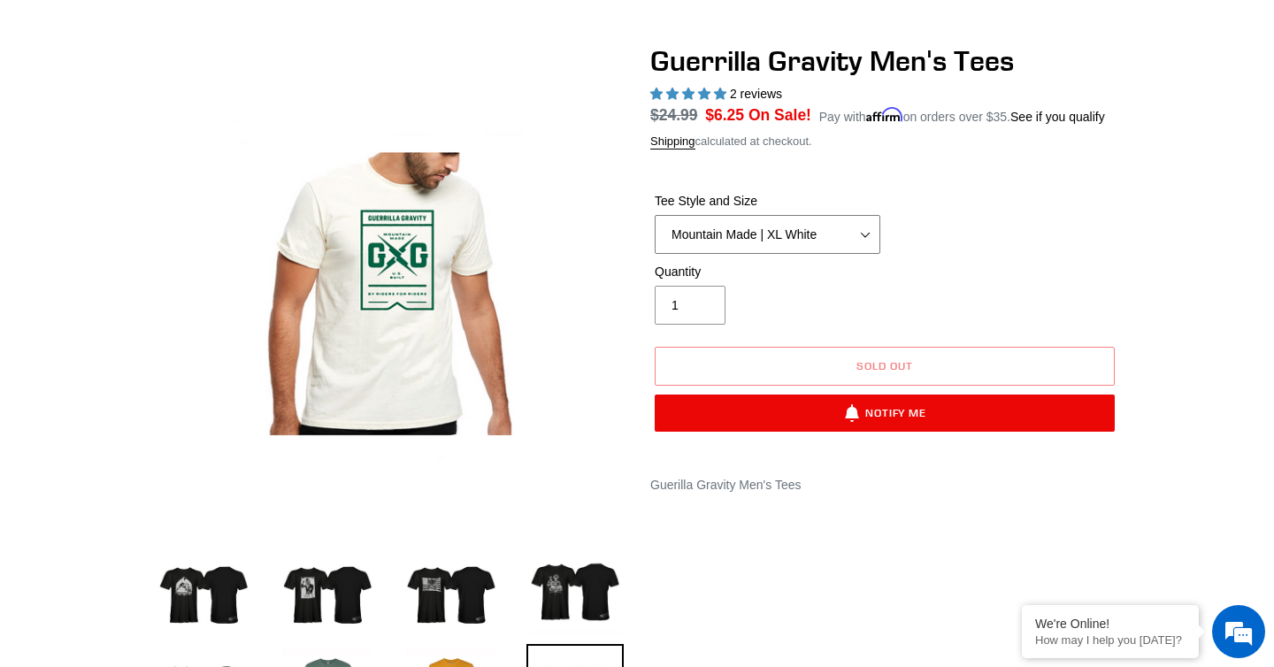
click at [819, 254] on select "Let It Rip | Small Green Let It Rip | Medium Green Megatrail | Small Black Mega…" at bounding box center [768, 234] width 226 height 39
click at [655, 236] on select "Let It Rip | Small Green Let It Rip | Medium Green Megatrail | Small Black Mega…" at bounding box center [768, 234] width 226 height 39
click at [843, 242] on select "Let It Rip | Small Green Let It Rip | Medium Green Megatrail | Small Black Mega…" at bounding box center [768, 234] width 226 height 39
click at [655, 236] on select "Let It Rip | Small Green Let It Rip | Medium Green Megatrail | Small Black Mega…" at bounding box center [768, 234] width 226 height 39
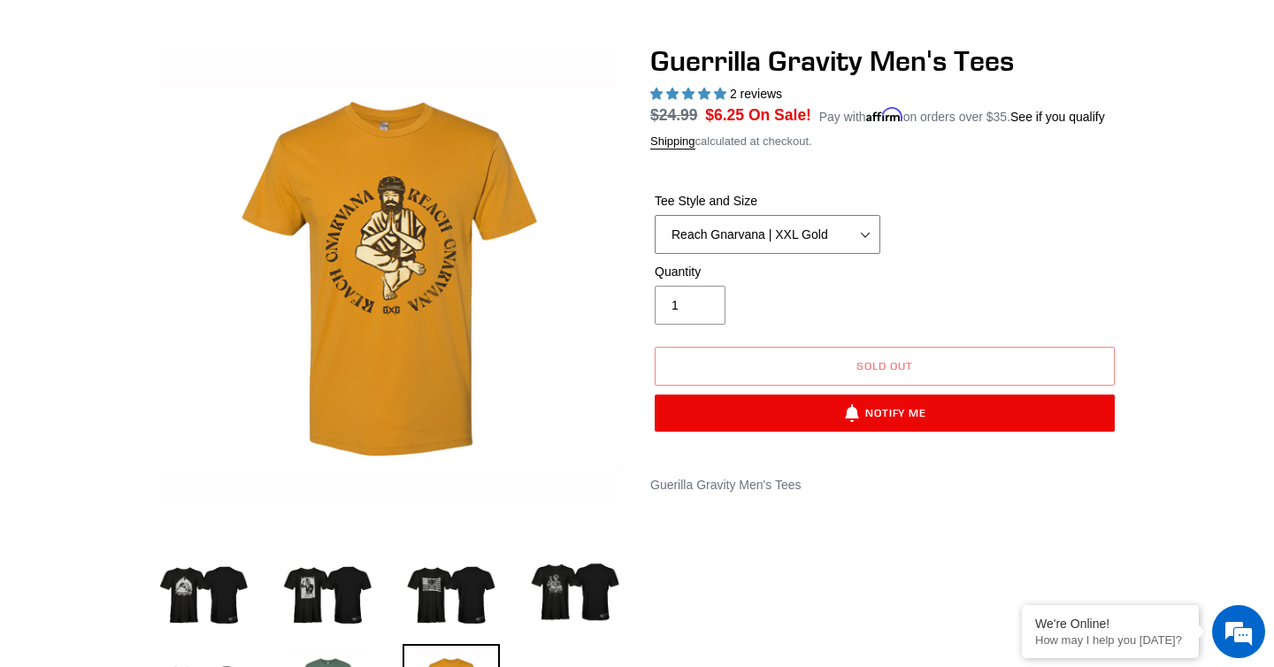
click at [829, 247] on select "Let It Rip | Small Green Let It Rip | Medium Green Megatrail | Small Black Mega…" at bounding box center [768, 234] width 226 height 39
click at [655, 236] on select "Let It Rip | Small Green Let It Rip | Medium Green Megatrail | Small Black Mega…" at bounding box center [768, 234] width 226 height 39
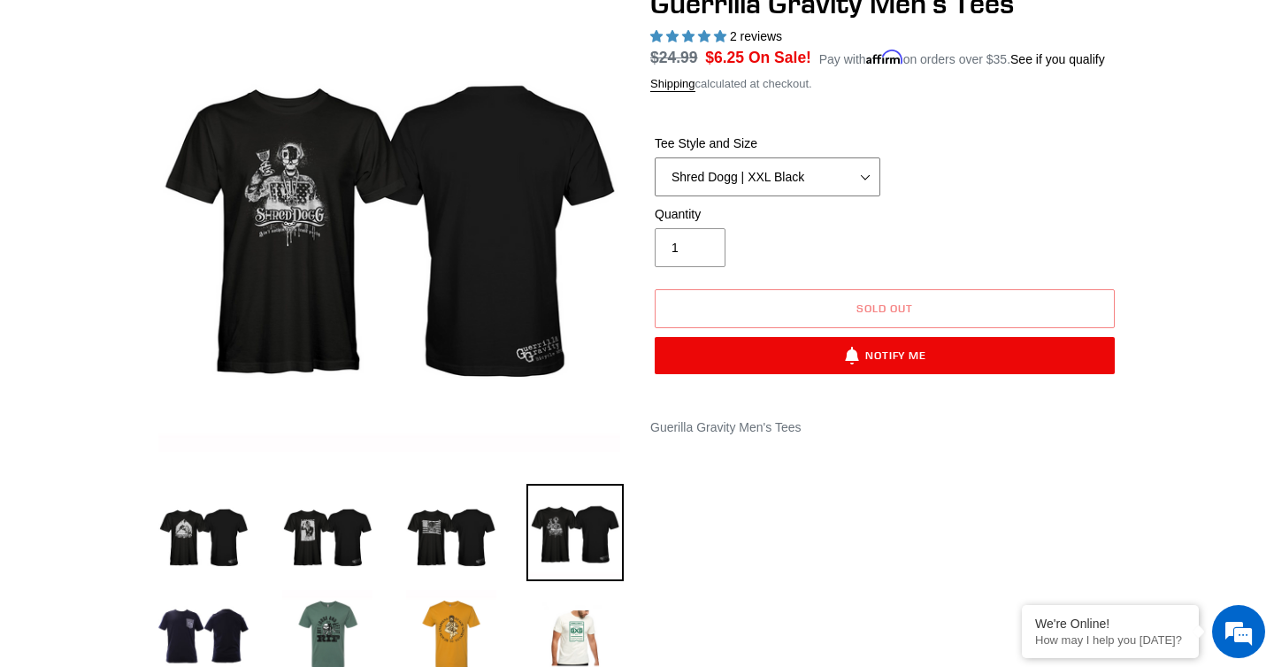
scroll to position [235, 0]
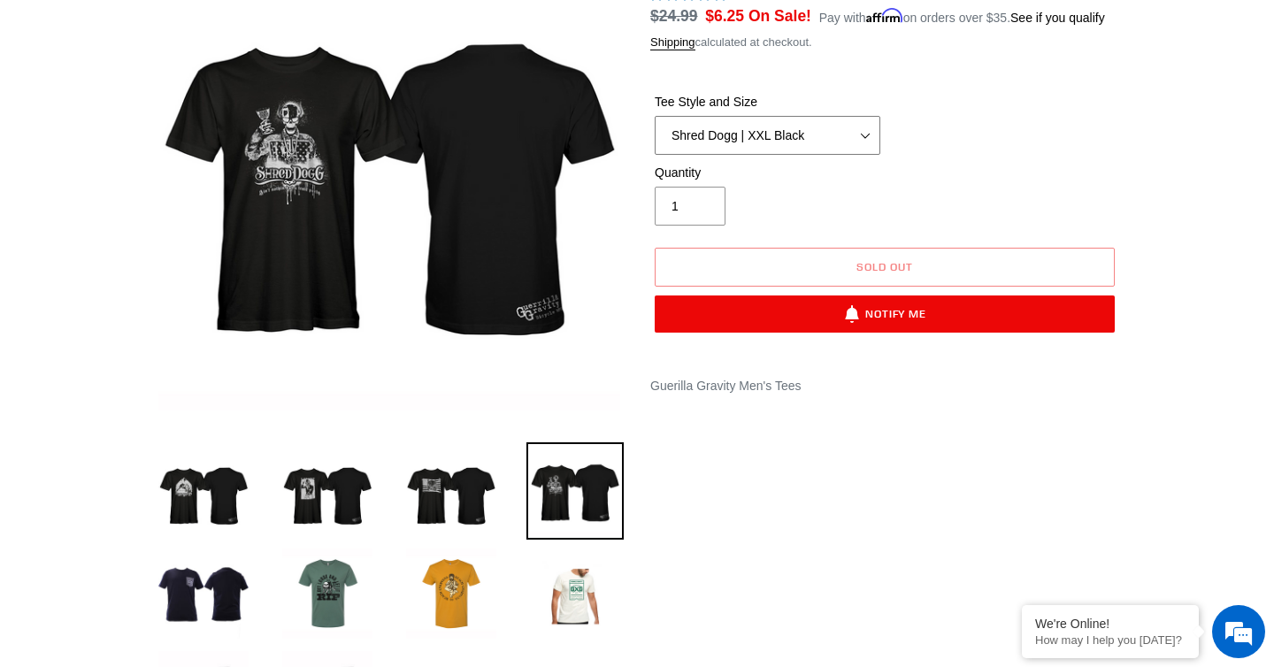
click at [833, 155] on select "Let It Rip | Small Green Let It Rip | Medium Green Megatrail | Small Black Mega…" at bounding box center [768, 135] width 226 height 39
click at [655, 137] on select "Let It Rip | Small Green Let It Rip | Medium Green Megatrail | Small Black Mega…" at bounding box center [768, 135] width 226 height 39
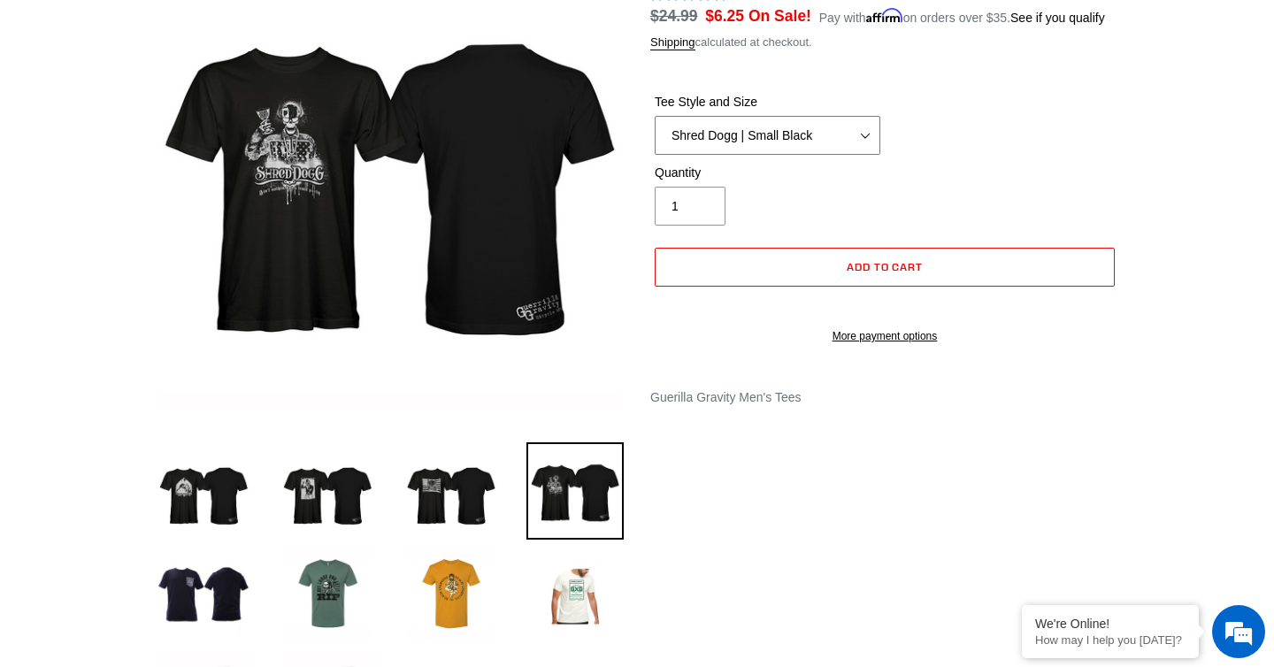
click at [786, 145] on select "Let It Rip | Small Green Let It Rip | Medium Green Megatrail | Small Black Mega…" at bounding box center [768, 135] width 226 height 39
select select "Mountain Made | XL White"
click at [655, 137] on select "Let It Rip | Small Green Let It Rip | Medium Green Megatrail | Small Black Mega…" at bounding box center [768, 135] width 226 height 39
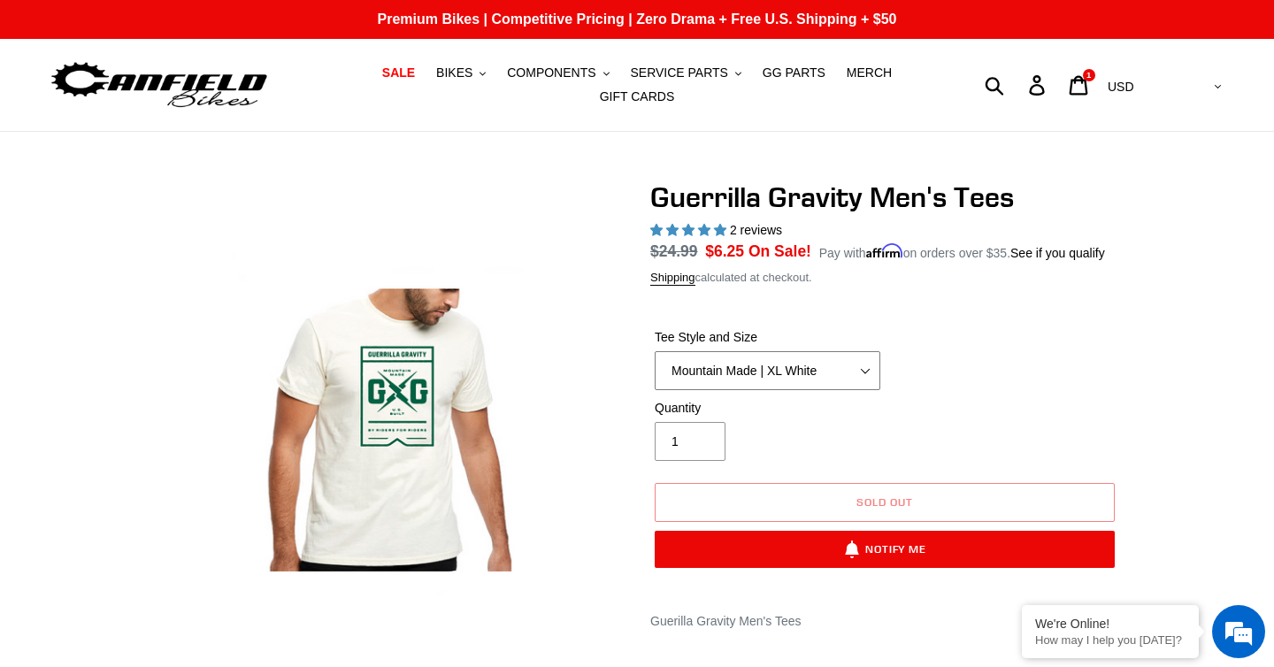
click at [801, 381] on select "Let It Rip | Small Green Let It Rip | Medium Green Megatrail | Small Black Mega…" at bounding box center [768, 370] width 226 height 39
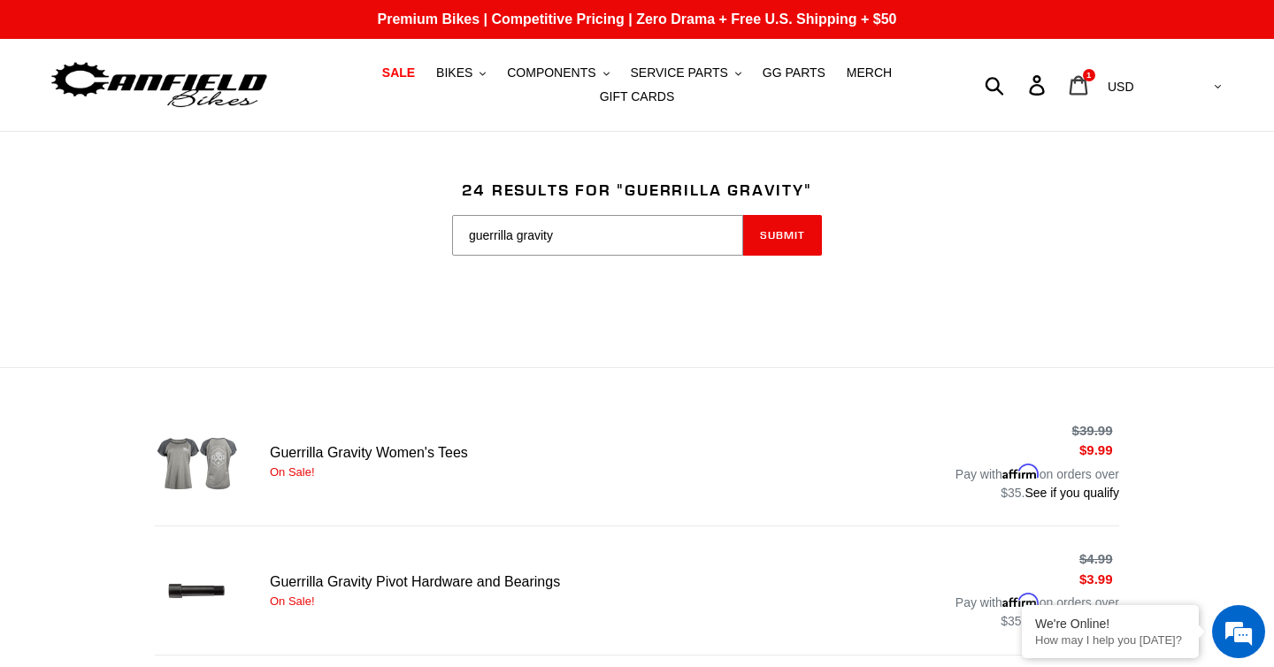
click at [1089, 81] on icon at bounding box center [1079, 84] width 19 height 19
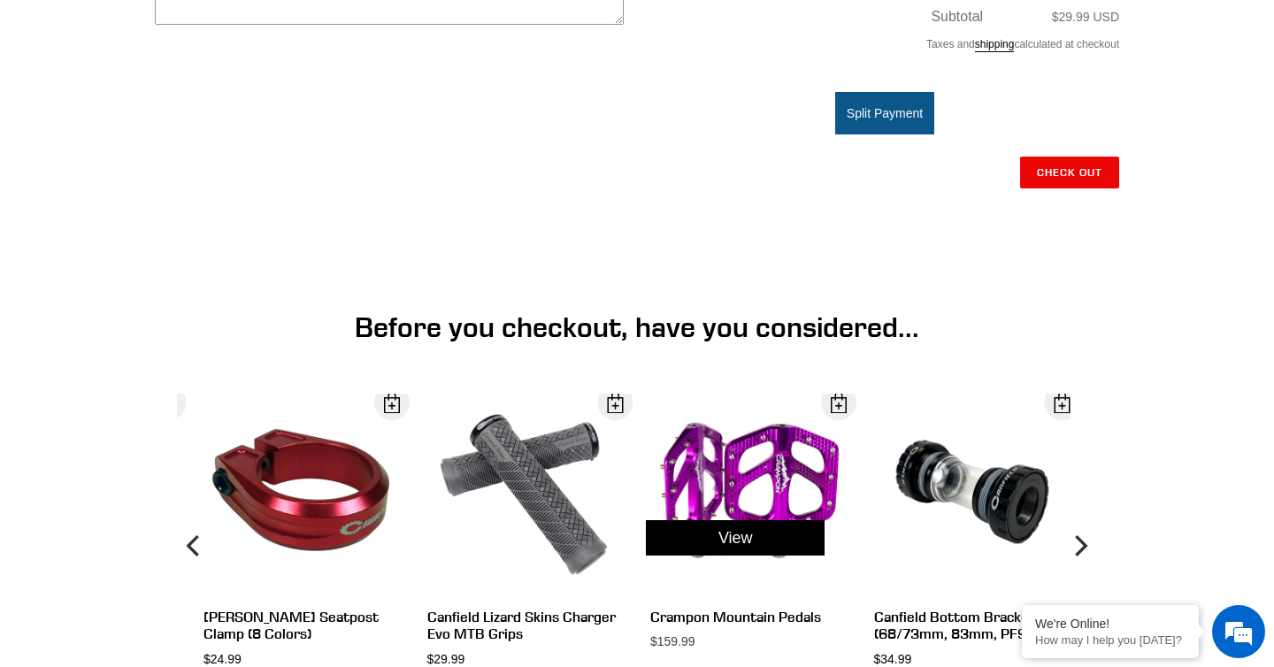
scroll to position [675, 0]
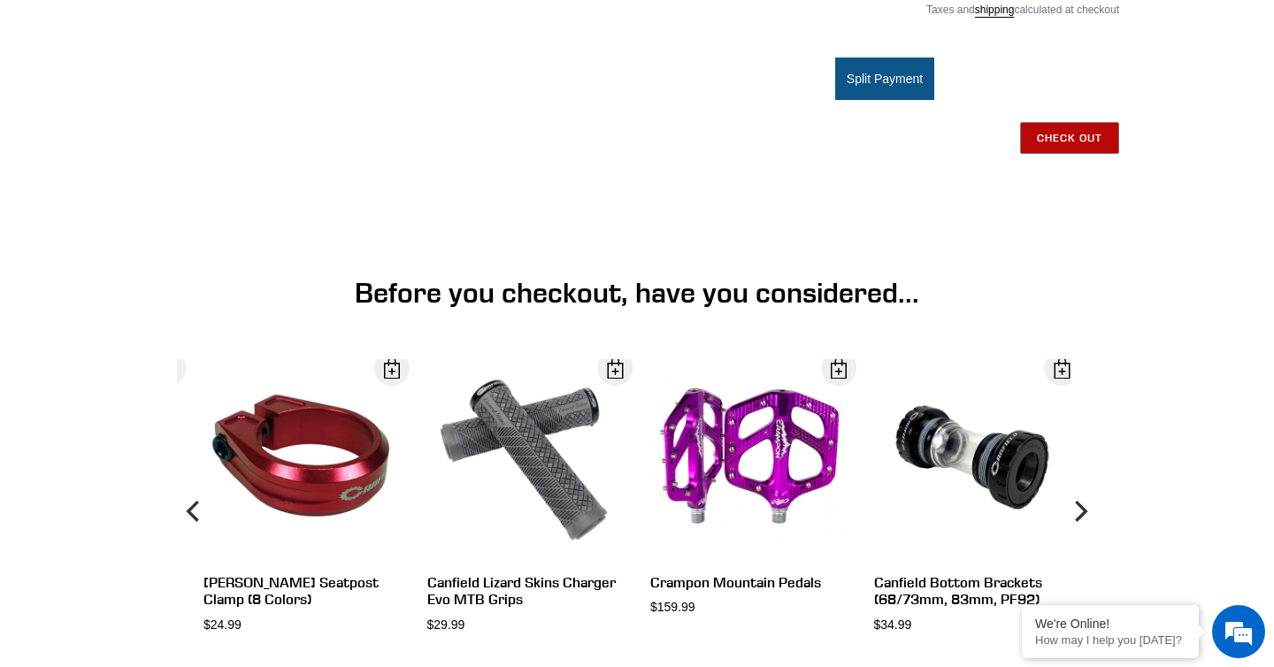
click at [1068, 133] on input "Check out" at bounding box center [1069, 138] width 99 height 32
